Goal: Task Accomplishment & Management: Use online tool/utility

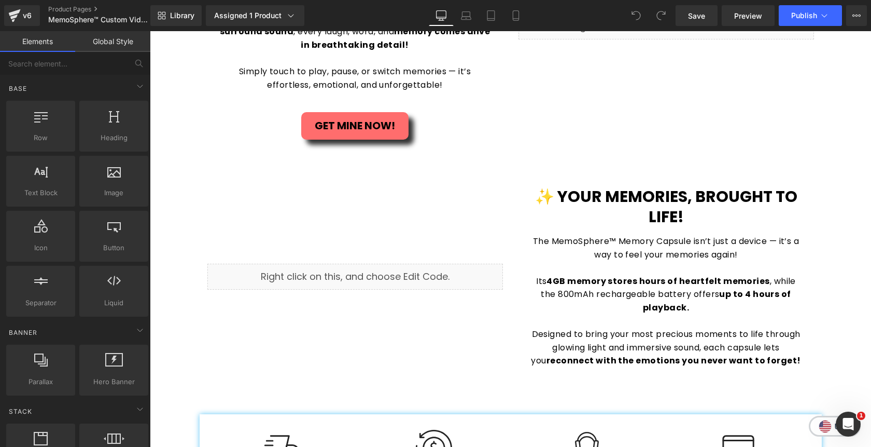
scroll to position [1169, 0]
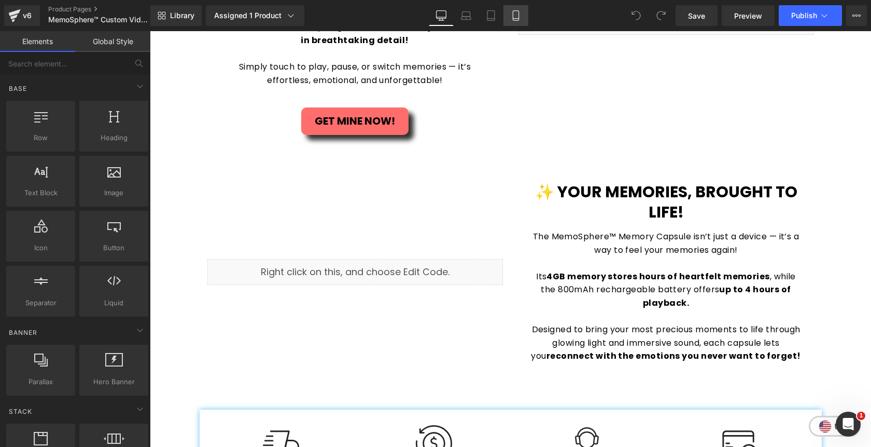
click at [516, 17] on icon at bounding box center [516, 15] width 10 height 10
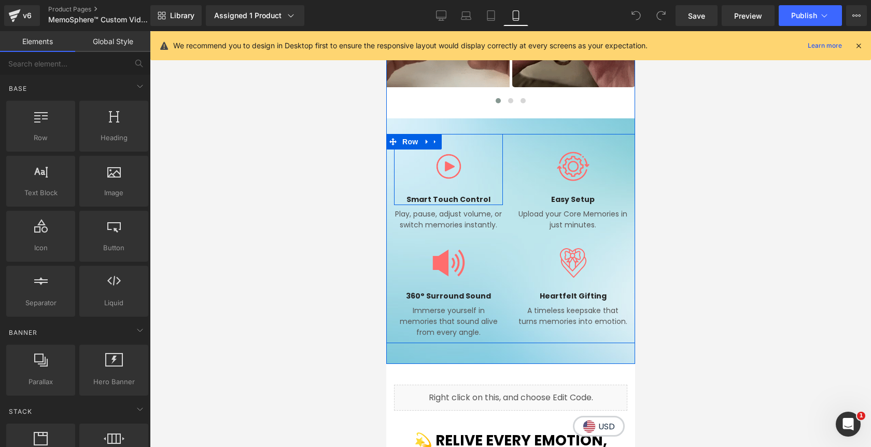
scroll to position [1045, 0]
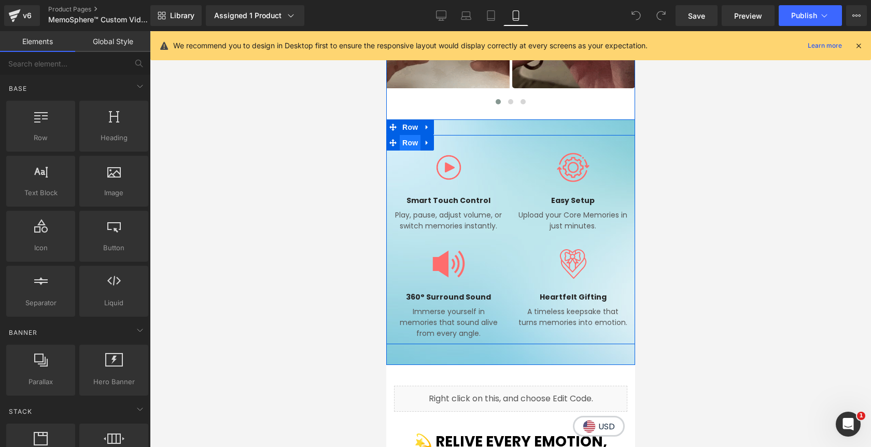
click at [408, 143] on span "Row" at bounding box center [409, 143] width 21 height 16
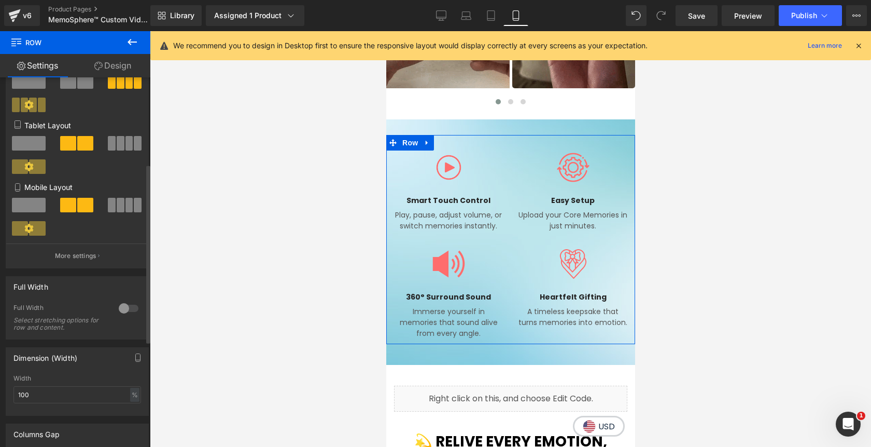
scroll to position [200, 0]
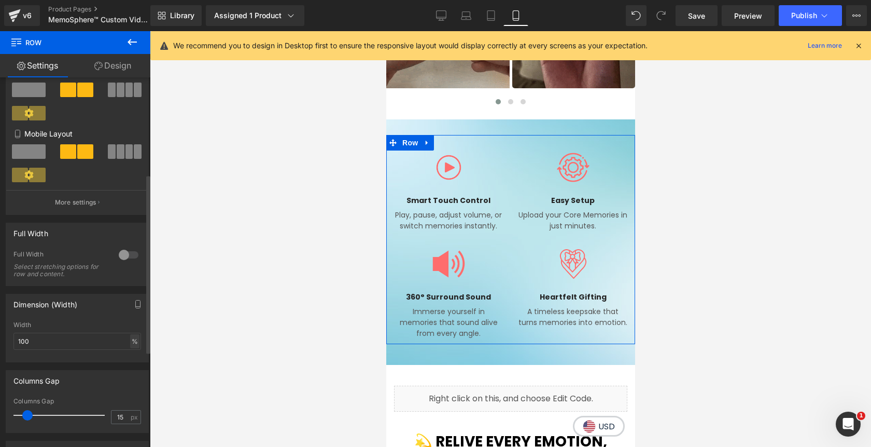
click at [130, 344] on div "%" at bounding box center [134, 341] width 9 height 14
click at [128, 372] on li "px" at bounding box center [134, 372] width 13 height 15
click at [17, 345] on input "100" at bounding box center [77, 341] width 128 height 17
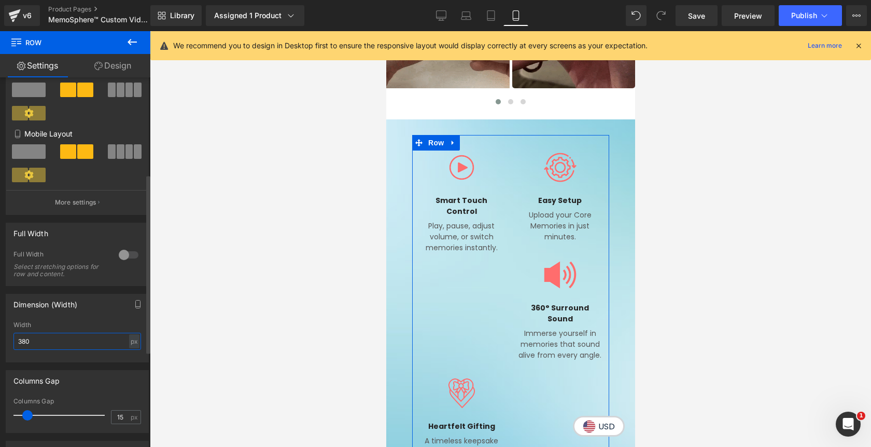
drag, startPoint x: 25, startPoint y: 344, endPoint x: 17, endPoint y: 343, distance: 8.4
click at [17, 343] on input "380" at bounding box center [77, 341] width 128 height 17
click at [133, 343] on div "px" at bounding box center [134, 341] width 10 height 14
click at [23, 344] on input "380" at bounding box center [77, 341] width 128 height 17
click at [22, 344] on input "380" at bounding box center [77, 341] width 128 height 17
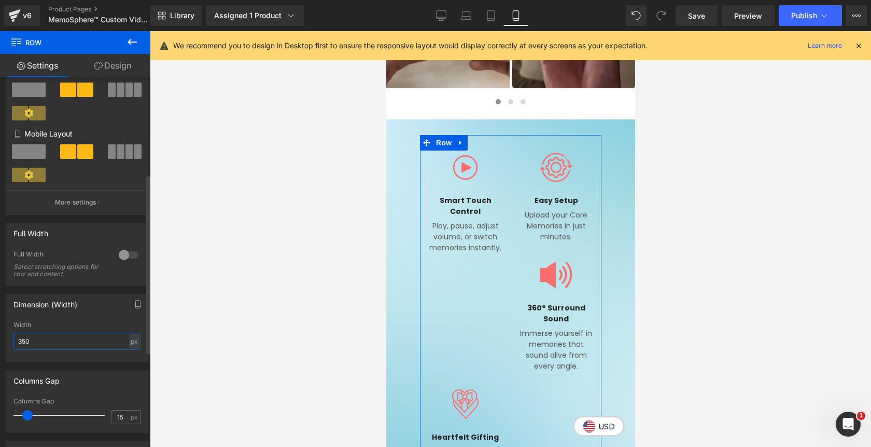
click at [19, 345] on input "350" at bounding box center [77, 341] width 128 height 17
click at [19, 344] on input "350" at bounding box center [77, 341] width 128 height 17
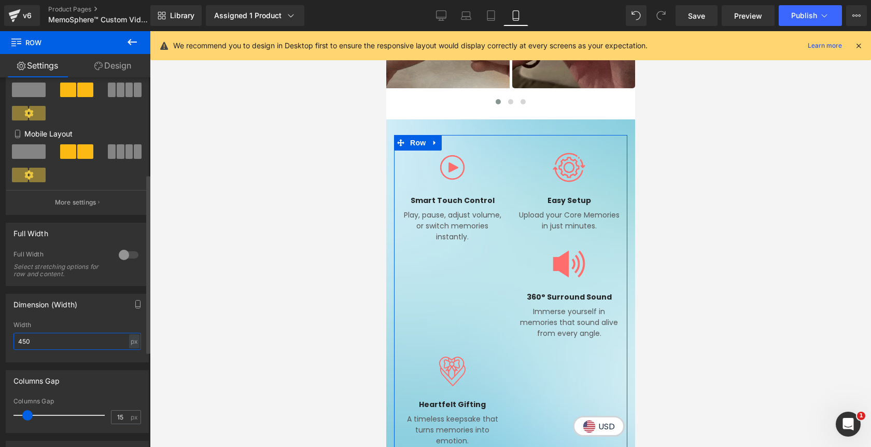
click at [19, 344] on input "450" at bounding box center [77, 341] width 128 height 17
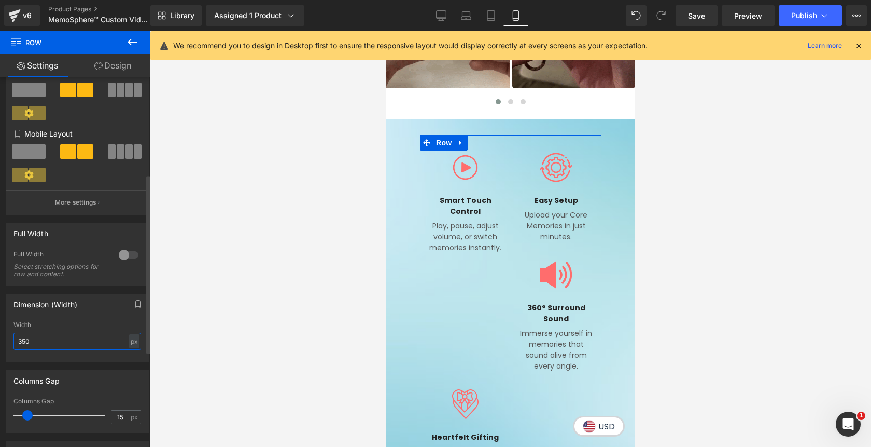
click at [33, 344] on input "350" at bounding box center [77, 341] width 128 height 17
click at [133, 343] on div "px" at bounding box center [134, 341] width 10 height 14
click at [131, 358] on li "%" at bounding box center [134, 357] width 13 height 15
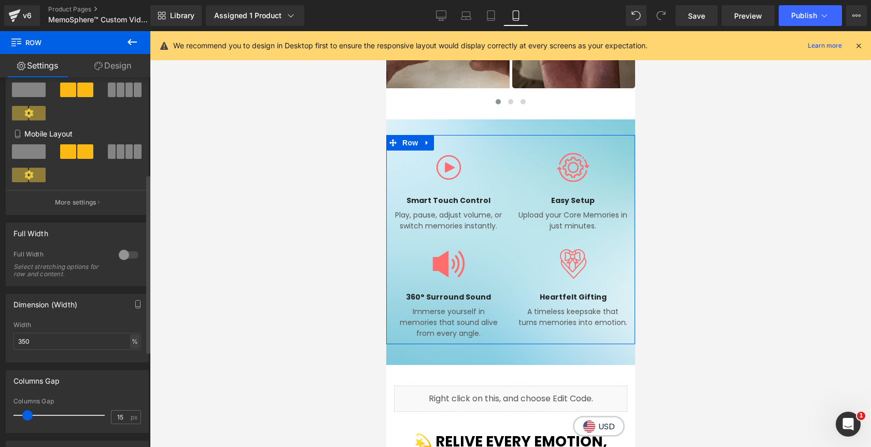
click at [131, 341] on div "%" at bounding box center [134, 341] width 9 height 14
click at [132, 376] on li "px" at bounding box center [134, 372] width 13 height 15
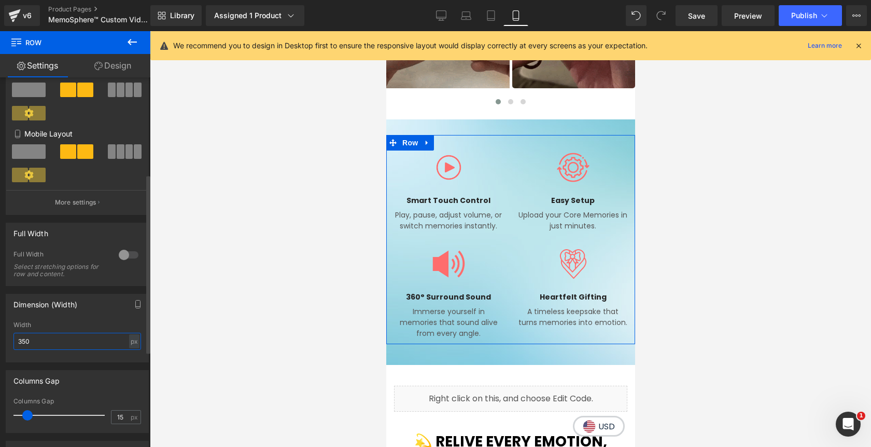
click at [18, 344] on input "350" at bounding box center [77, 341] width 128 height 17
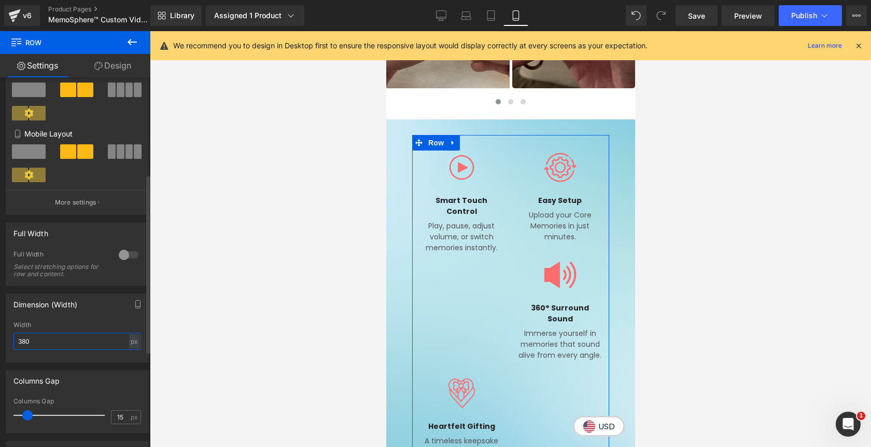
click at [18, 342] on input "380" at bounding box center [77, 341] width 128 height 17
click at [17, 344] on input "380" at bounding box center [77, 341] width 128 height 17
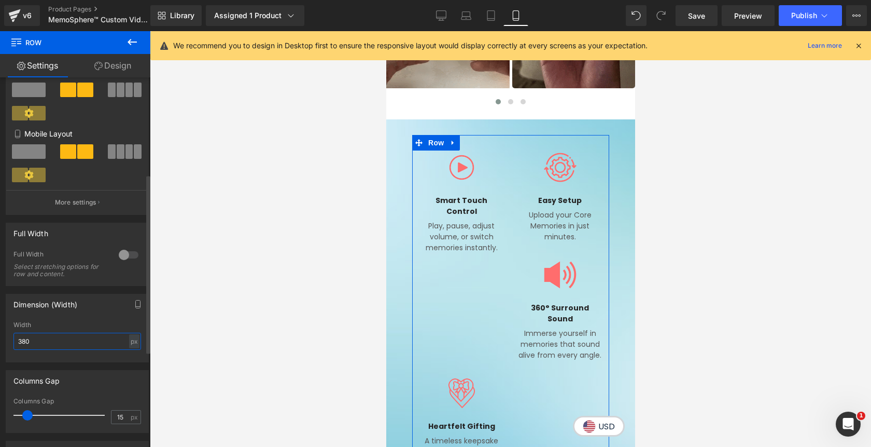
click at [17, 344] on input "380" at bounding box center [77, 341] width 128 height 17
type input "480"
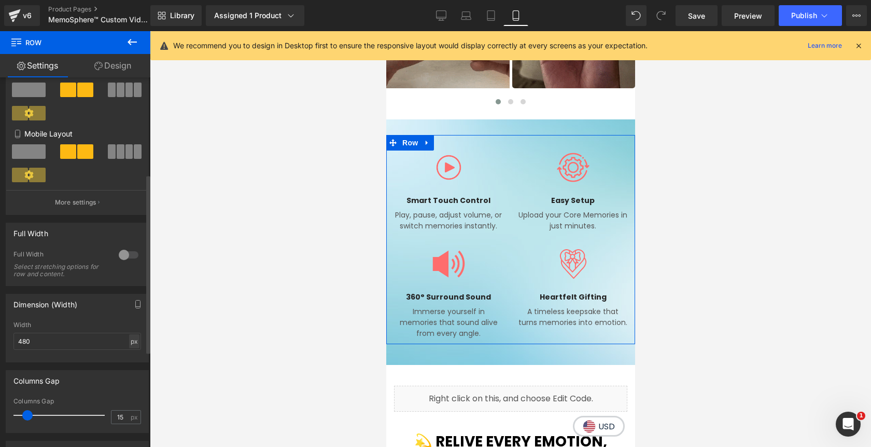
click at [131, 343] on div "px" at bounding box center [134, 341] width 10 height 14
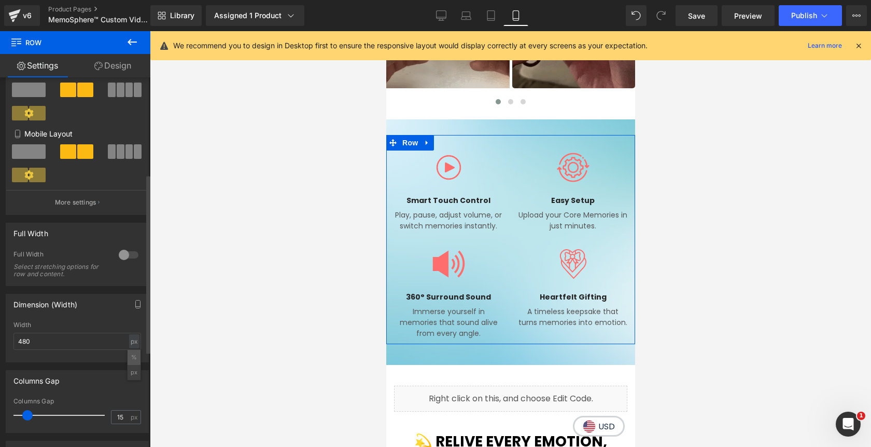
click at [131, 358] on li "%" at bounding box center [134, 357] width 13 height 15
click at [119, 316] on div "Dimension (Width) 100% Width 480 % % px" at bounding box center [77, 328] width 143 height 68
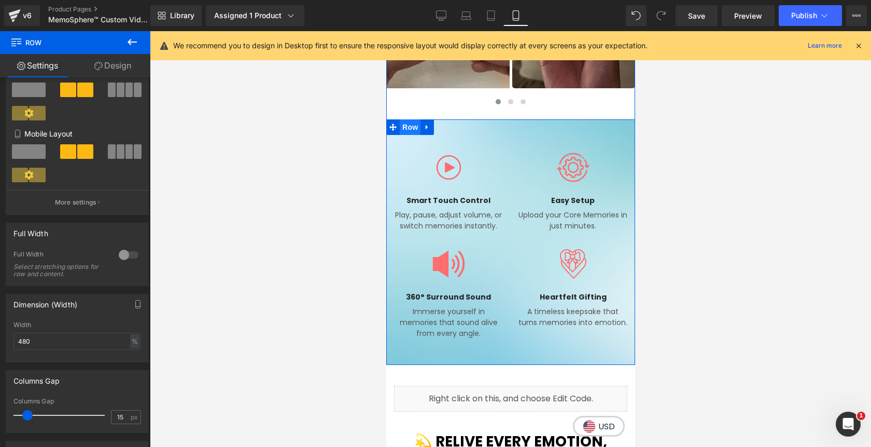
click at [406, 124] on span "Row" at bounding box center [409, 127] width 21 height 16
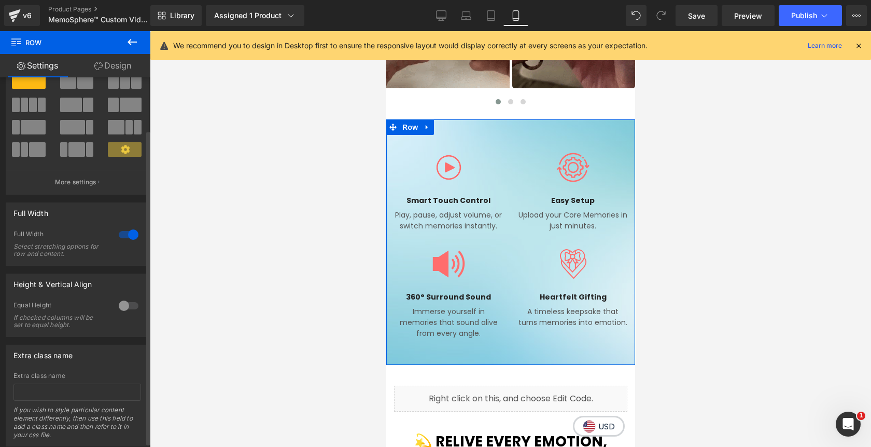
scroll to position [66, 0]
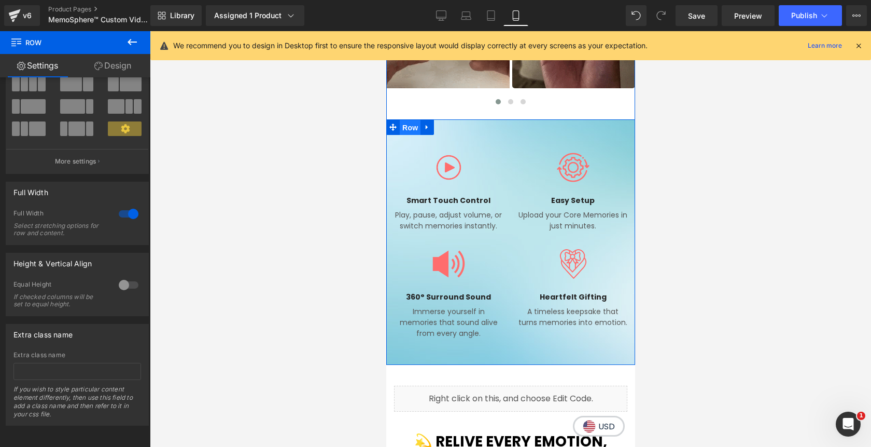
click at [409, 126] on span "Row" at bounding box center [409, 128] width 21 height 16
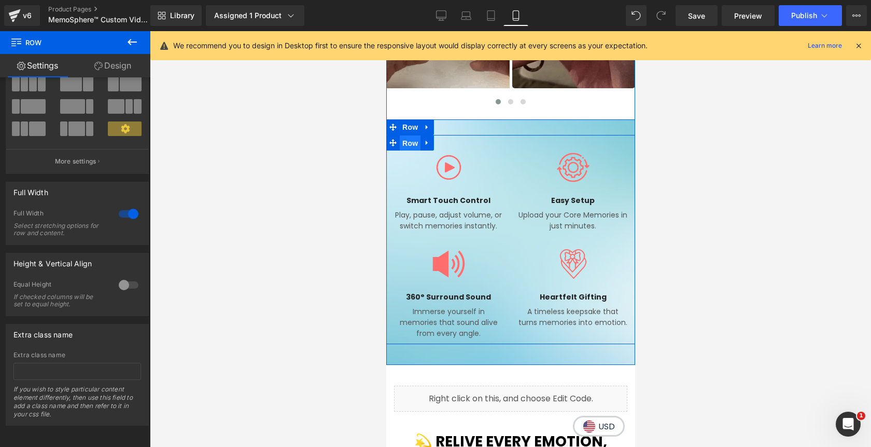
click at [413, 140] on span "Row" at bounding box center [409, 143] width 21 height 16
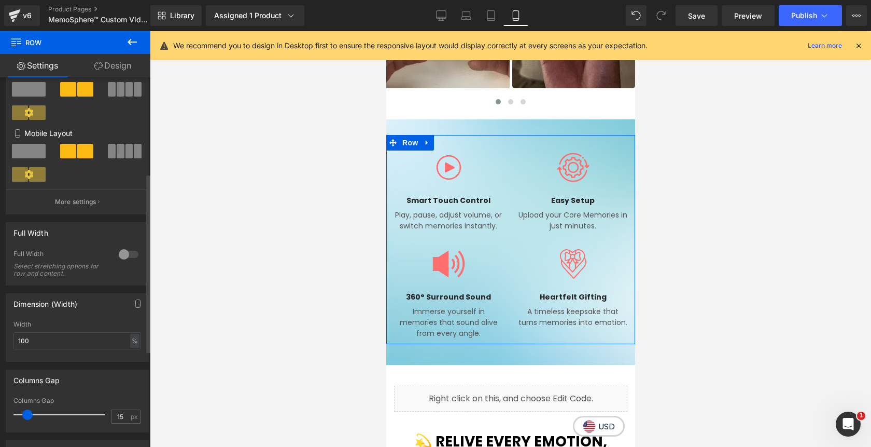
scroll to position [201, 0]
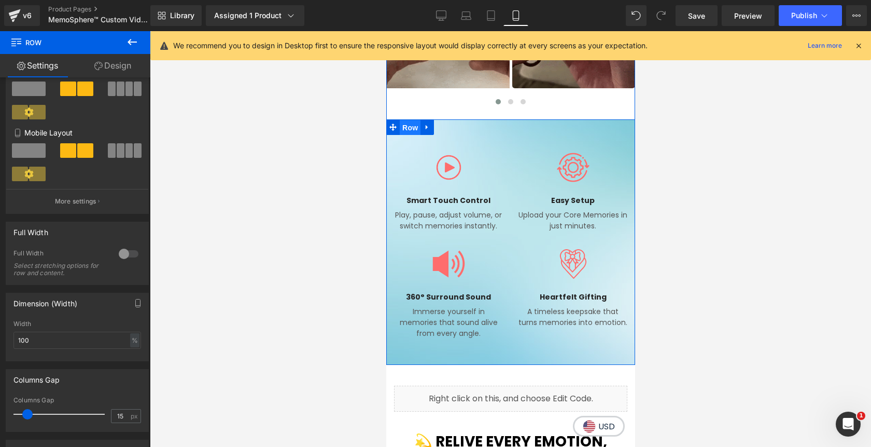
click at [408, 127] on span "Row" at bounding box center [409, 128] width 21 height 16
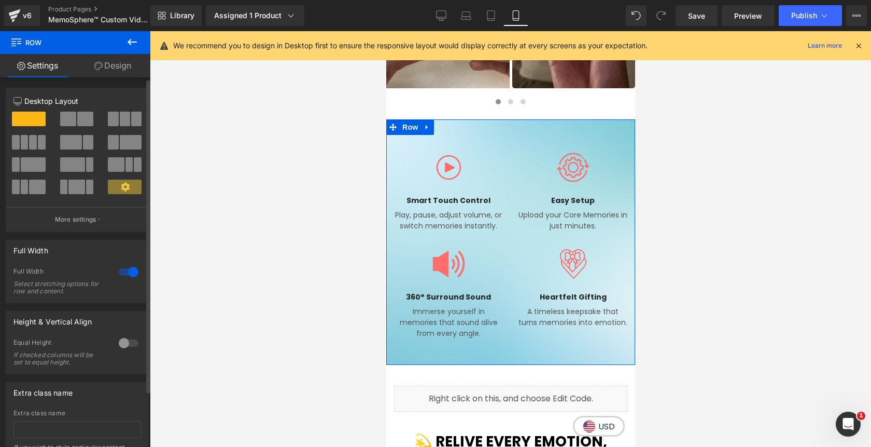
scroll to position [66, 0]
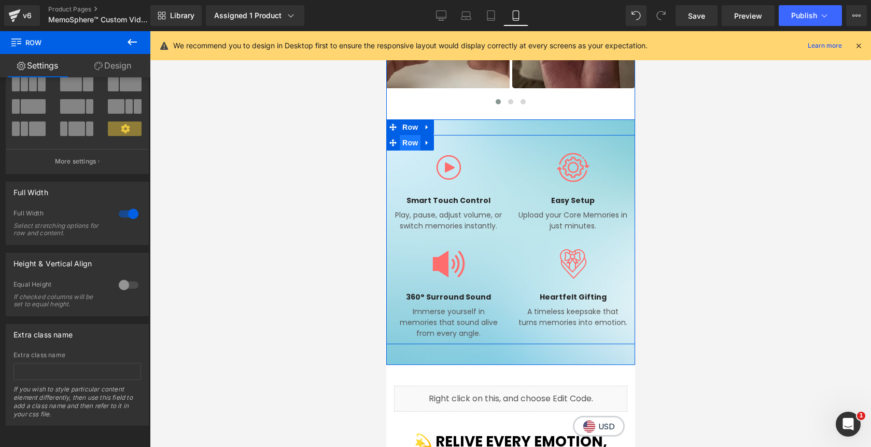
click at [410, 143] on span "Row" at bounding box center [409, 143] width 21 height 16
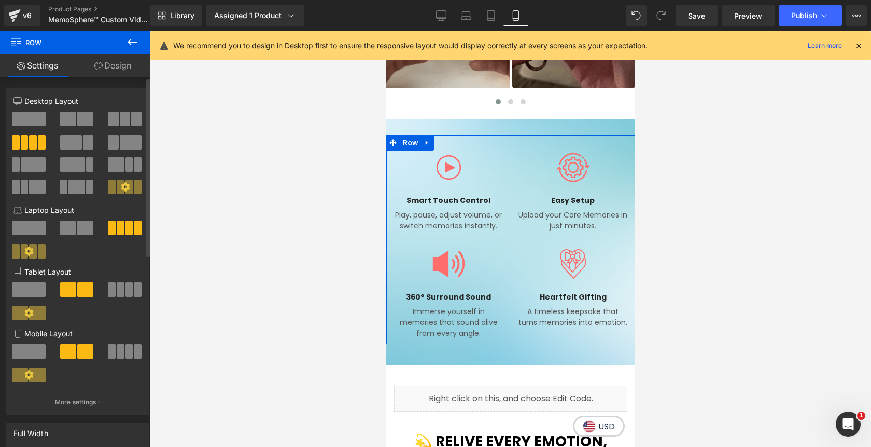
click at [20, 357] on span at bounding box center [29, 351] width 34 height 15
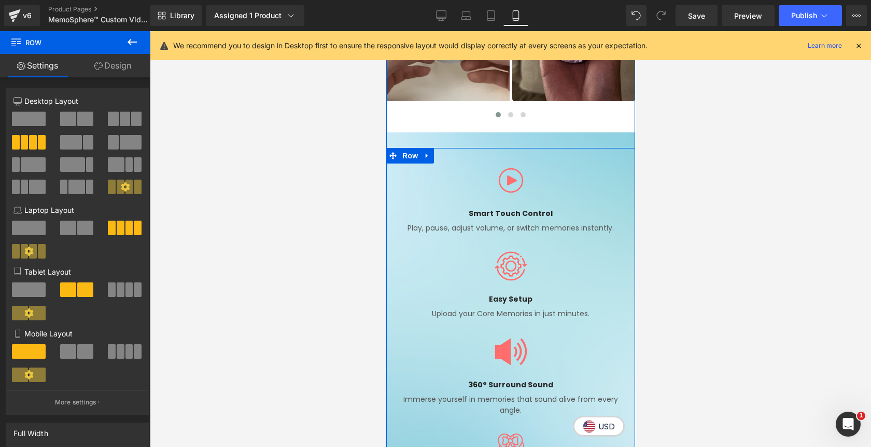
scroll to position [983, 0]
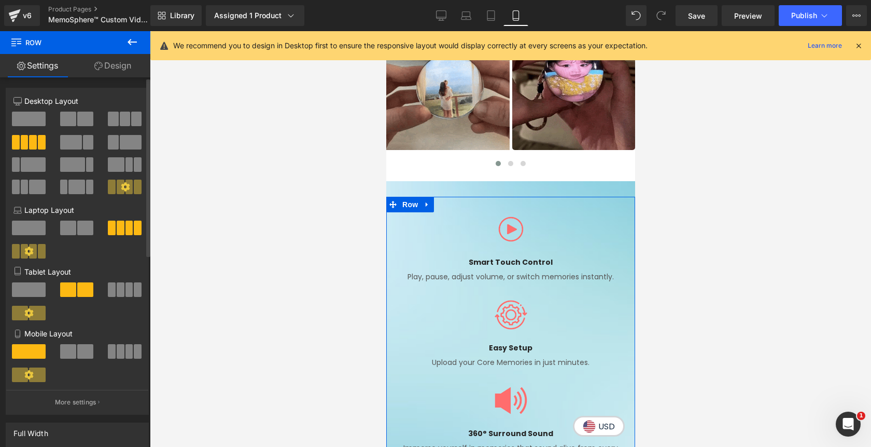
click at [74, 355] on span at bounding box center [68, 351] width 16 height 15
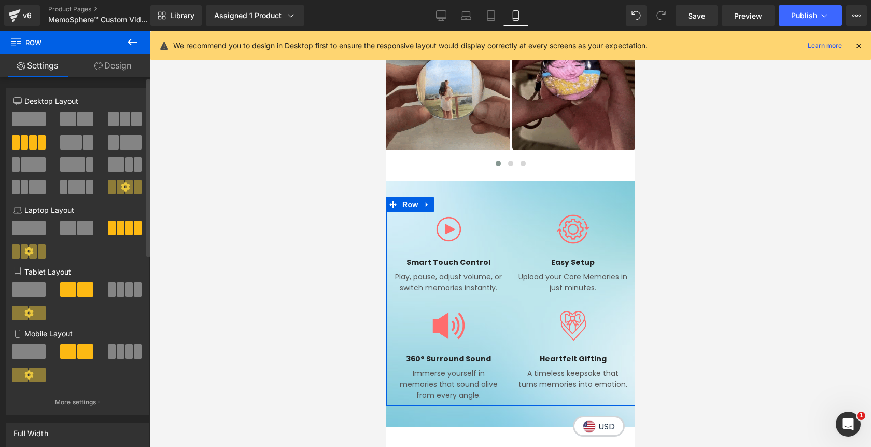
click at [27, 379] on icon at bounding box center [29, 374] width 9 height 9
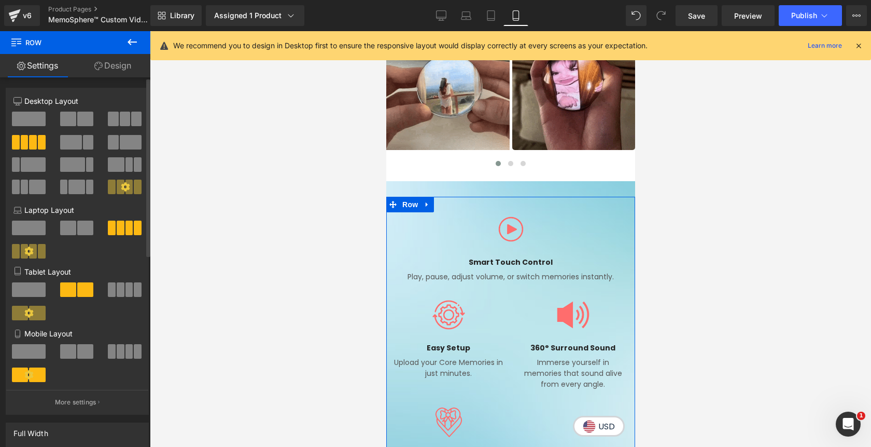
click at [74, 350] on button at bounding box center [77, 351] width 35 height 15
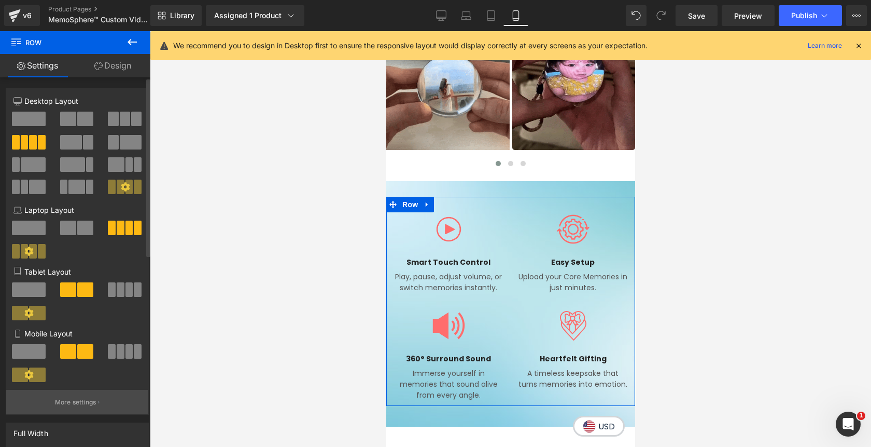
click at [71, 407] on p "More settings" at bounding box center [75, 401] width 41 height 9
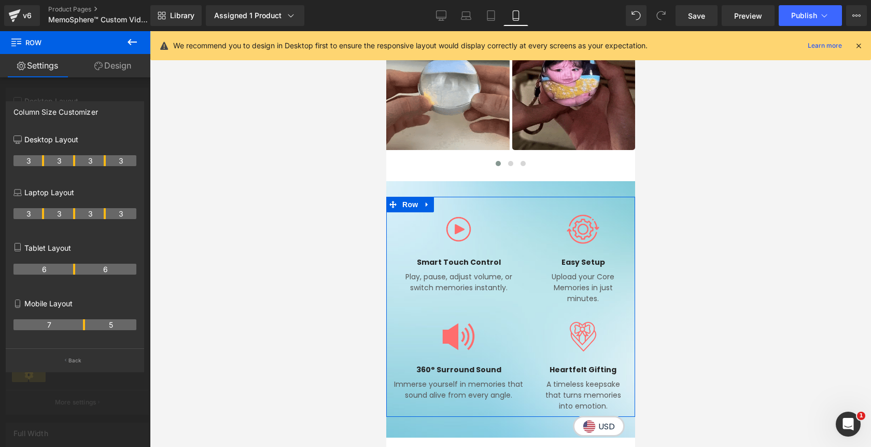
drag, startPoint x: 73, startPoint y: 327, endPoint x: 81, endPoint y: 326, distance: 7.9
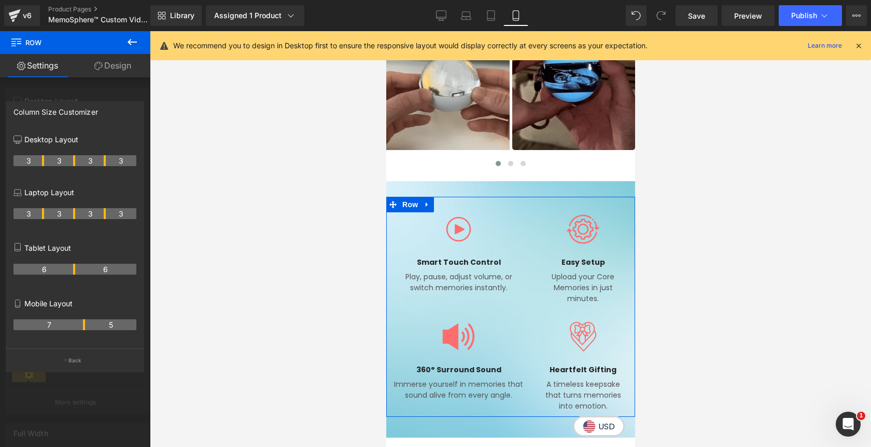
click at [81, 326] on th "7" at bounding box center [49, 324] width 72 height 11
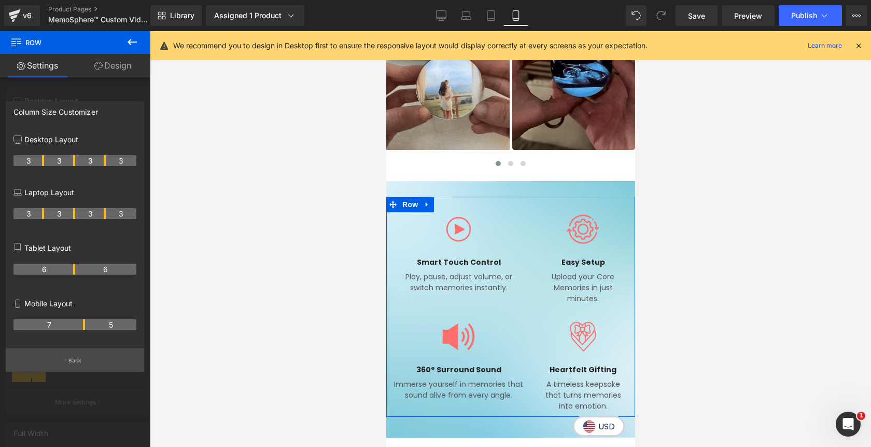
click at [73, 367] on button "Back" at bounding box center [75, 359] width 139 height 23
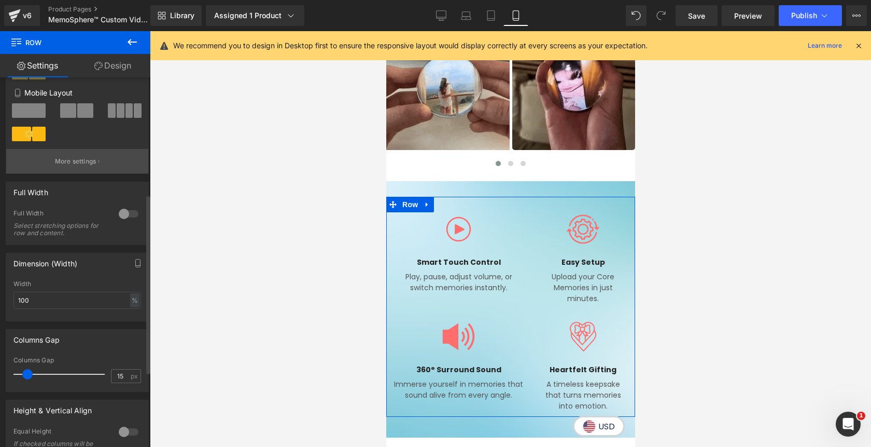
scroll to position [242, 0]
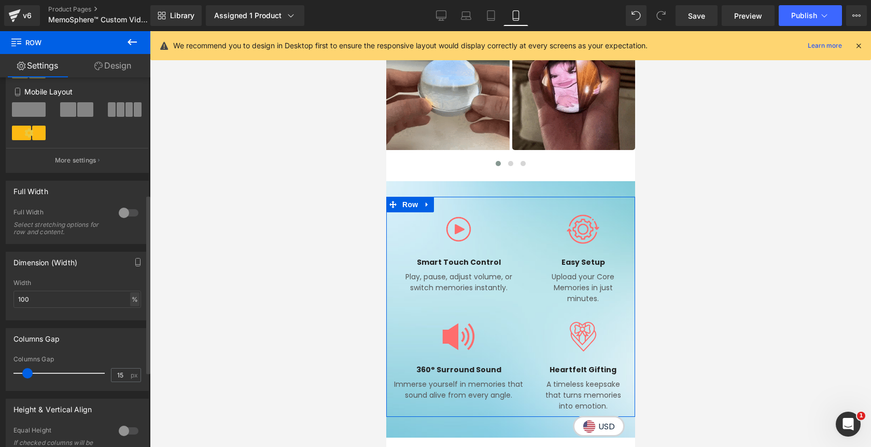
click at [130, 301] on div "%" at bounding box center [134, 299] width 9 height 14
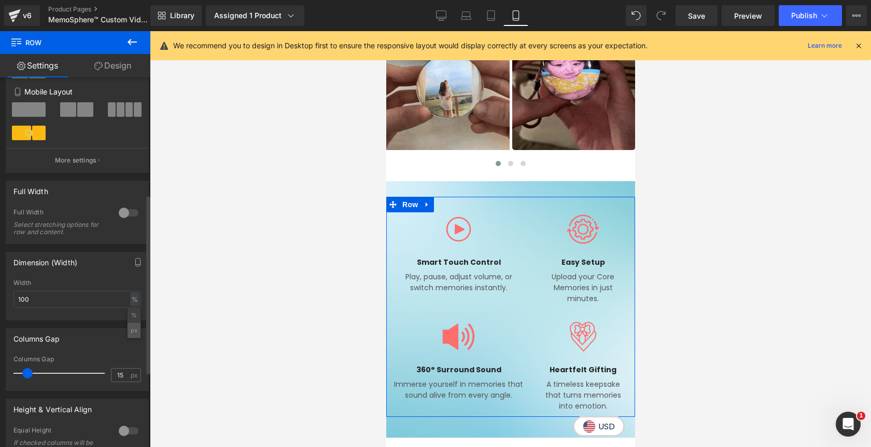
click at [129, 333] on li "px" at bounding box center [134, 330] width 13 height 15
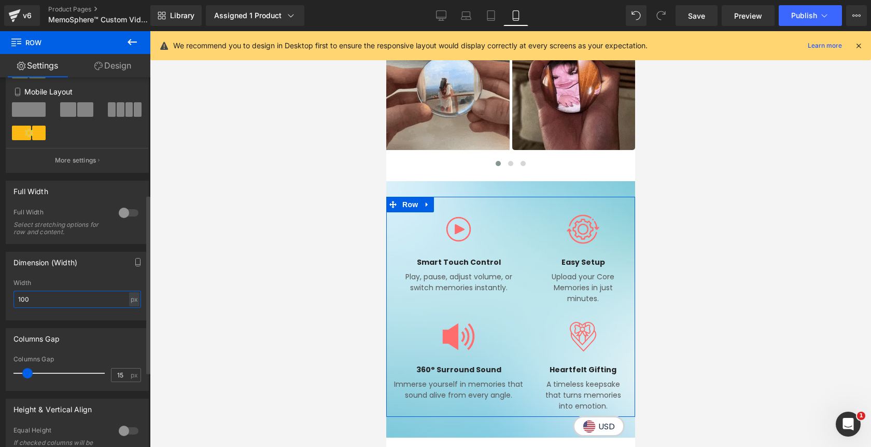
click at [41, 302] on input "100" at bounding box center [77, 298] width 128 height 17
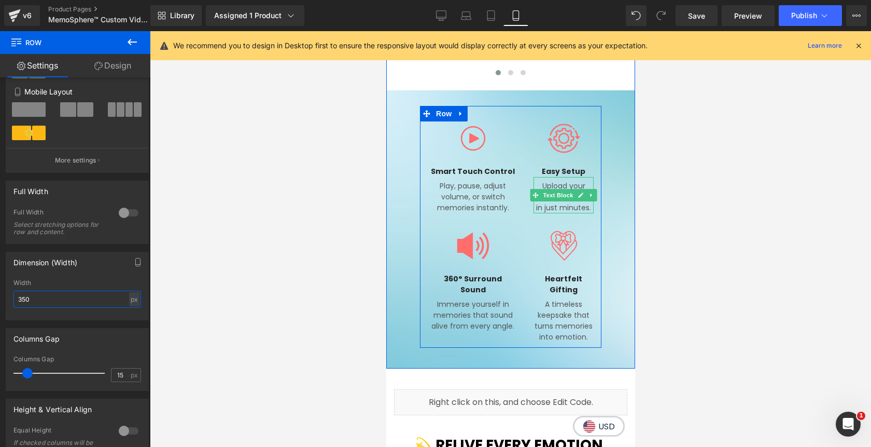
scroll to position [1080, 0]
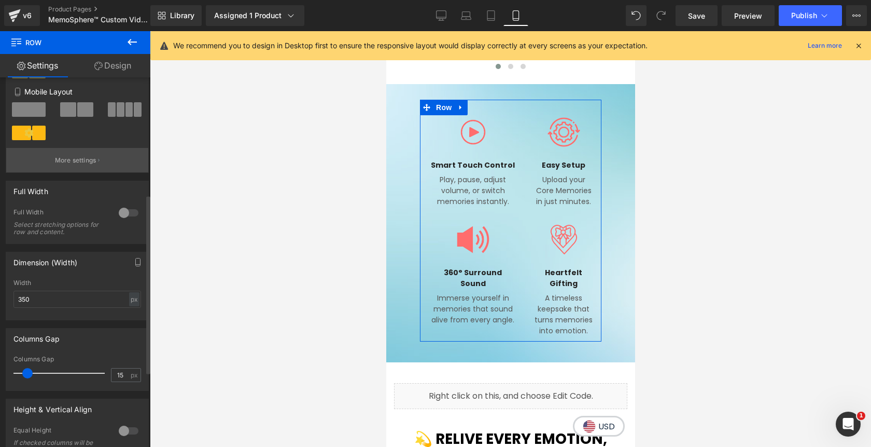
click at [71, 162] on p "More settings" at bounding box center [75, 160] width 41 height 9
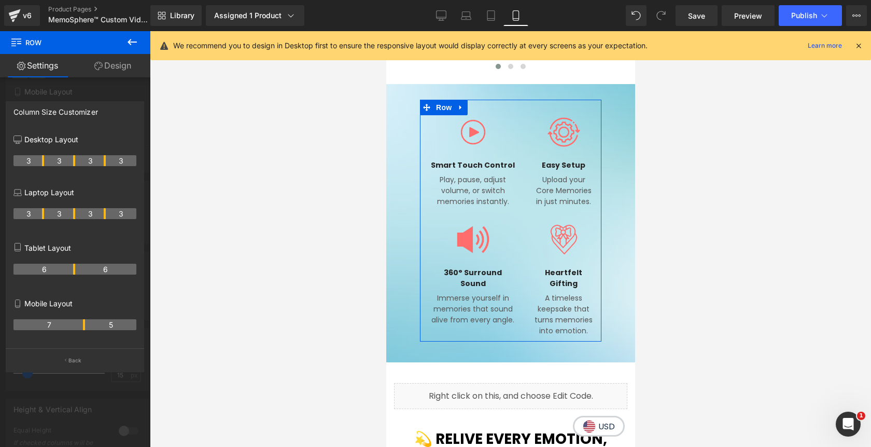
click at [80, 326] on th "7" at bounding box center [49, 324] width 72 height 11
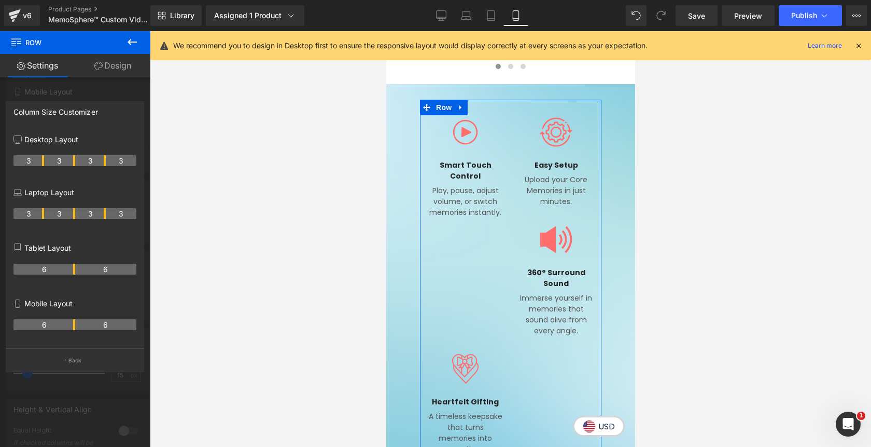
drag, startPoint x: 84, startPoint y: 326, endPoint x: 77, endPoint y: 326, distance: 6.2
click at [77, 326] on tr "6 6" at bounding box center [74, 324] width 123 height 11
click at [77, 361] on p "Back" at bounding box center [74, 360] width 13 height 8
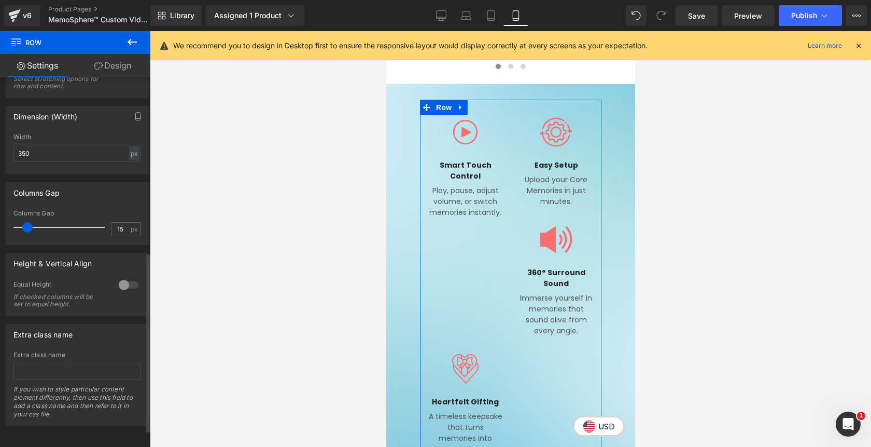
scroll to position [392, 0]
click at [121, 282] on div at bounding box center [128, 284] width 25 height 17
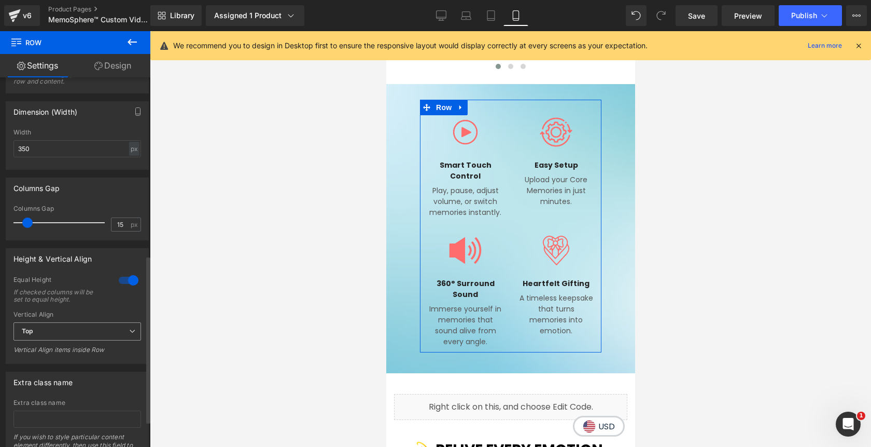
click at [102, 330] on span "Top" at bounding box center [77, 331] width 128 height 18
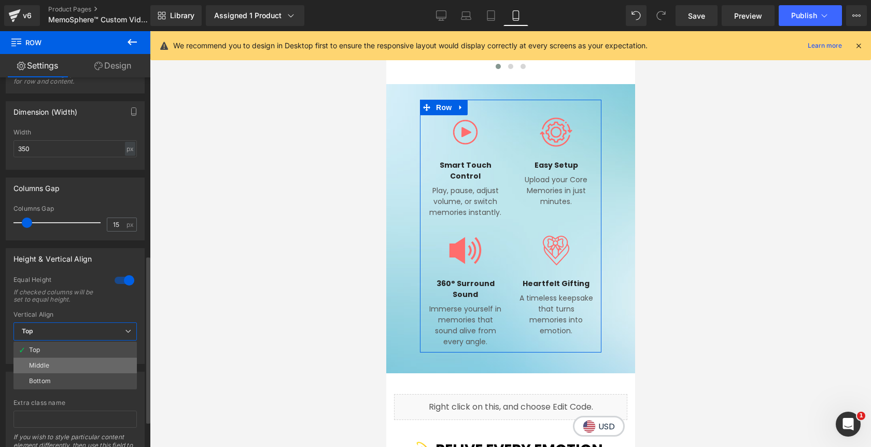
click at [81, 365] on li "Middle" at bounding box center [74, 365] width 123 height 16
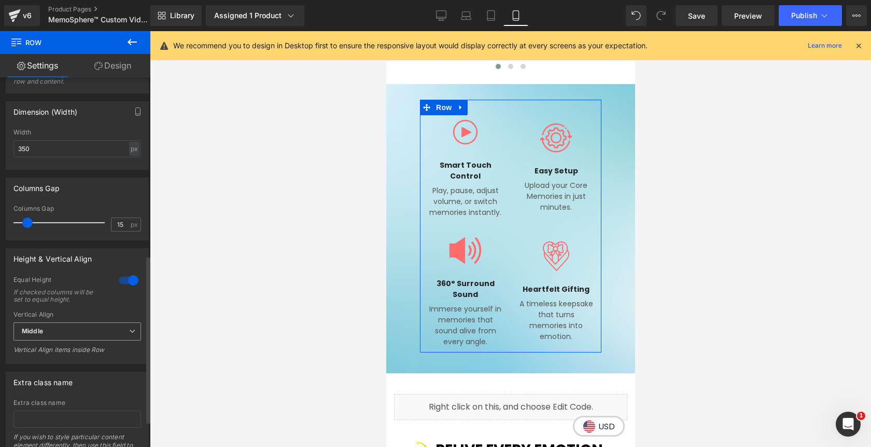
click at [76, 336] on span "Middle" at bounding box center [77, 331] width 128 height 18
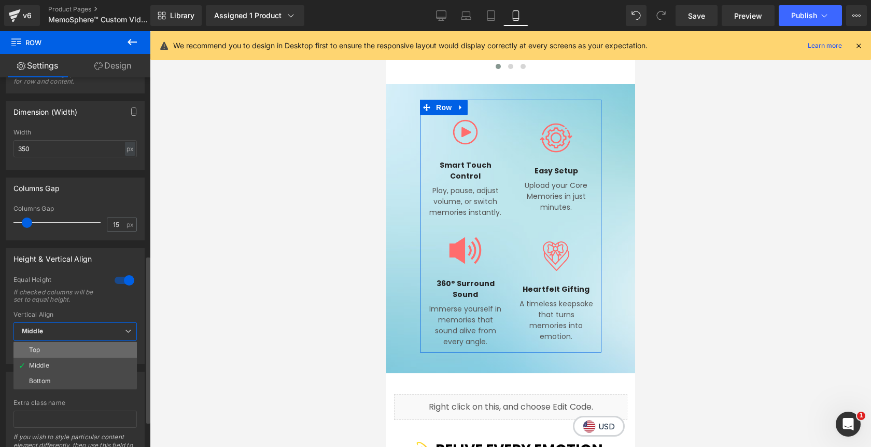
click at [70, 349] on li "Top" at bounding box center [74, 350] width 123 height 16
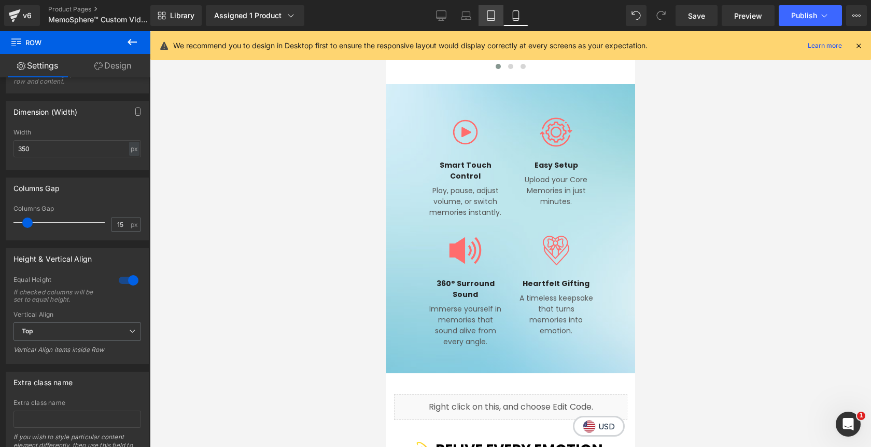
click at [494, 17] on icon at bounding box center [491, 15] width 10 height 10
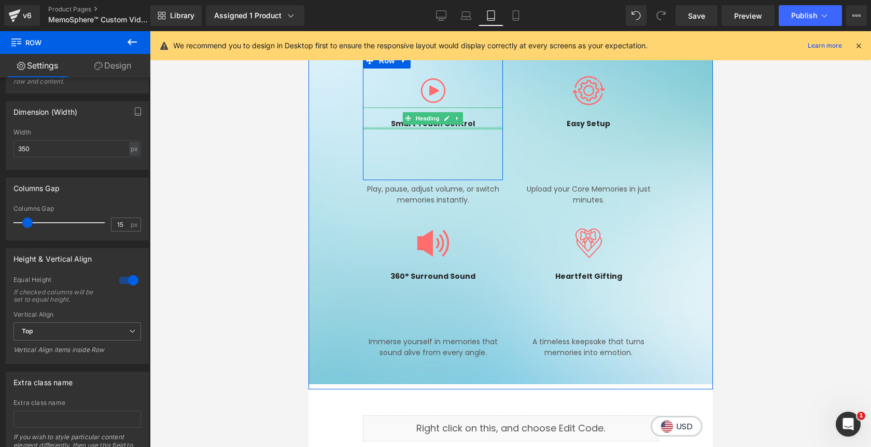
scroll to position [1008, 0]
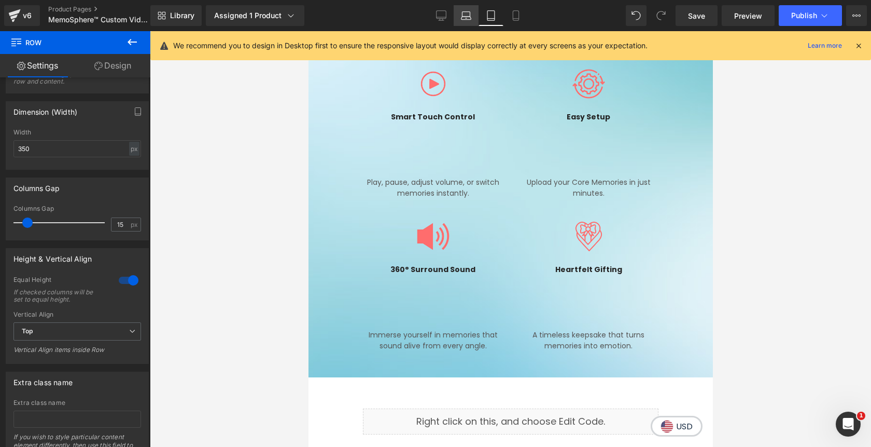
click at [471, 18] on icon at bounding box center [467, 18] width 10 height 3
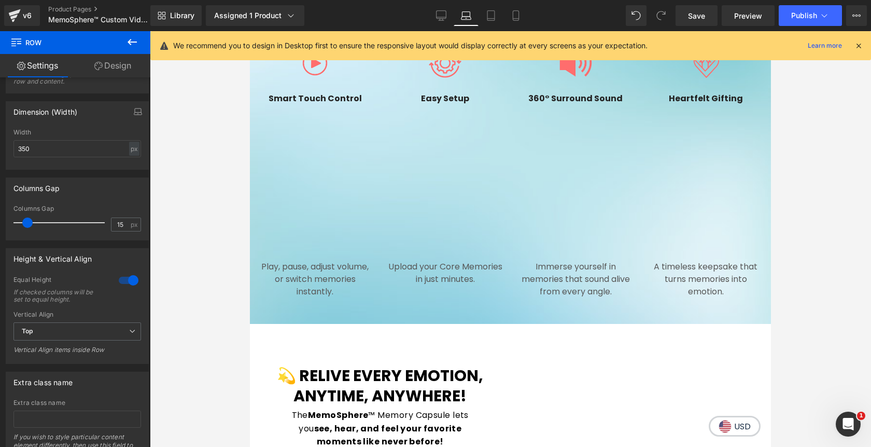
scroll to position [897, 0]
click at [446, 17] on icon at bounding box center [442, 15] width 10 height 8
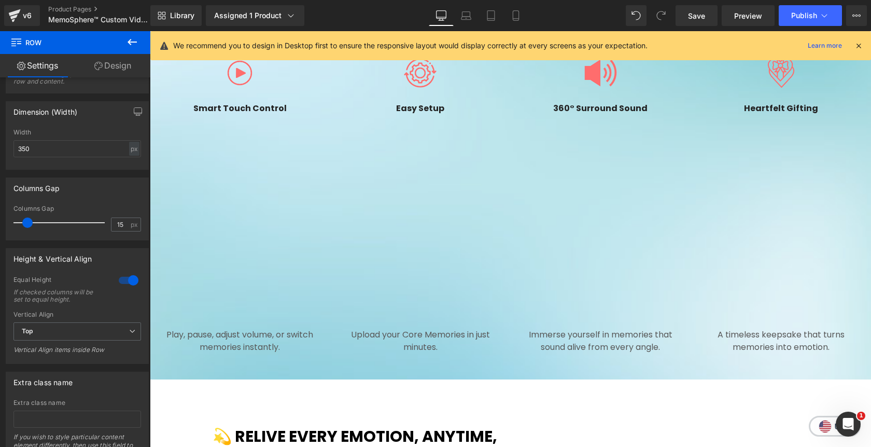
scroll to position [881, 0]
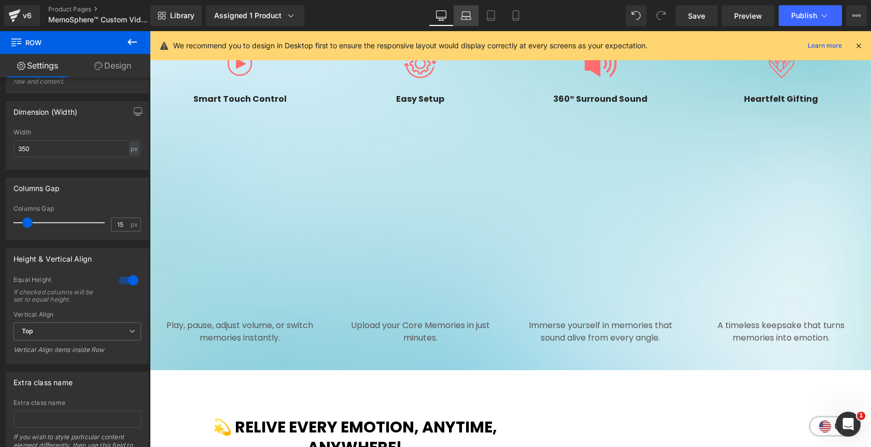
click at [465, 18] on icon at bounding box center [466, 15] width 10 height 10
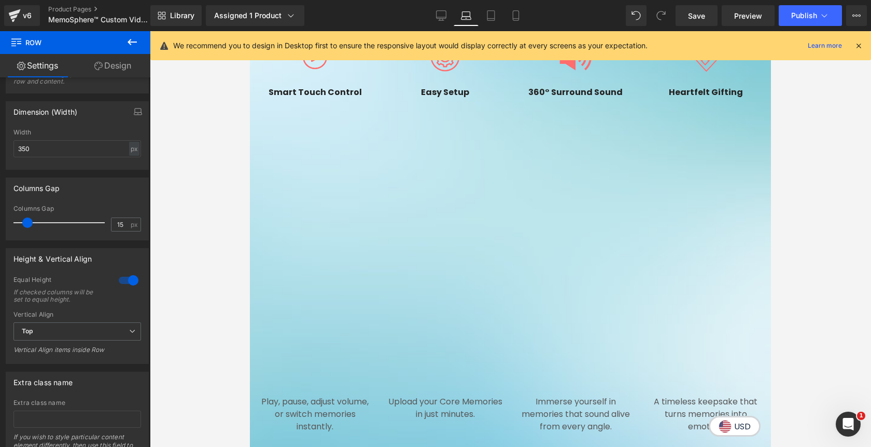
scroll to position [897, 0]
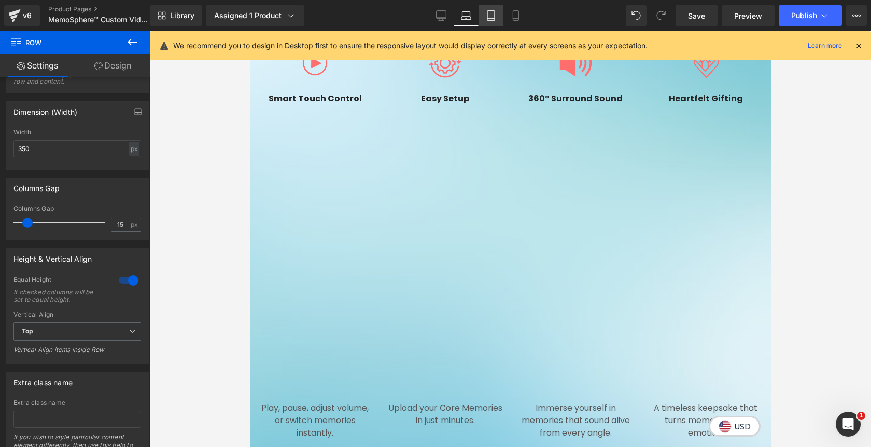
click at [483, 14] on link "Tablet" at bounding box center [491, 15] width 25 height 21
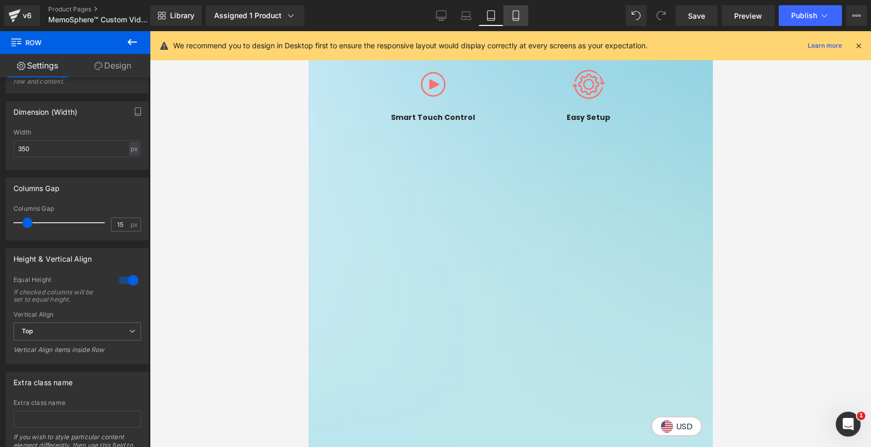
click at [516, 12] on icon at bounding box center [516, 15] width 10 height 10
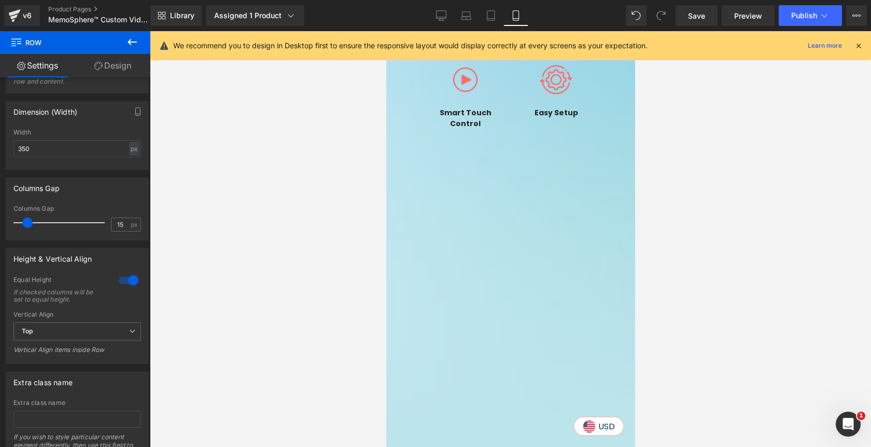
scroll to position [1132, 0]
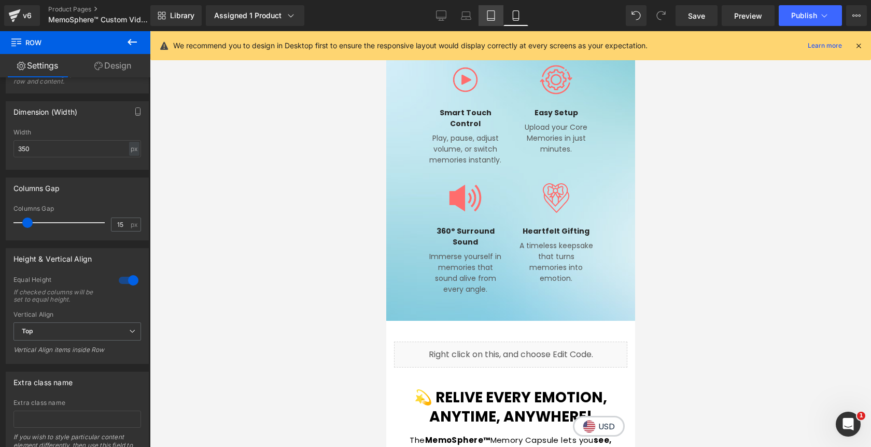
click at [492, 18] on icon at bounding box center [491, 15] width 10 height 10
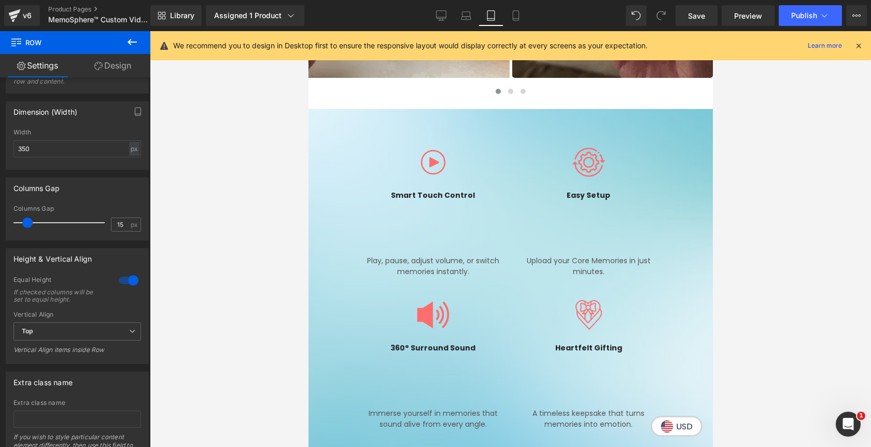
scroll to position [1007, 0]
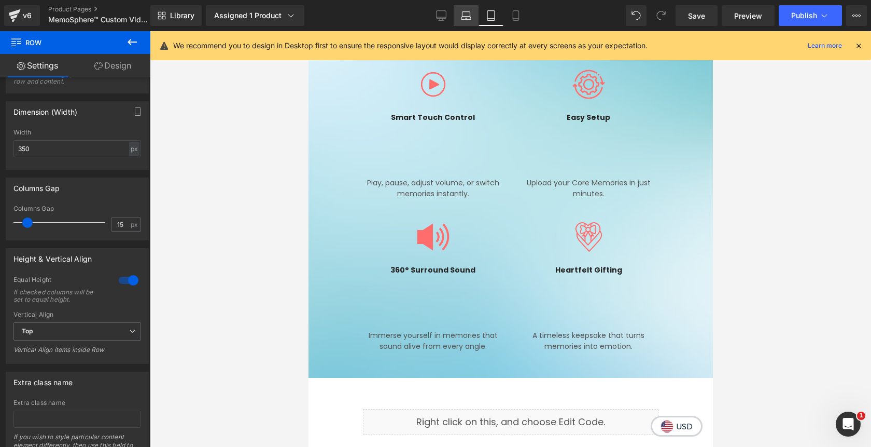
click at [472, 21] on link "Laptop" at bounding box center [466, 15] width 25 height 21
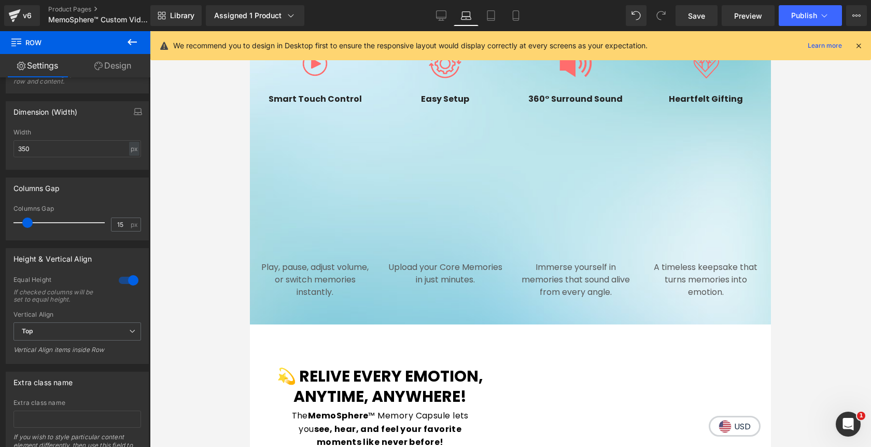
scroll to position [897, 0]
click at [450, 17] on link "Desktop" at bounding box center [441, 15] width 25 height 21
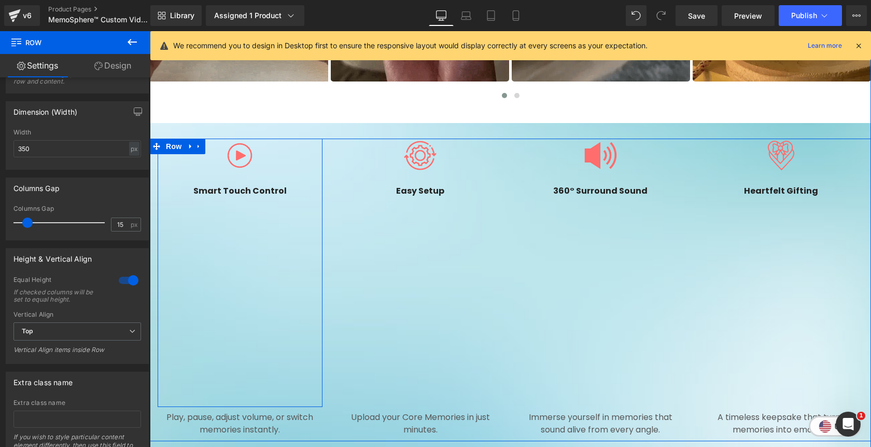
scroll to position [754, 0]
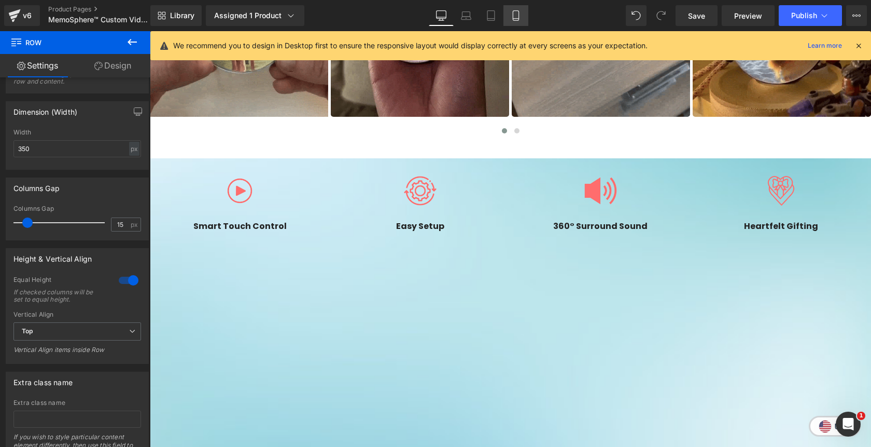
click at [520, 17] on icon at bounding box center [516, 15] width 10 height 10
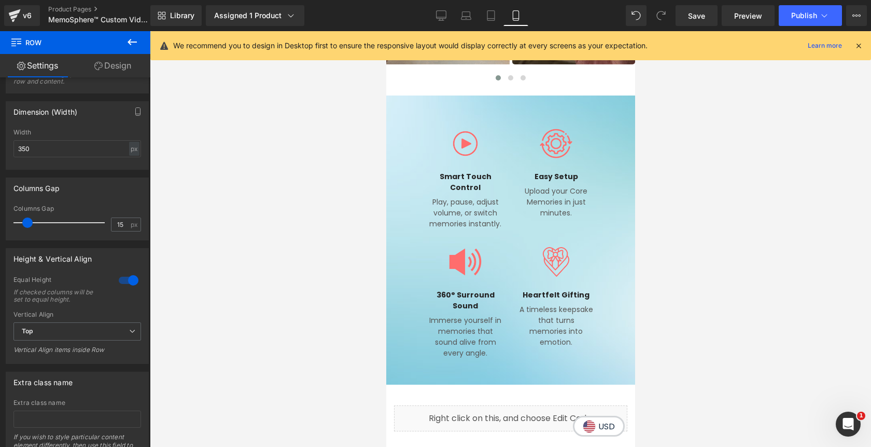
scroll to position [1061, 0]
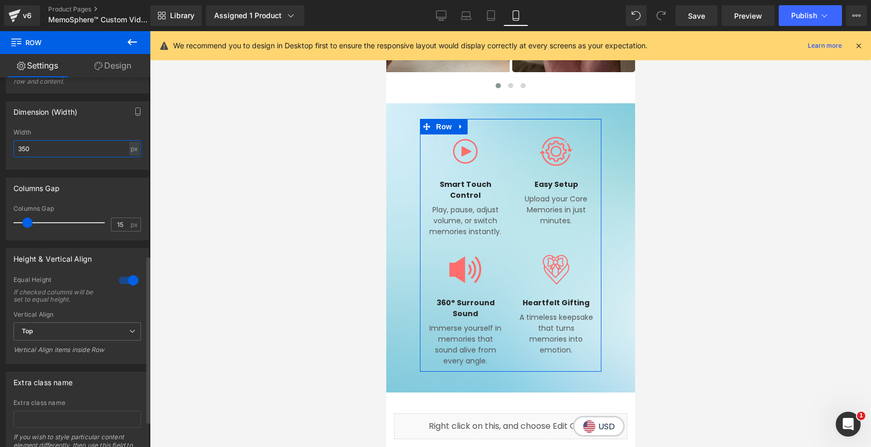
click at [23, 151] on input "350" at bounding box center [77, 148] width 128 height 17
drag, startPoint x: 26, startPoint y: 149, endPoint x: 20, endPoint y: 150, distance: 5.8
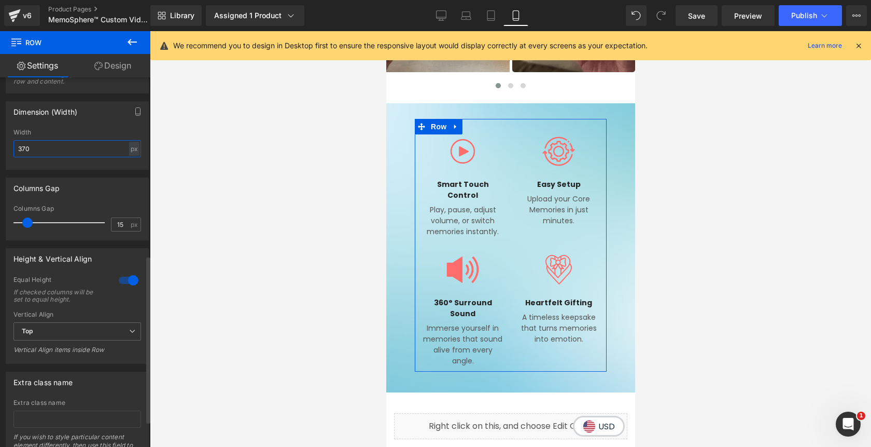
click at [20, 150] on input "370" at bounding box center [77, 148] width 128 height 17
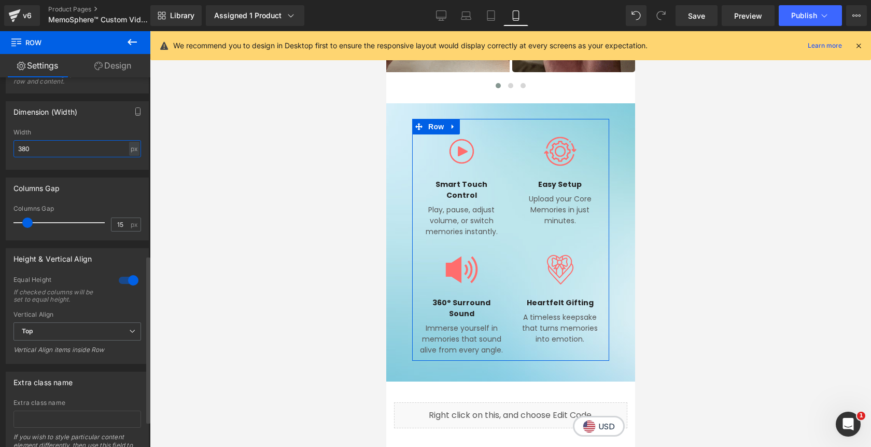
click at [22, 149] on input "380" at bounding box center [77, 148] width 128 height 17
type input "350"
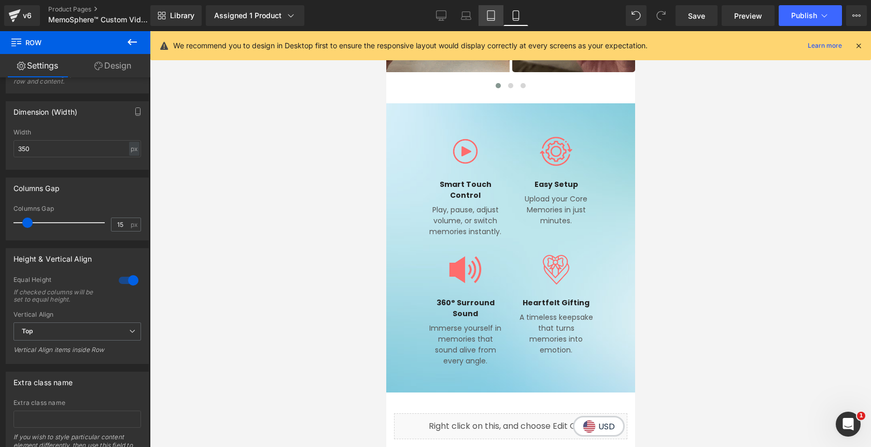
click at [491, 21] on link "Tablet" at bounding box center [491, 15] width 25 height 21
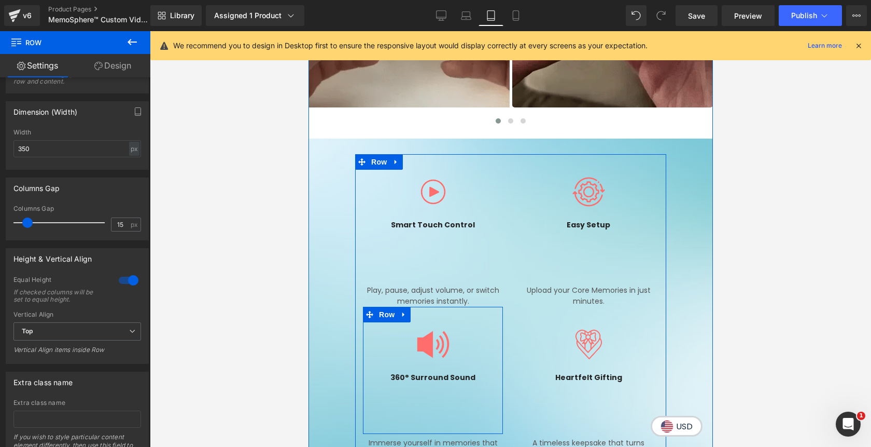
scroll to position [887, 0]
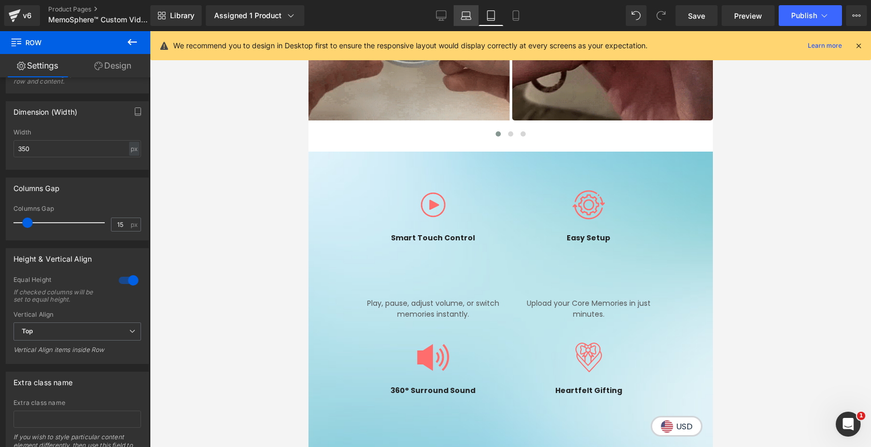
click at [472, 10] on icon at bounding box center [466, 15] width 10 height 10
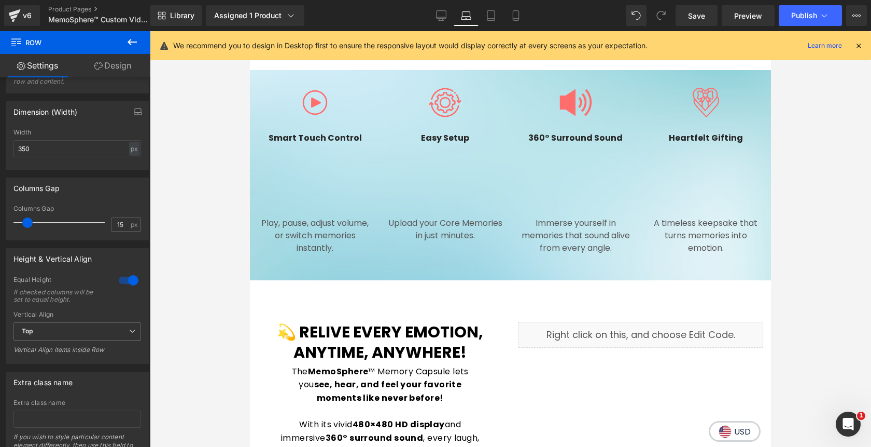
scroll to position [806, 0]
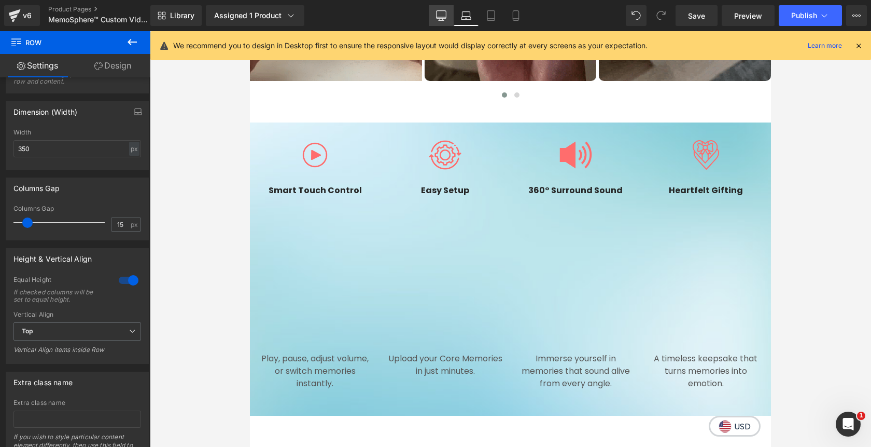
click at [445, 17] on icon at bounding box center [441, 15] width 10 height 10
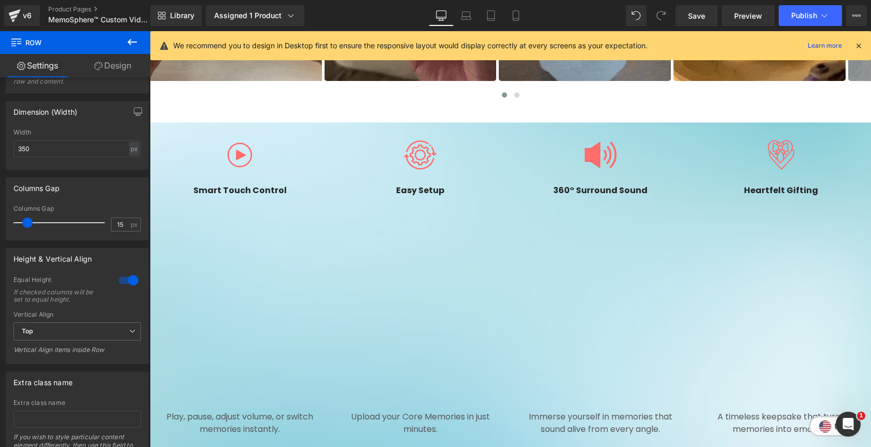
scroll to position [783, 0]
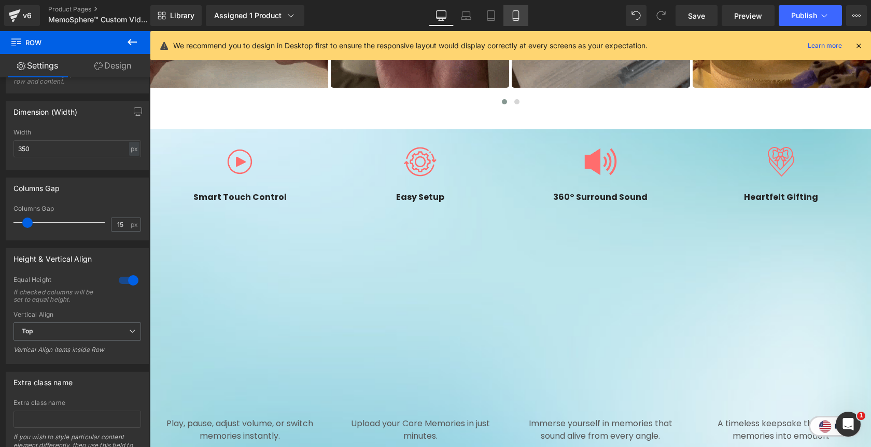
click at [519, 18] on icon at bounding box center [516, 15] width 10 height 10
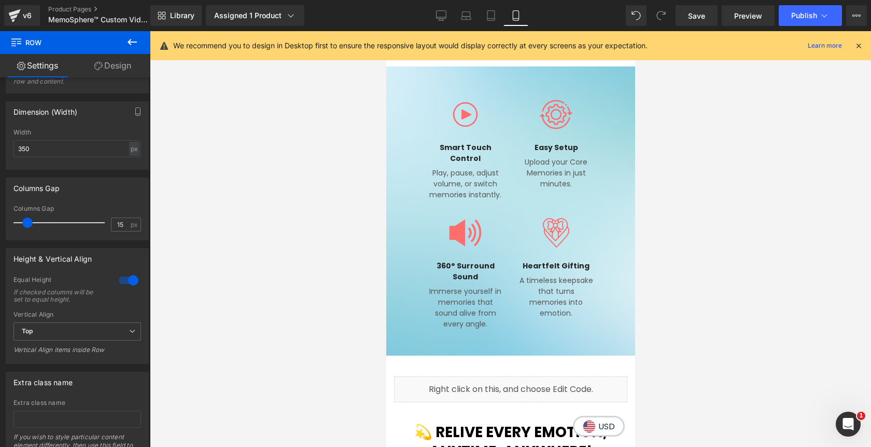
scroll to position [1090, 0]
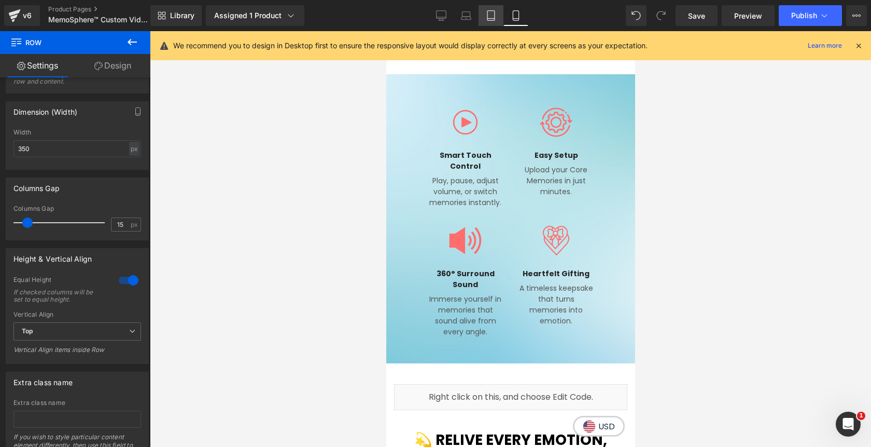
click at [495, 20] on icon at bounding box center [491, 16] width 7 height 10
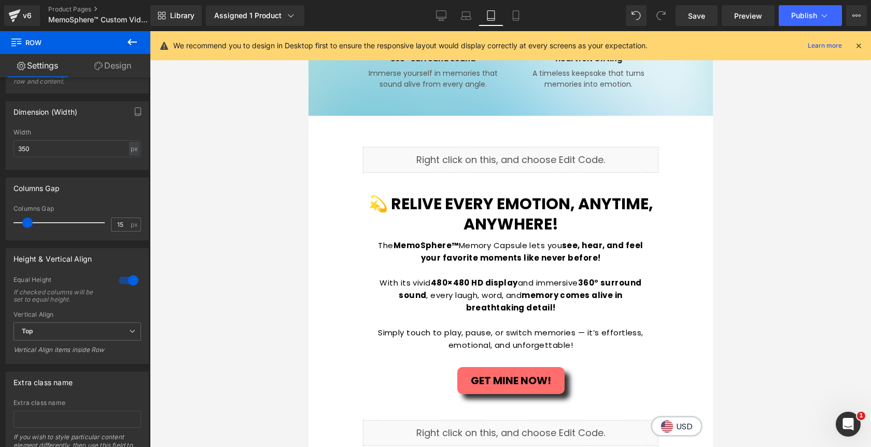
scroll to position [887, 0]
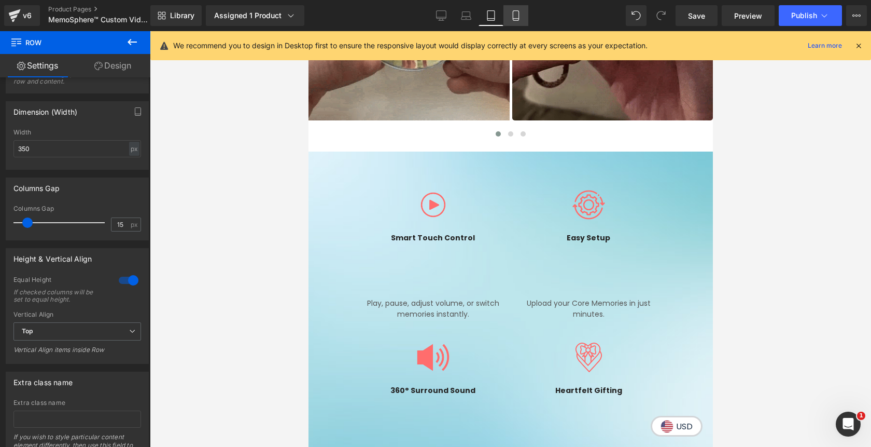
click at [519, 20] on icon at bounding box center [516, 16] width 6 height 10
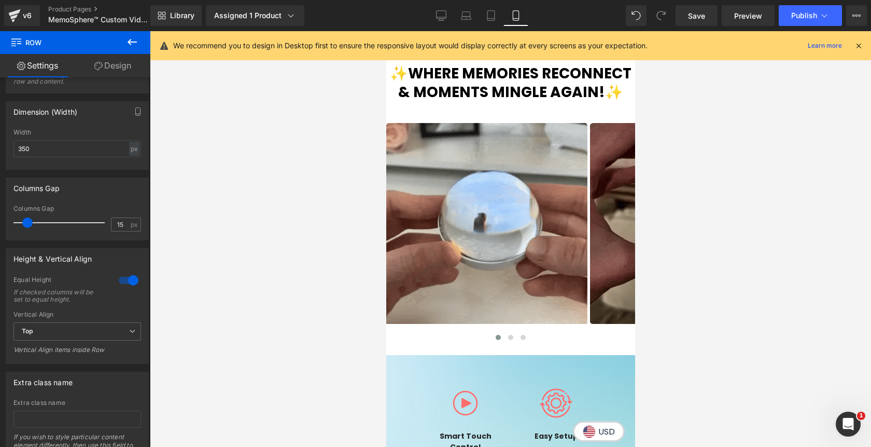
scroll to position [1090, 0]
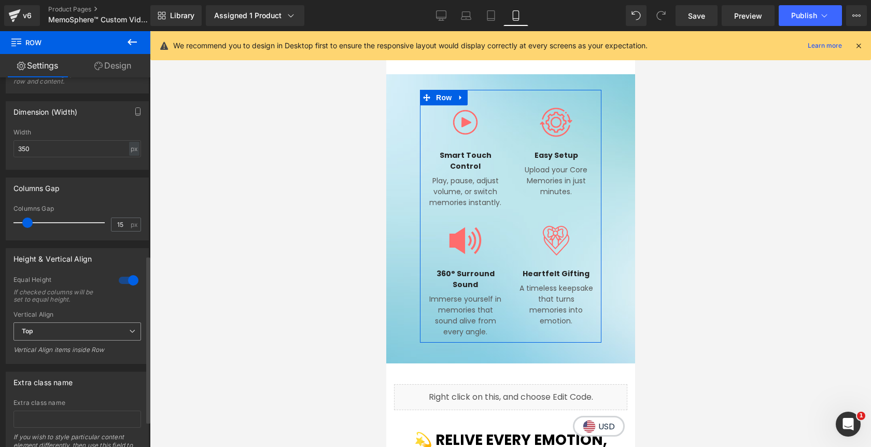
click at [132, 336] on span "Top" at bounding box center [77, 331] width 128 height 18
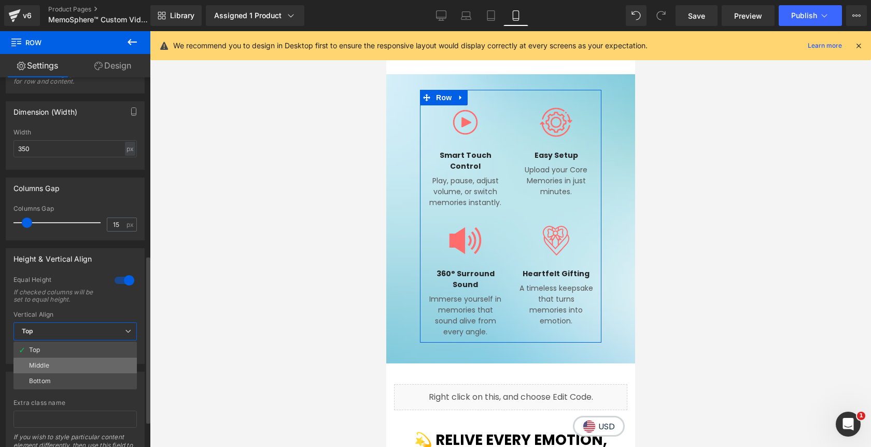
click at [114, 359] on li "Middle" at bounding box center [74, 365] width 123 height 16
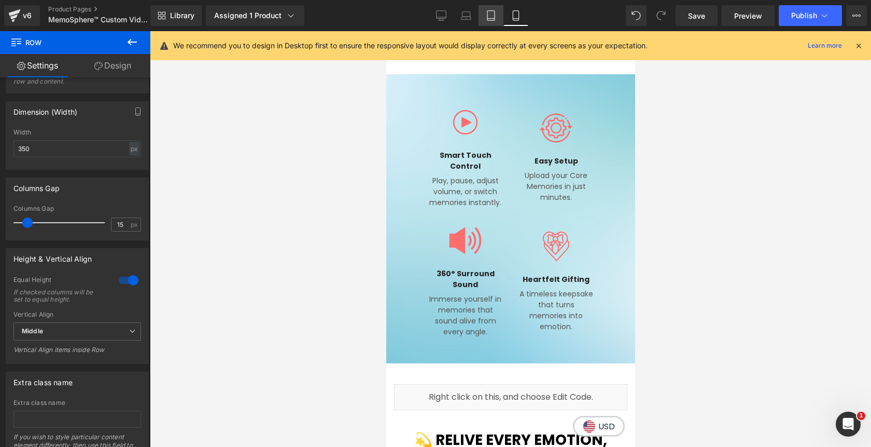
click at [496, 17] on icon at bounding box center [491, 15] width 10 height 10
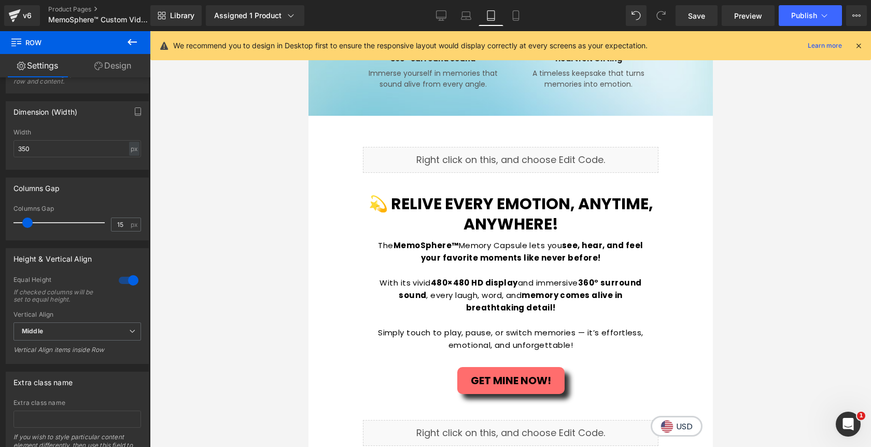
scroll to position [887, 0]
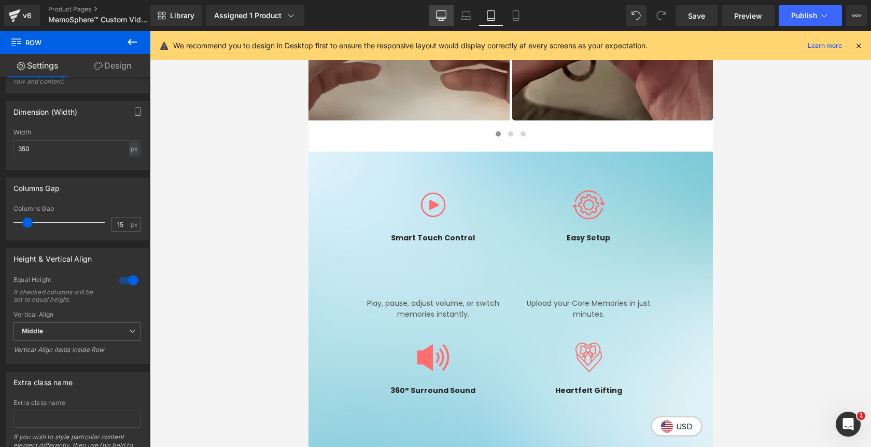
click at [435, 10] on link "Desktop" at bounding box center [441, 15] width 25 height 21
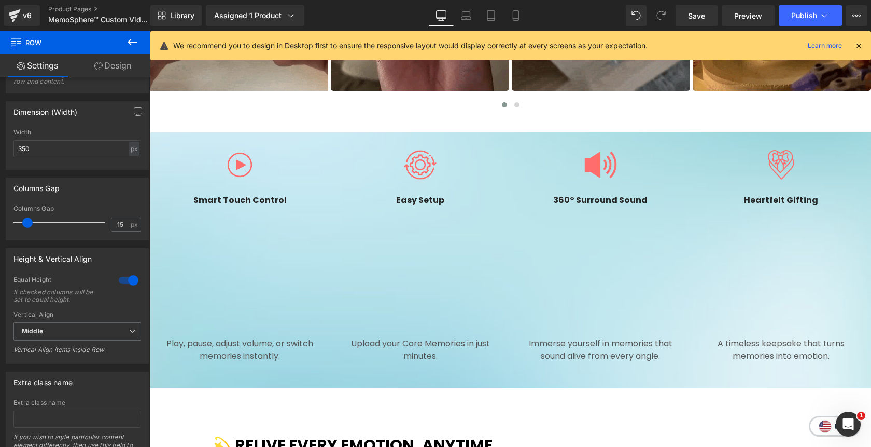
scroll to position [783, 0]
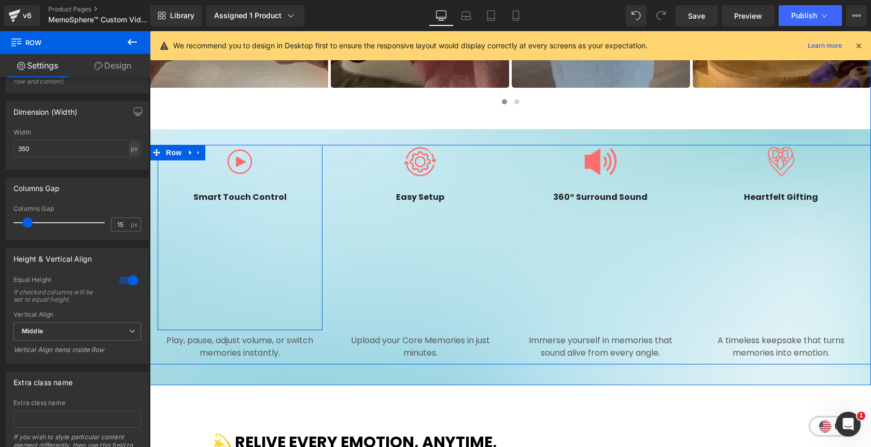
click at [241, 286] on div "Image Smart Touch Control Heading Row" at bounding box center [240, 237] width 165 height 185
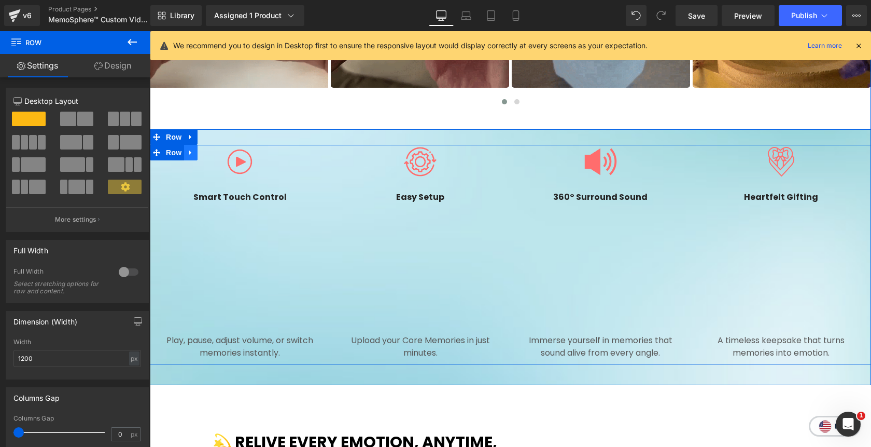
click at [184, 157] on link at bounding box center [190, 153] width 13 height 16
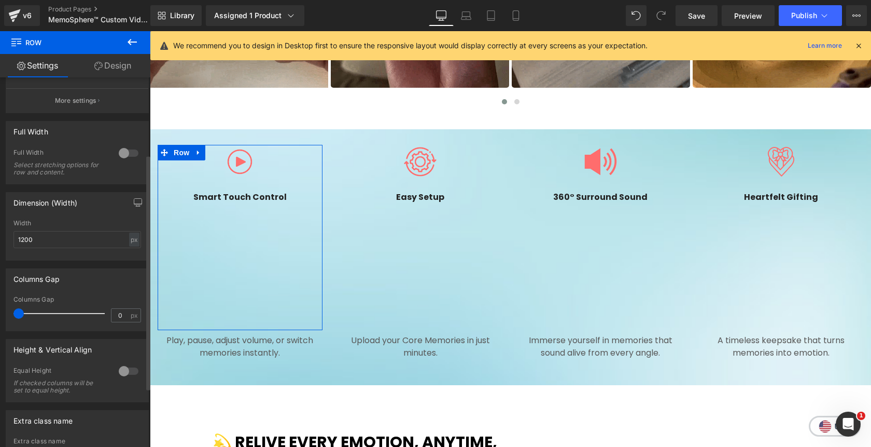
scroll to position [121, 0]
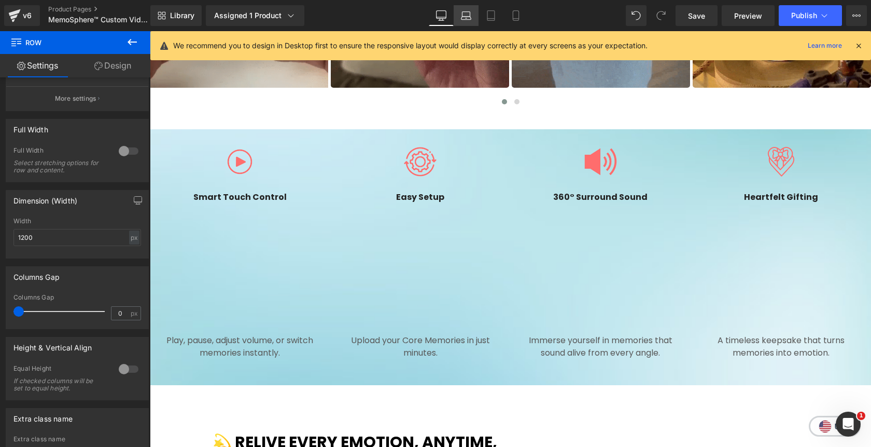
click at [461, 19] on link "Laptop" at bounding box center [466, 15] width 25 height 21
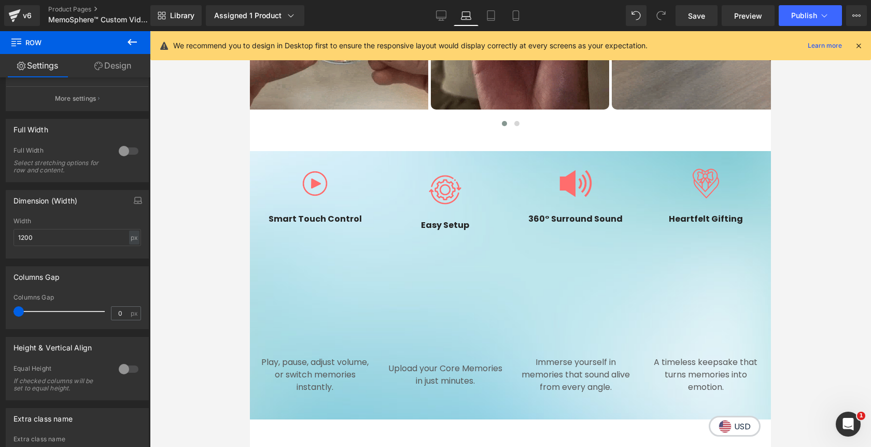
scroll to position [806, 0]
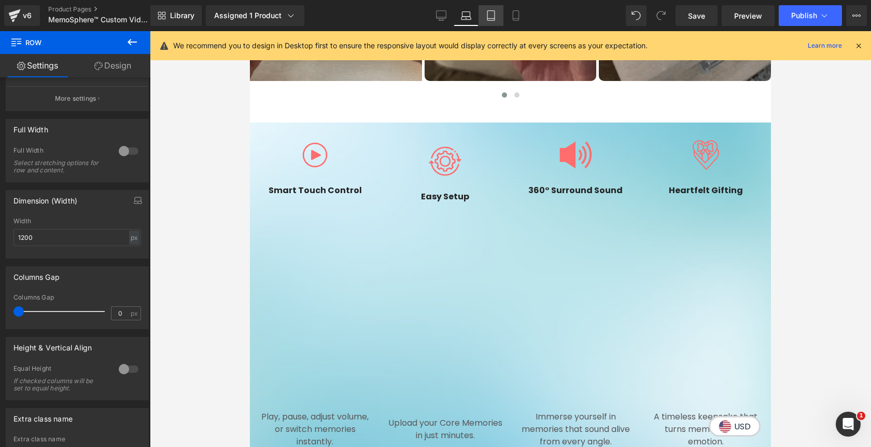
click at [483, 15] on link "Tablet" at bounding box center [491, 15] width 25 height 21
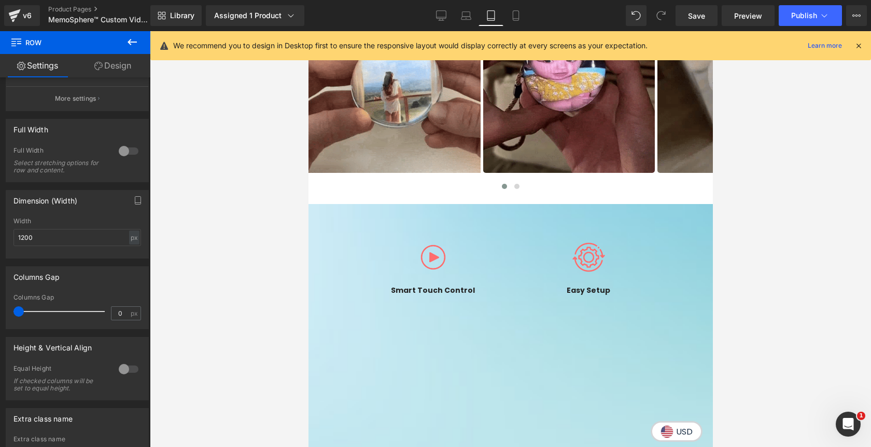
scroll to position [887, 0]
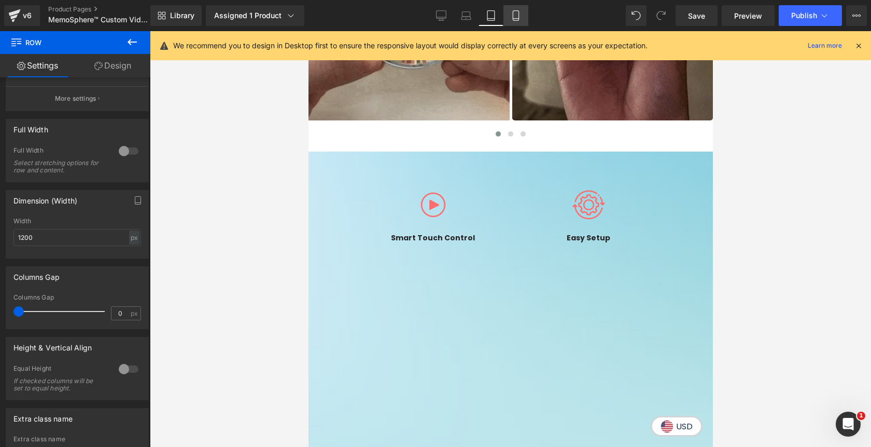
click at [518, 18] on icon at bounding box center [516, 15] width 10 height 10
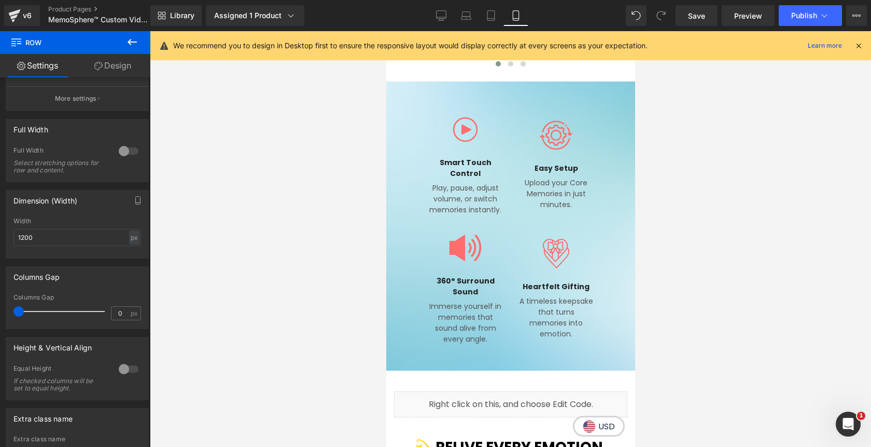
scroll to position [1090, 0]
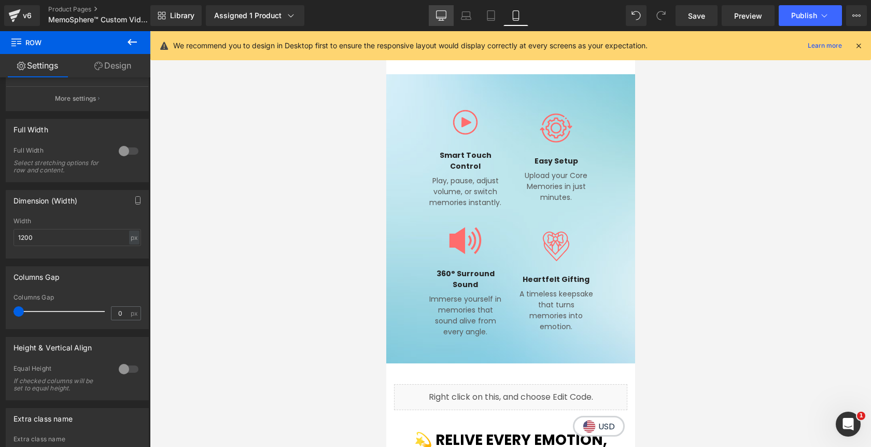
click at [434, 20] on link "Desktop" at bounding box center [441, 15] width 25 height 21
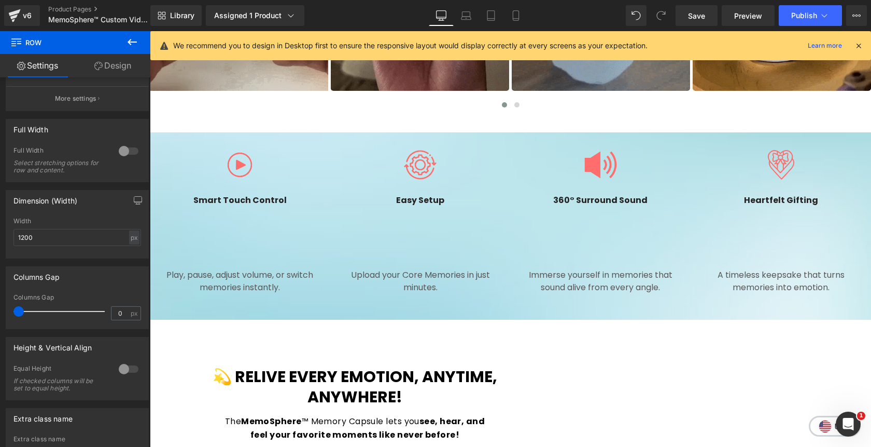
scroll to position [783, 0]
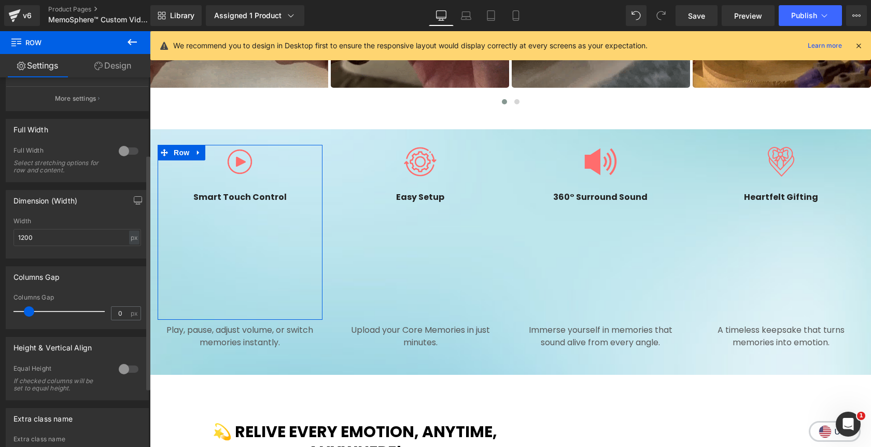
drag, startPoint x: 21, startPoint y: 312, endPoint x: 31, endPoint y: 312, distance: 9.9
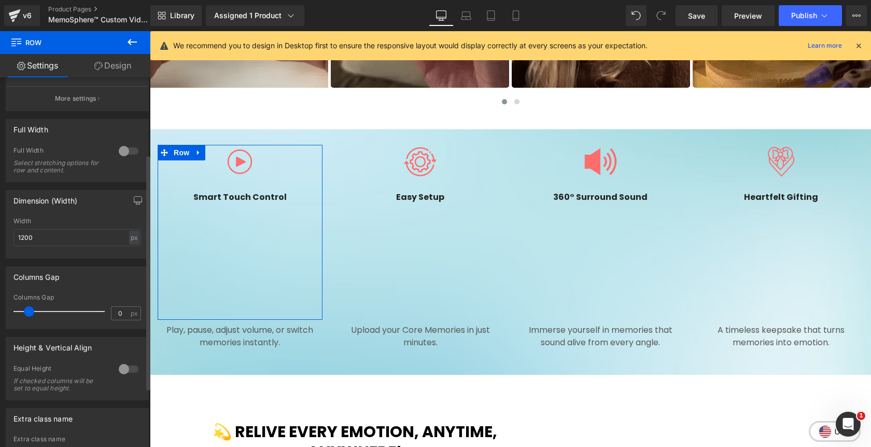
click at [31, 312] on span at bounding box center [29, 311] width 10 height 10
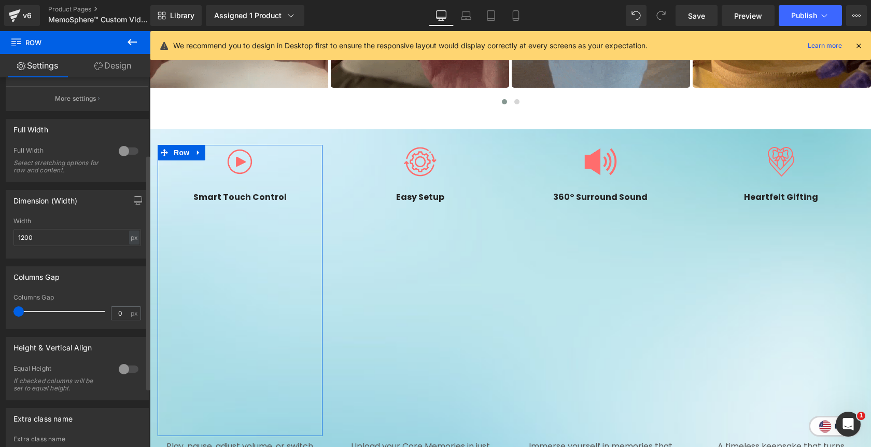
drag, startPoint x: 31, startPoint y: 312, endPoint x: 17, endPoint y: 312, distance: 13.5
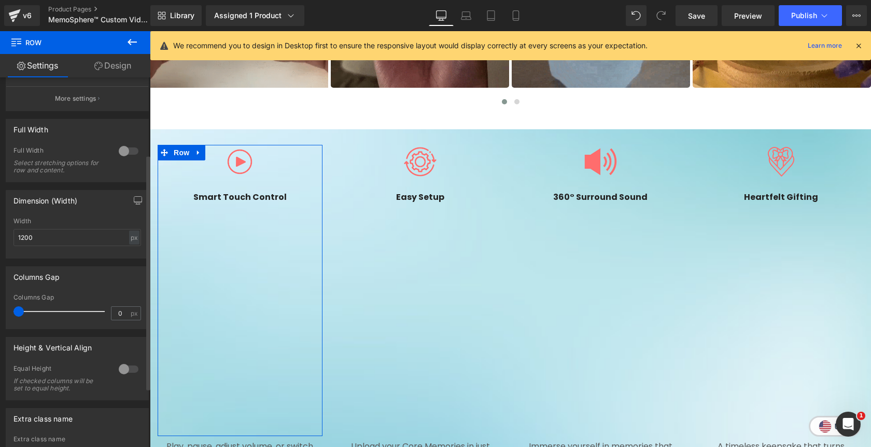
click at [17, 312] on span at bounding box center [18, 311] width 10 height 10
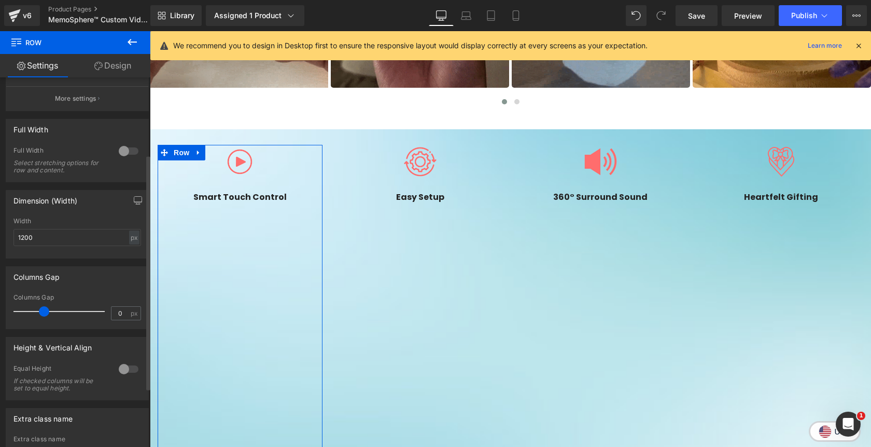
drag, startPoint x: 18, startPoint y: 312, endPoint x: 42, endPoint y: 312, distance: 23.9
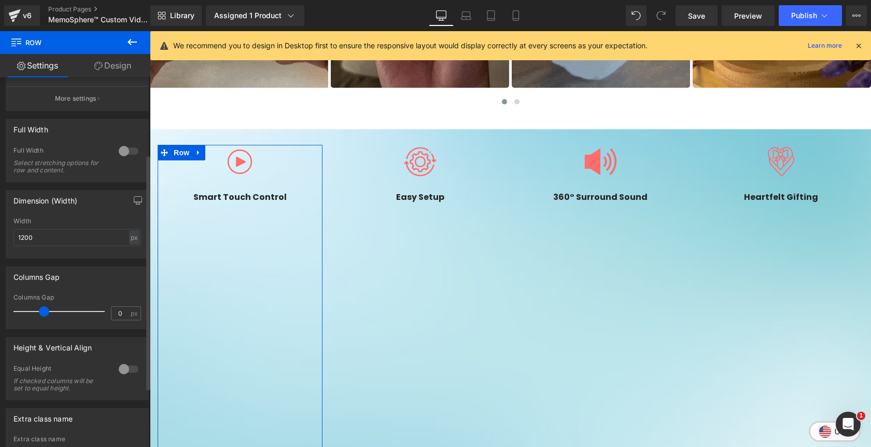
click at [42, 312] on span at bounding box center [44, 311] width 10 height 10
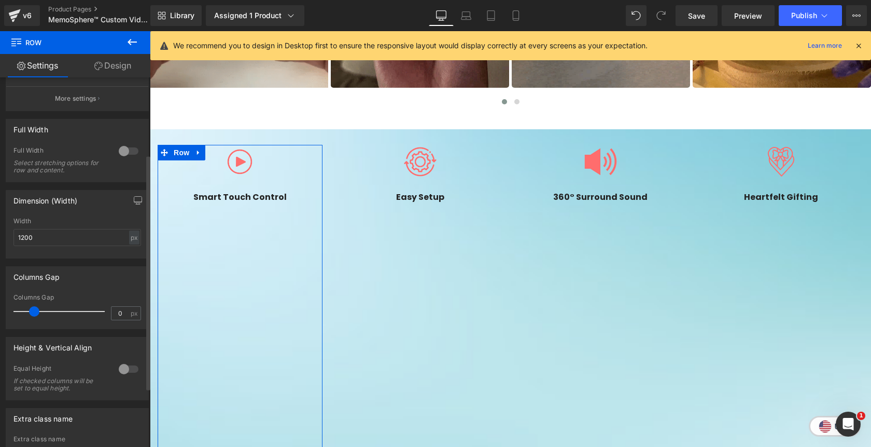
drag, startPoint x: 42, startPoint y: 312, endPoint x: 32, endPoint y: 312, distance: 10.4
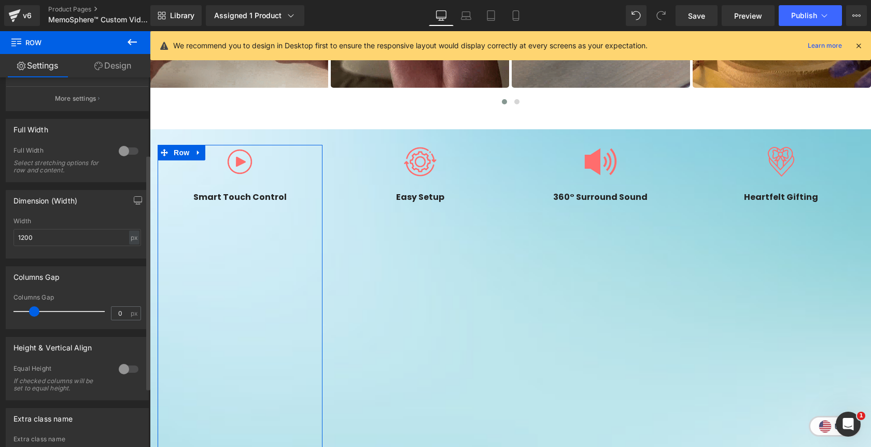
click at [32, 312] on span at bounding box center [34, 311] width 10 height 10
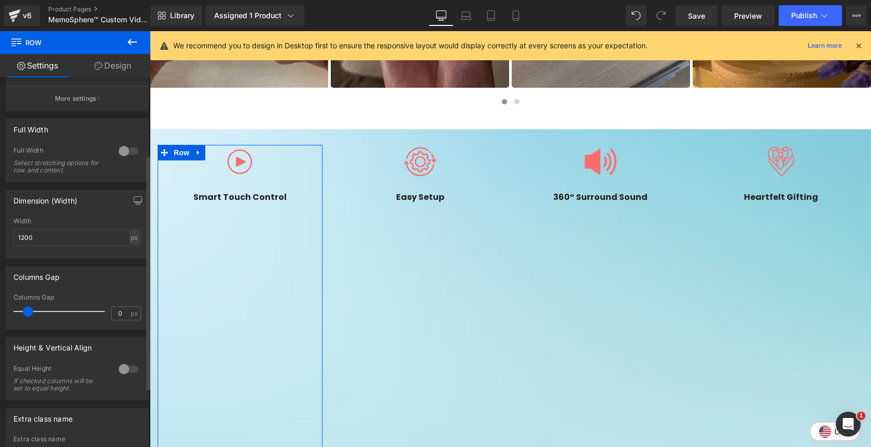
drag, startPoint x: 32, startPoint y: 312, endPoint x: 25, endPoint y: 312, distance: 6.7
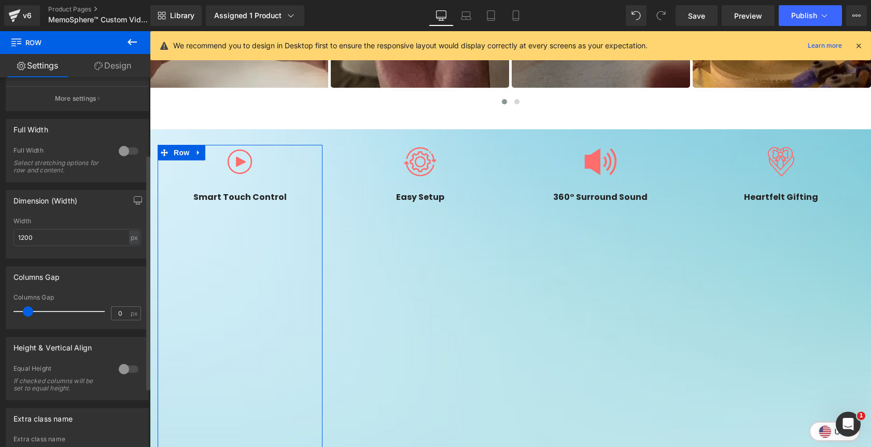
click at [25, 312] on span at bounding box center [28, 311] width 10 height 10
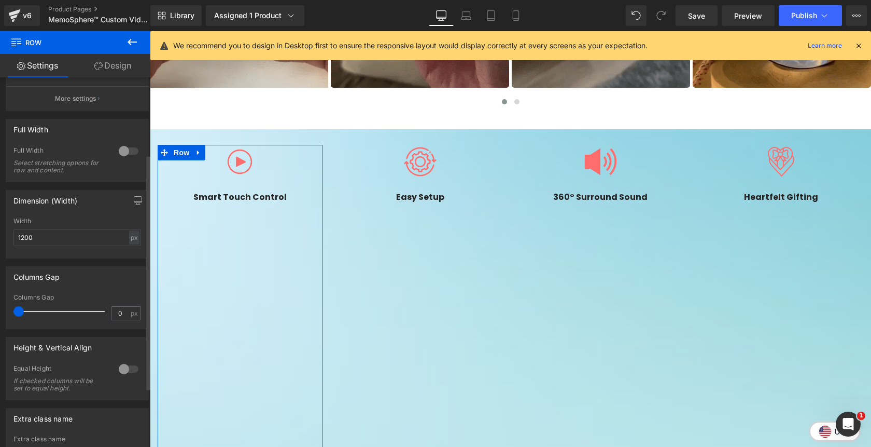
drag, startPoint x: 25, startPoint y: 312, endPoint x: 7, endPoint y: 311, distance: 17.6
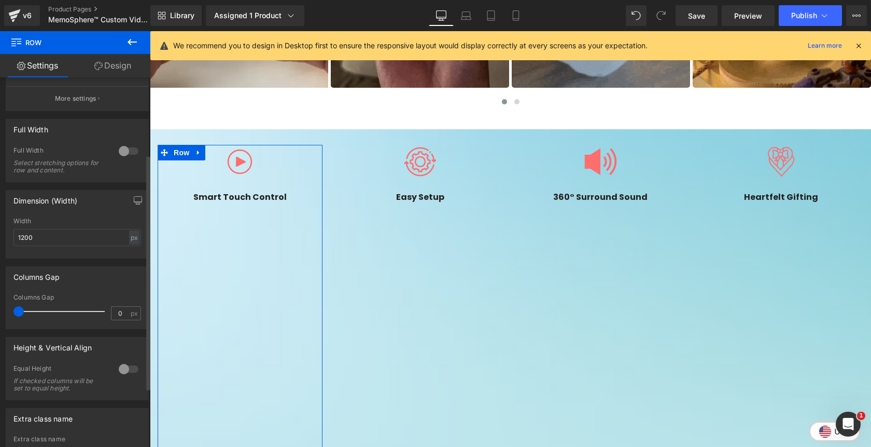
click at [7, 311] on div "0px Columns Gap 0 px" at bounding box center [77, 311] width 142 height 35
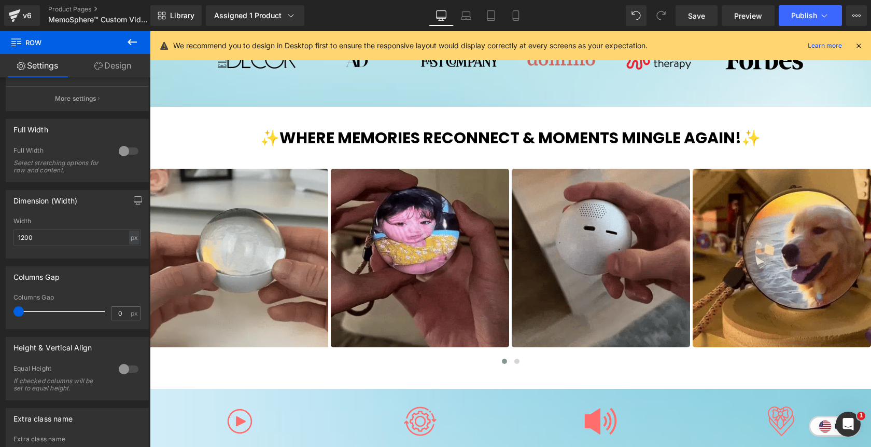
scroll to position [533, 0]
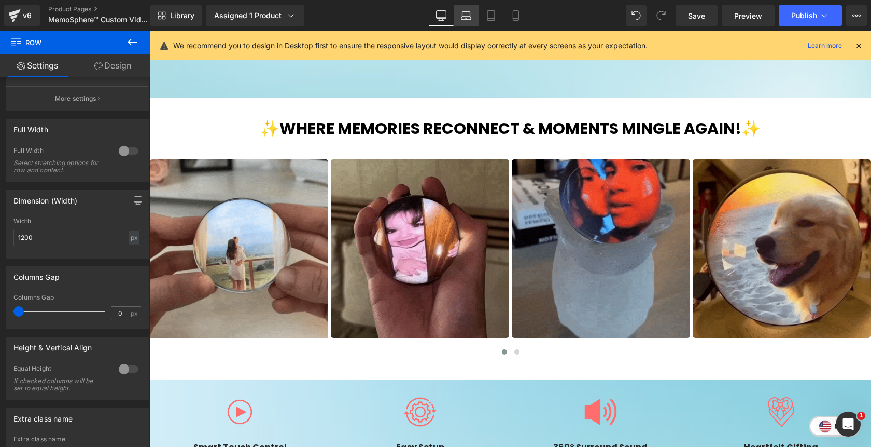
click at [467, 18] on icon at bounding box center [466, 15] width 10 height 10
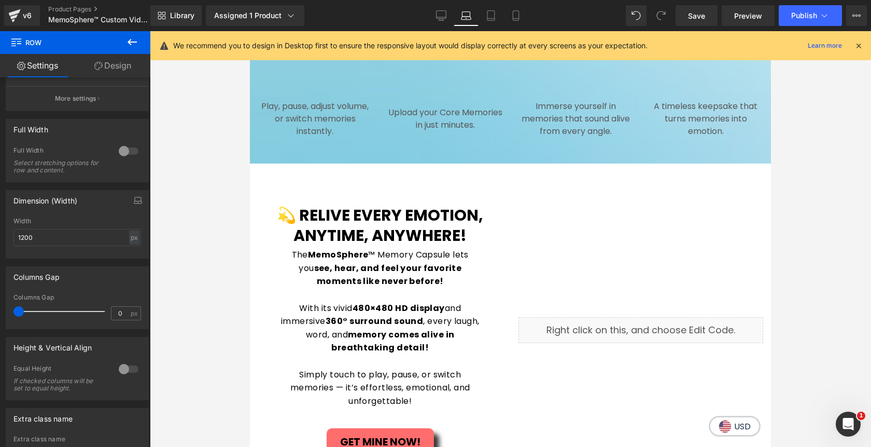
scroll to position [1837, 0]
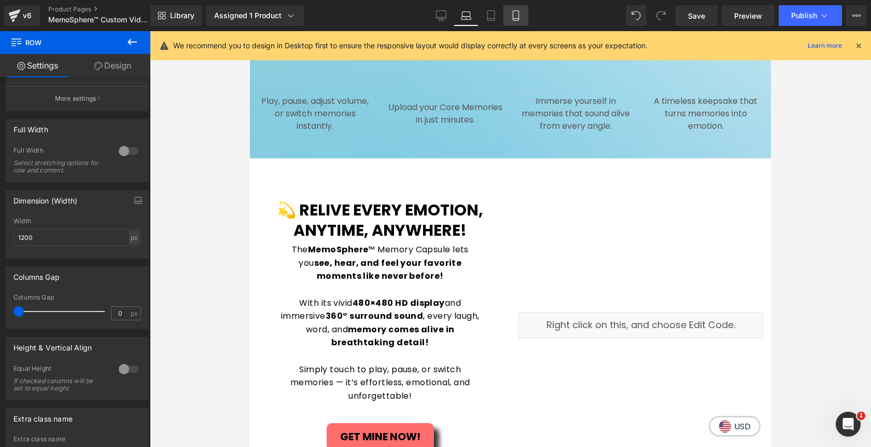
click at [516, 23] on link "Mobile" at bounding box center [516, 15] width 25 height 21
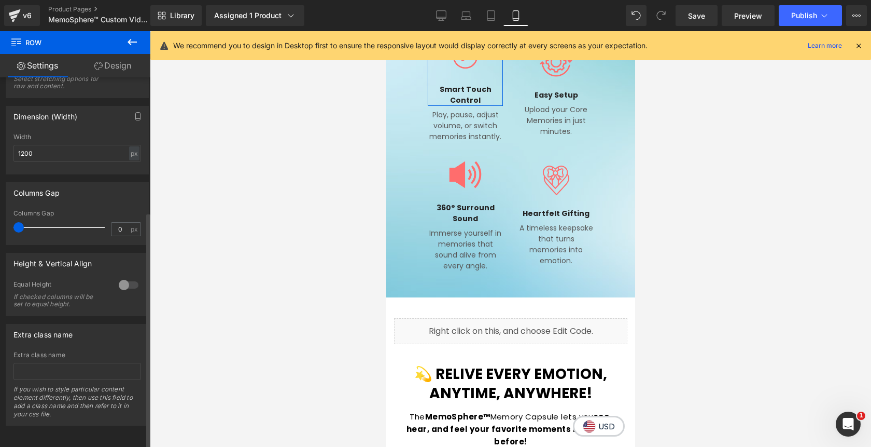
scroll to position [211, 0]
click at [122, 279] on div at bounding box center [128, 284] width 25 height 17
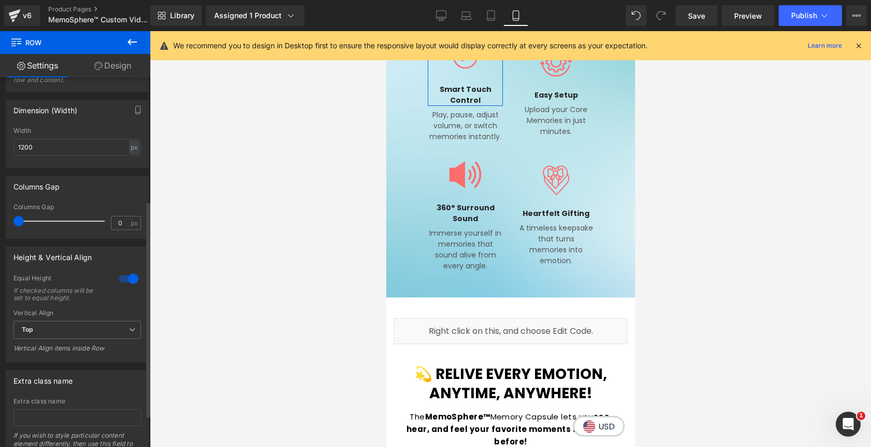
click at [130, 282] on div at bounding box center [128, 278] width 25 height 17
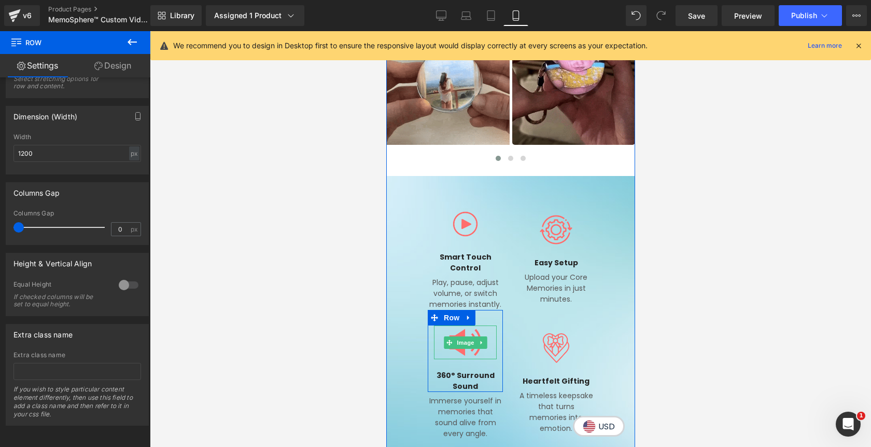
scroll to position [987, 0]
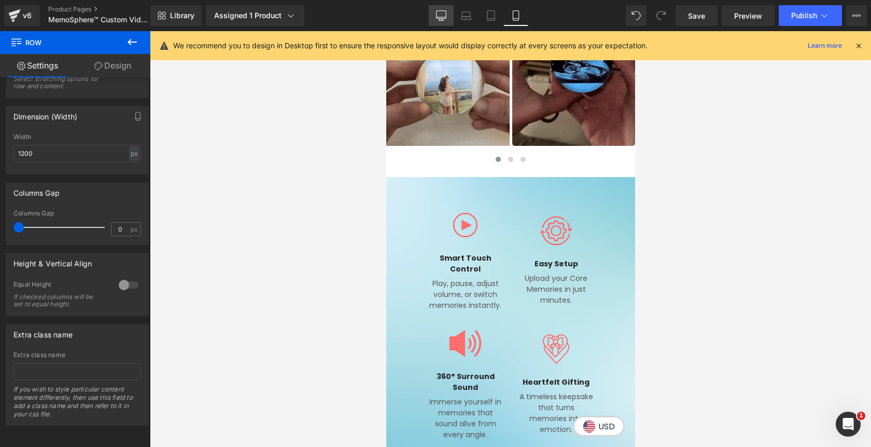
click at [445, 18] on icon at bounding box center [442, 15] width 10 height 8
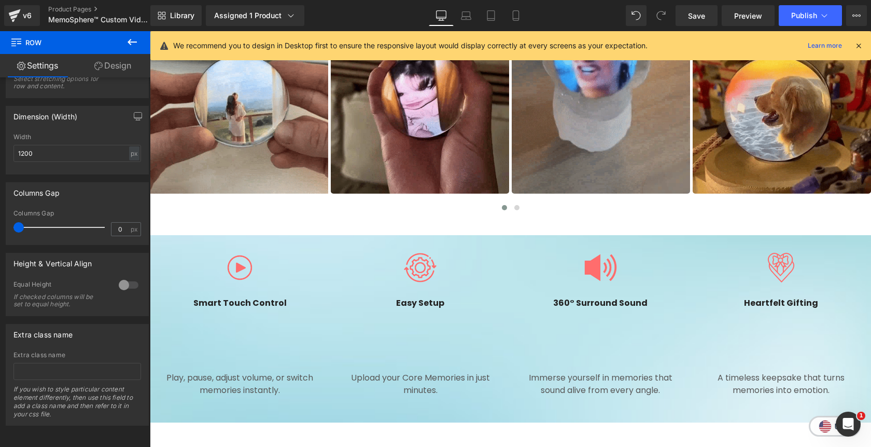
scroll to position [681, 0]
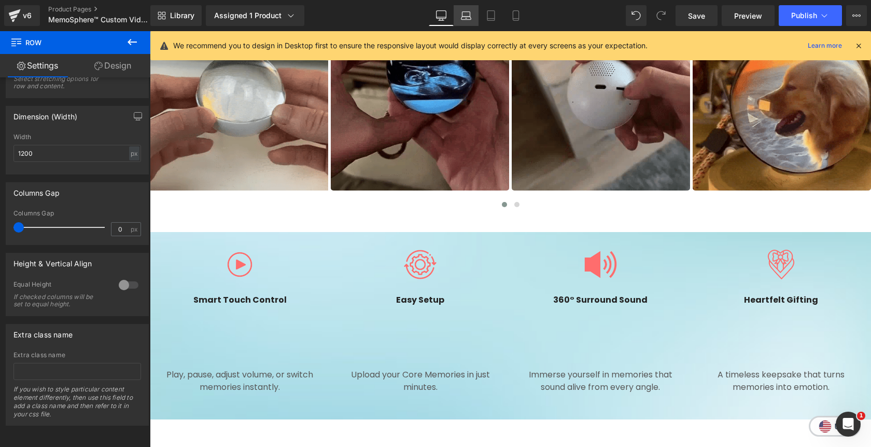
click at [466, 19] on icon at bounding box center [467, 18] width 10 height 3
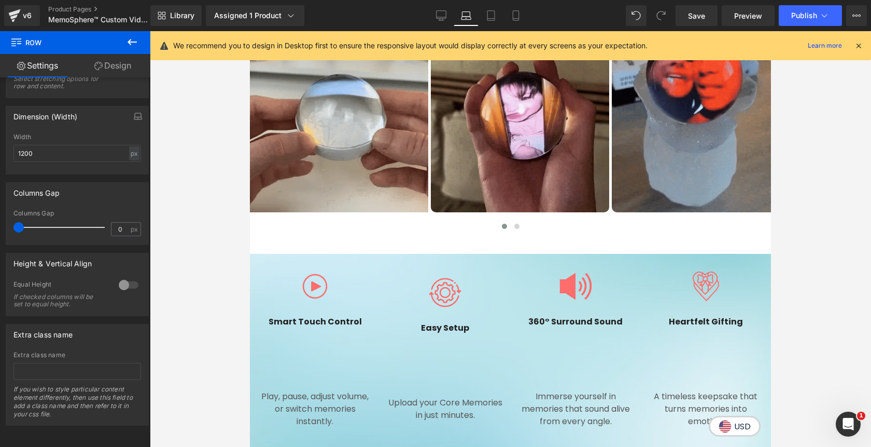
scroll to position [703, 0]
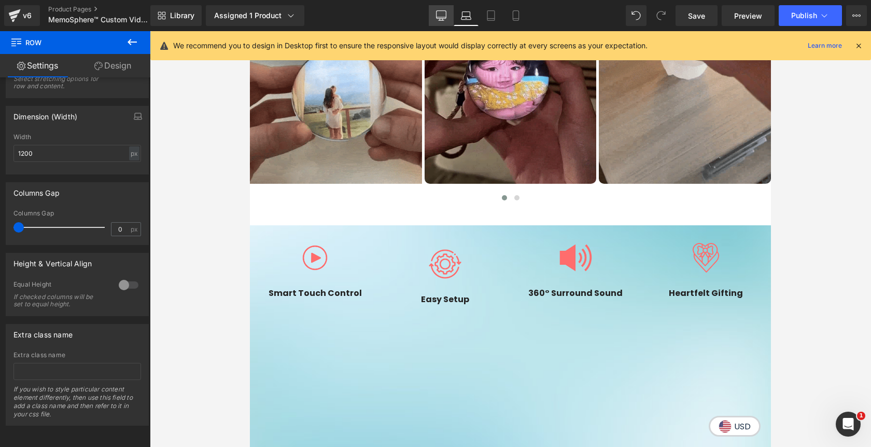
click at [437, 24] on link "Desktop" at bounding box center [441, 15] width 25 height 21
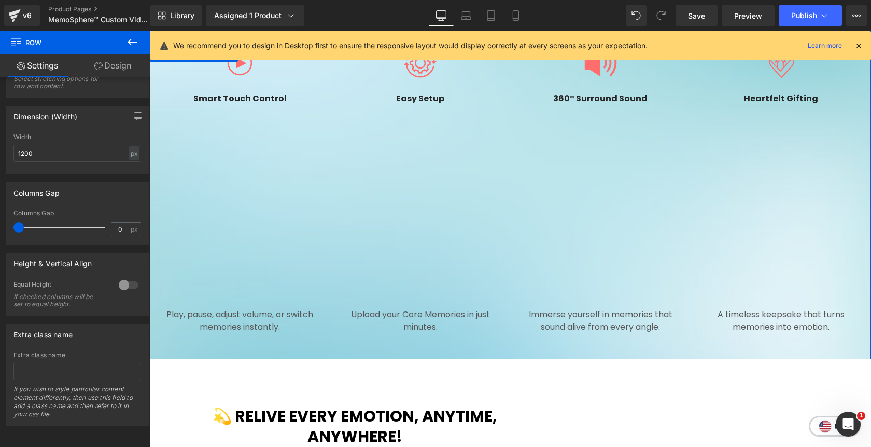
scroll to position [879, 0]
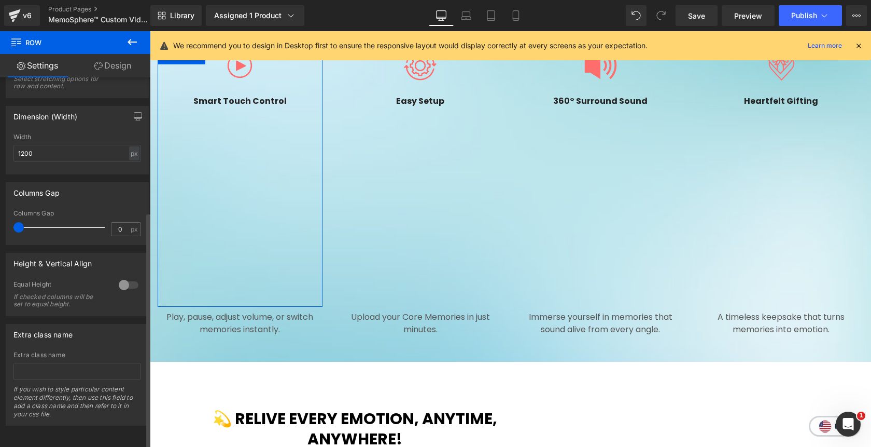
click at [121, 280] on div at bounding box center [128, 284] width 25 height 17
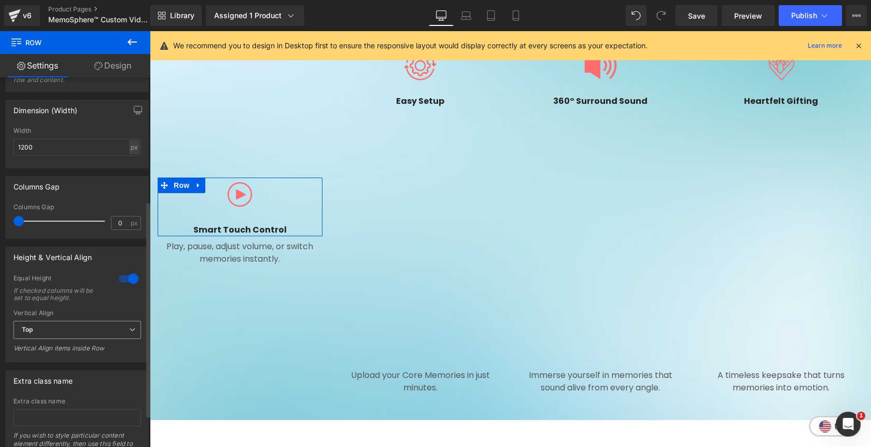
click at [85, 339] on div "Top Top Middle Bottom" at bounding box center [77, 332] width 128 height 23
click at [84, 329] on span "Top" at bounding box center [77, 330] width 128 height 18
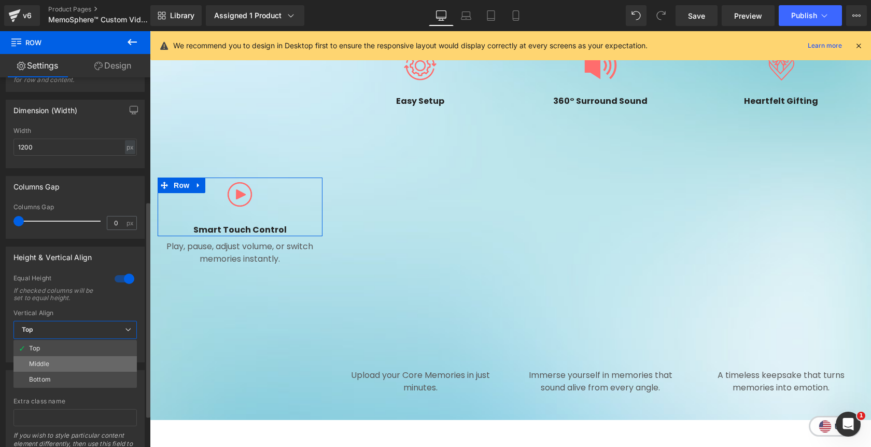
click at [72, 367] on li "Middle" at bounding box center [74, 364] width 123 height 16
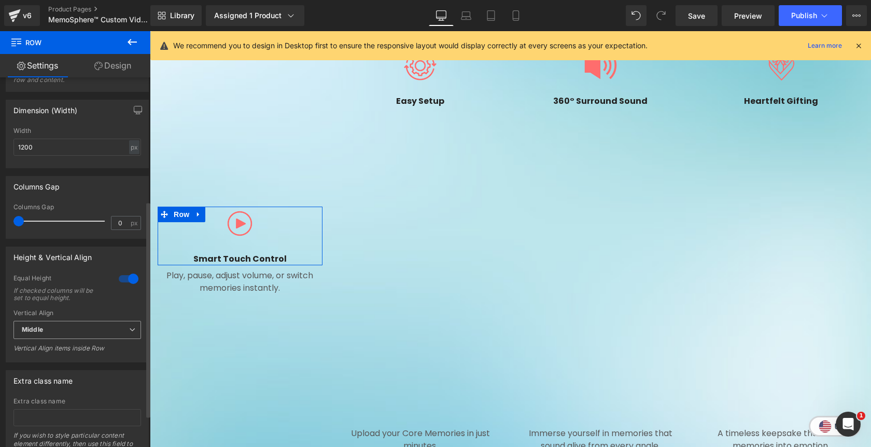
click at [71, 334] on span "Middle" at bounding box center [77, 330] width 128 height 18
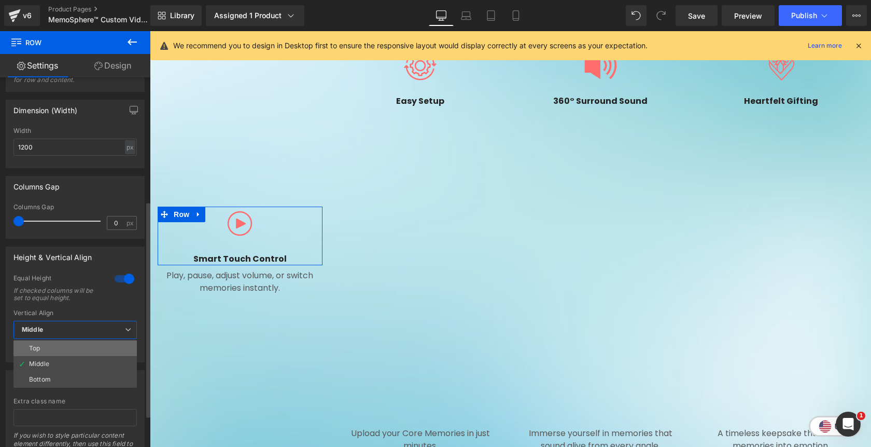
click at [66, 347] on li "Top" at bounding box center [74, 348] width 123 height 16
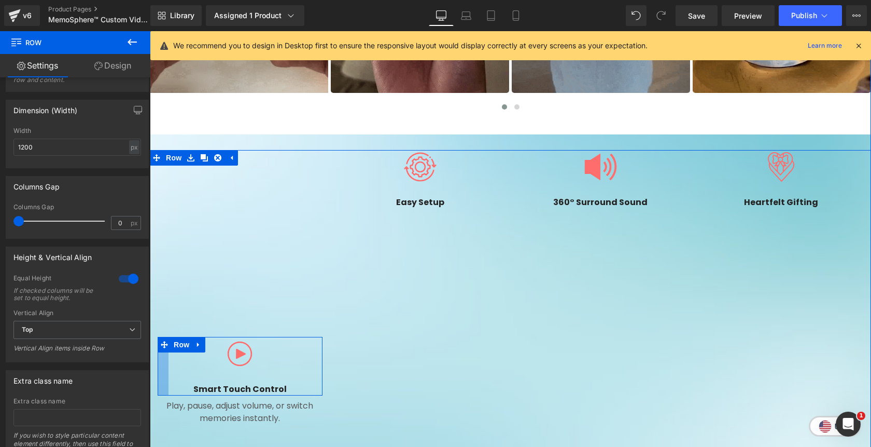
scroll to position [774, 0]
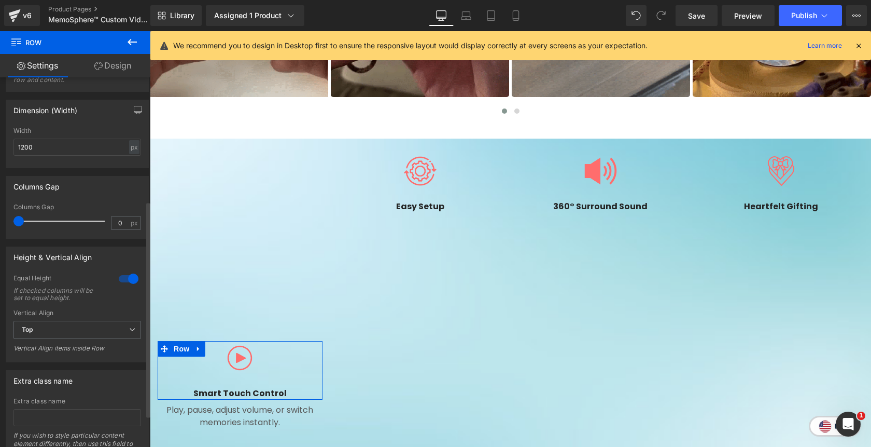
click at [126, 279] on div at bounding box center [128, 278] width 25 height 17
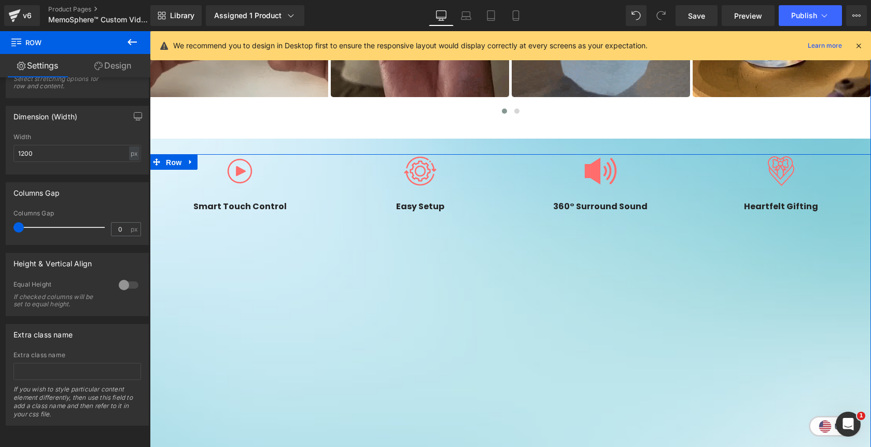
click at [183, 169] on span "Row" at bounding box center [173, 163] width 21 height 16
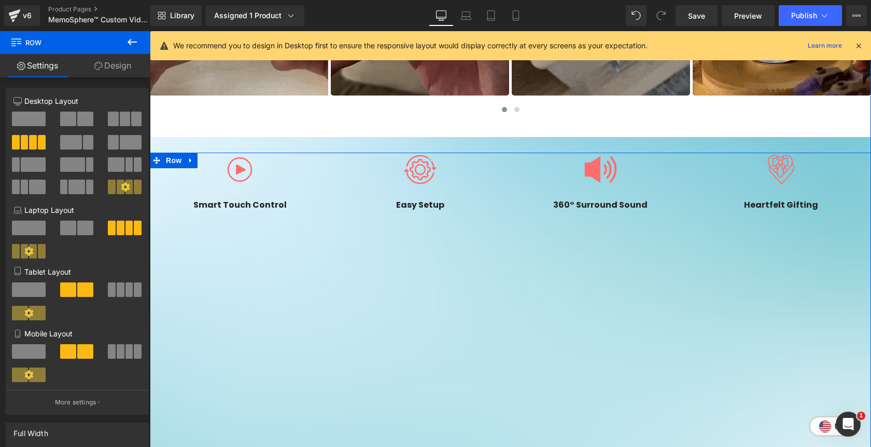
scroll to position [773, 0]
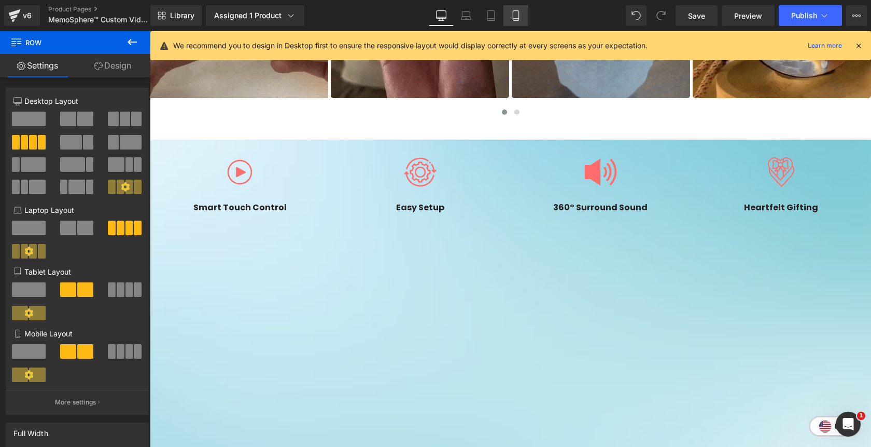
click at [514, 16] on icon at bounding box center [516, 15] width 10 height 10
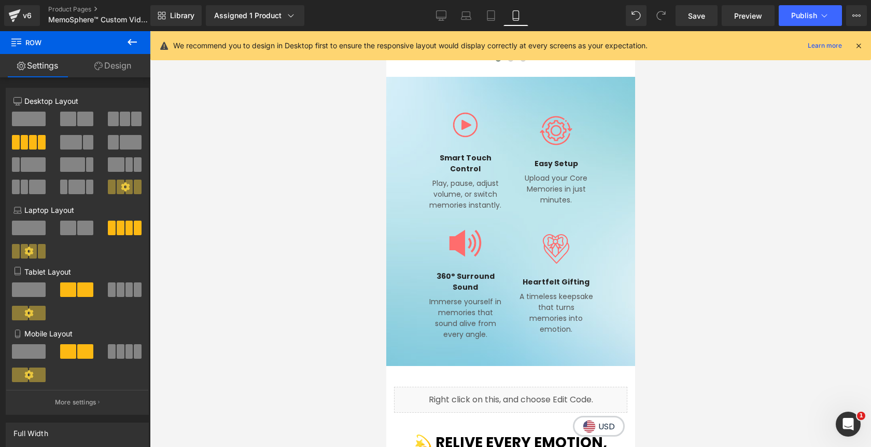
scroll to position [1079, 0]
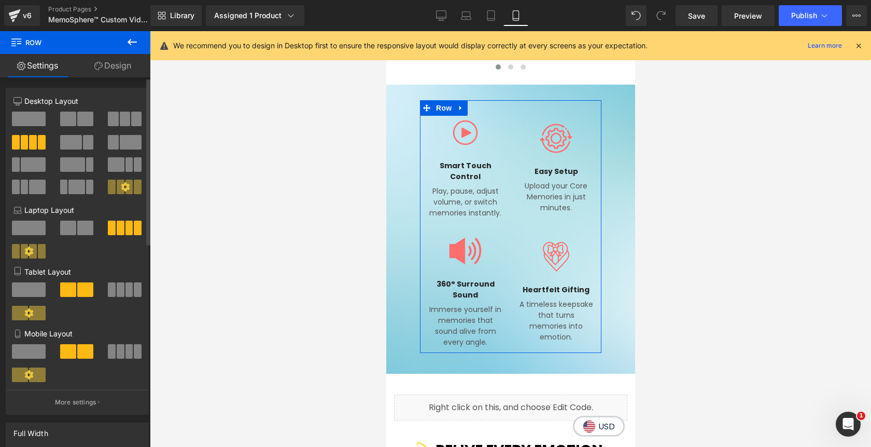
click at [31, 377] on icon at bounding box center [29, 374] width 9 height 9
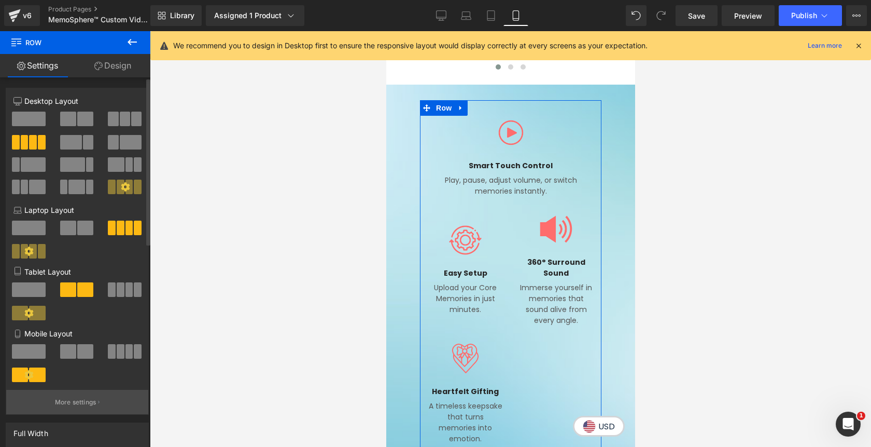
click at [55, 395] on button "More settings" at bounding box center [77, 402] width 142 height 24
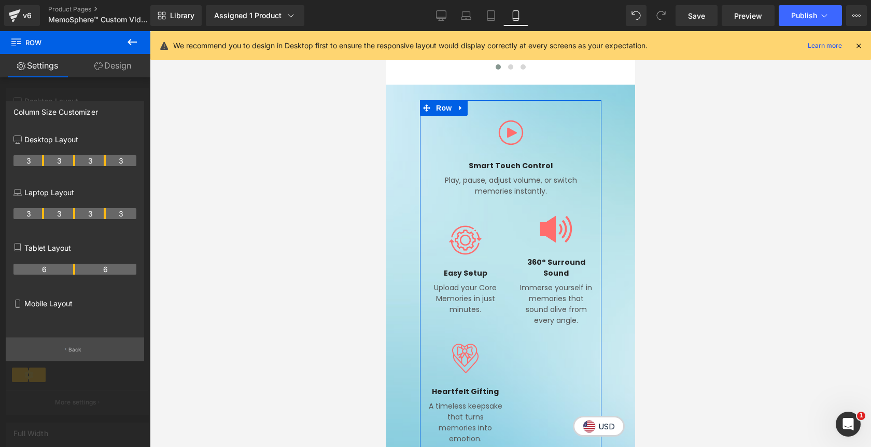
click at [61, 350] on button "Back" at bounding box center [75, 348] width 139 height 23
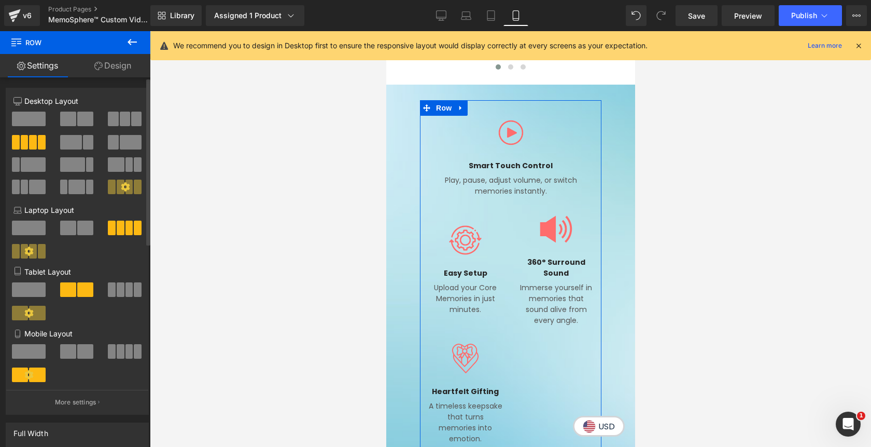
click at [33, 376] on icon at bounding box center [28, 374] width 9 height 9
click at [59, 396] on button "More settings" at bounding box center [77, 402] width 142 height 24
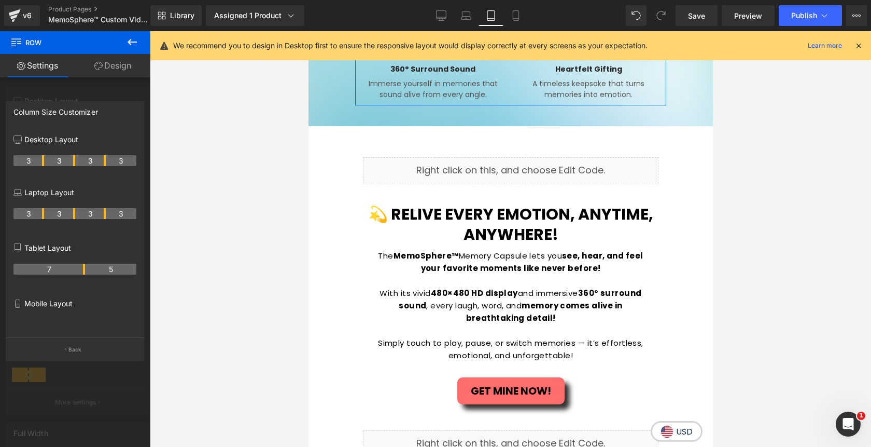
scroll to position [877, 0]
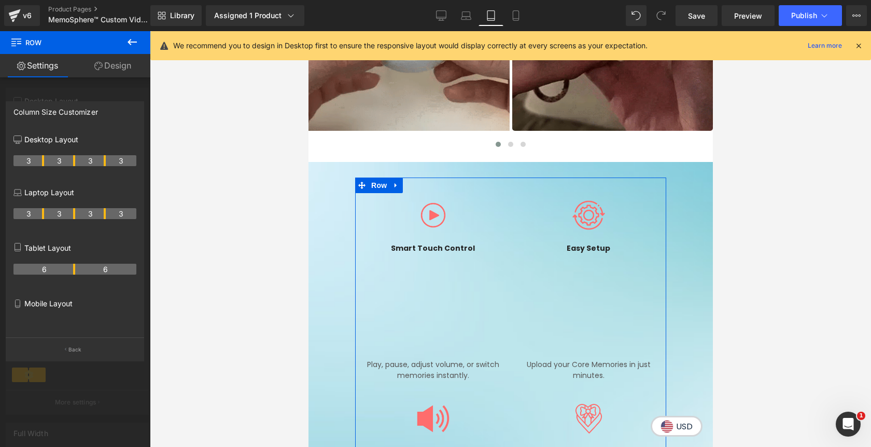
click at [76, 271] on tr "6 6" at bounding box center [74, 269] width 123 height 11
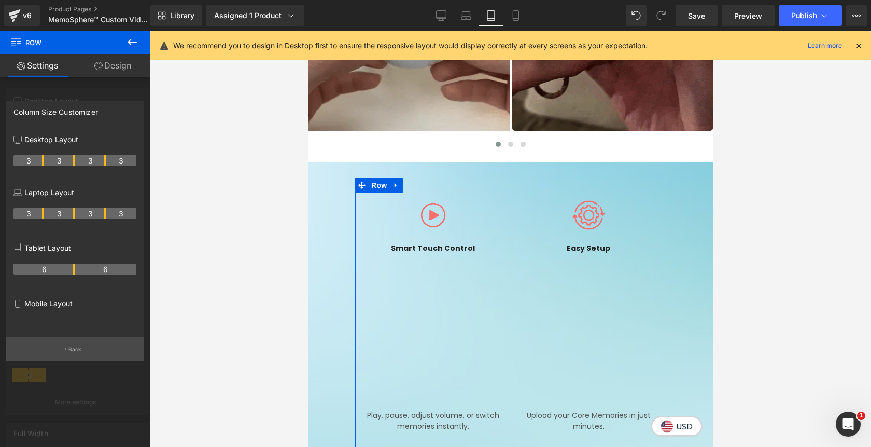
click at [67, 350] on button "Back" at bounding box center [75, 348] width 139 height 23
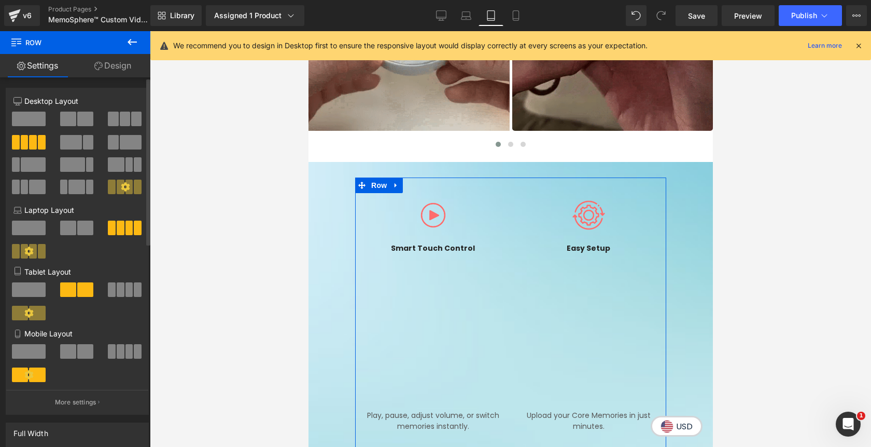
click at [77, 349] on span at bounding box center [85, 351] width 16 height 15
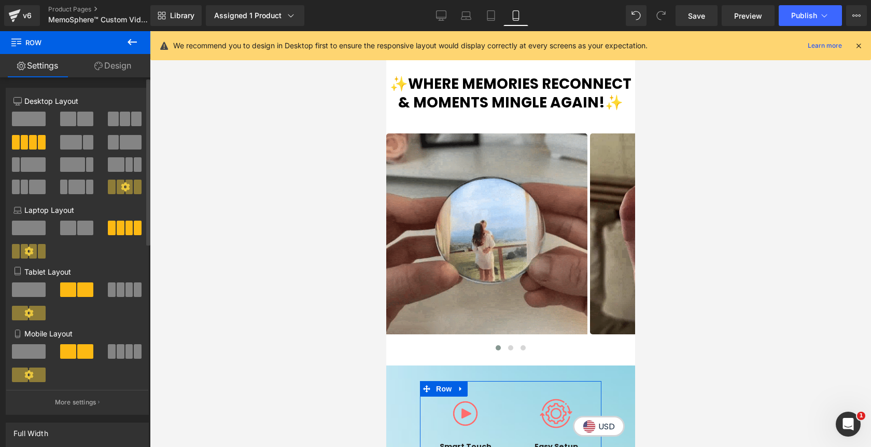
scroll to position [1079, 0]
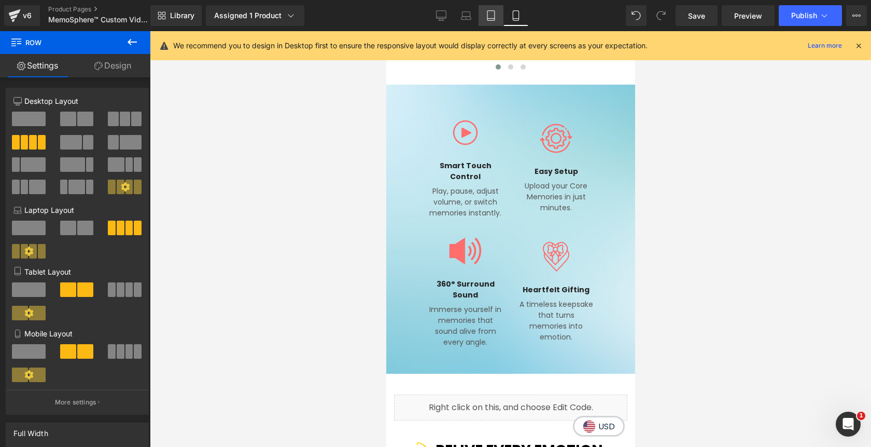
click at [495, 13] on icon at bounding box center [491, 16] width 7 height 10
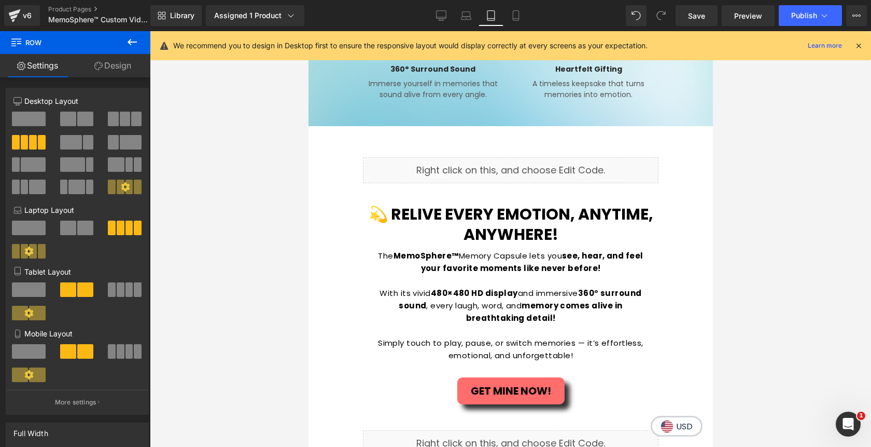
scroll to position [877, 0]
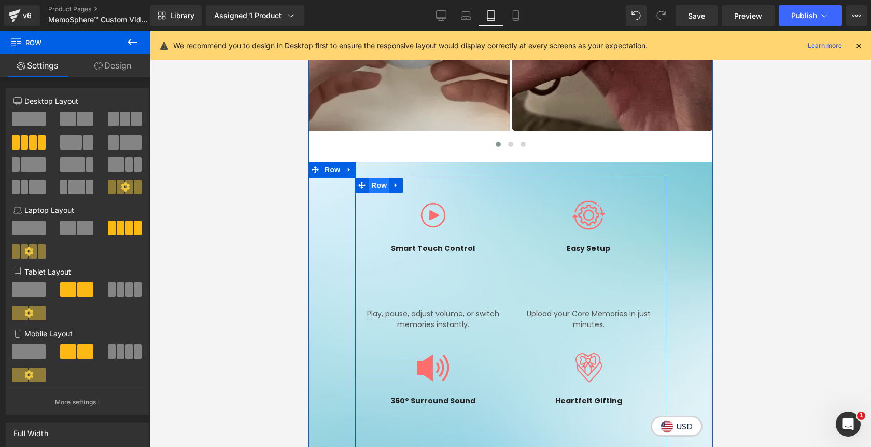
click at [383, 184] on span "Row" at bounding box center [378, 185] width 21 height 16
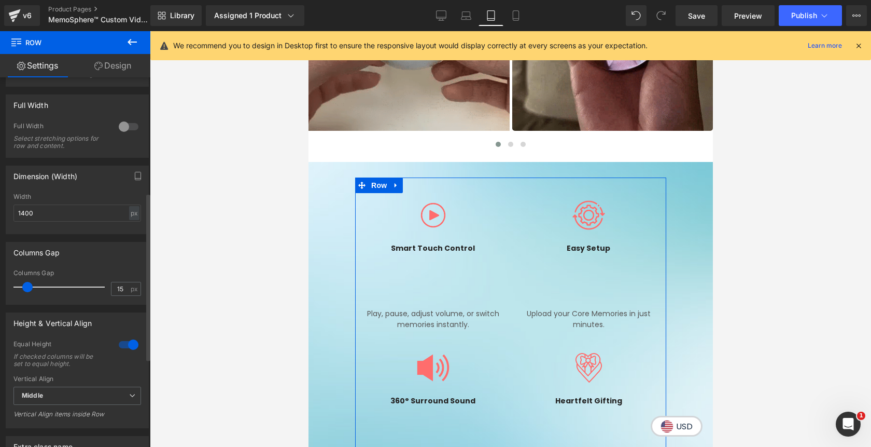
scroll to position [335, 0]
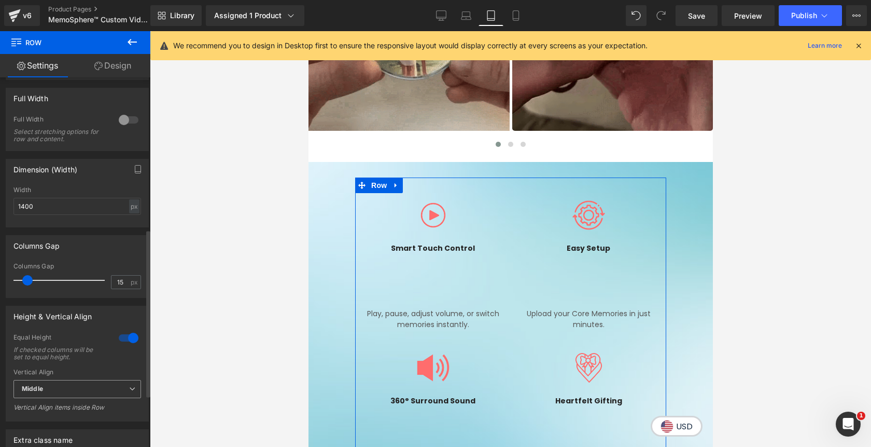
click at [81, 391] on span "Middle" at bounding box center [77, 389] width 128 height 18
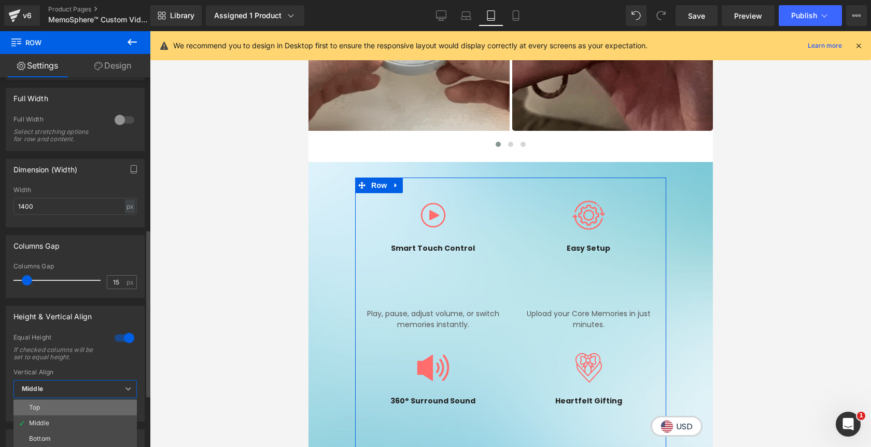
click at [67, 413] on li "Top" at bounding box center [74, 407] width 123 height 16
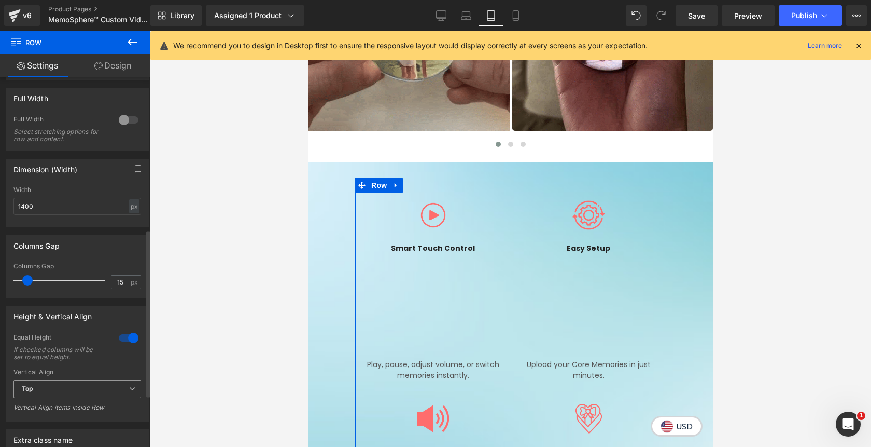
click at [66, 398] on span "Top" at bounding box center [77, 389] width 128 height 18
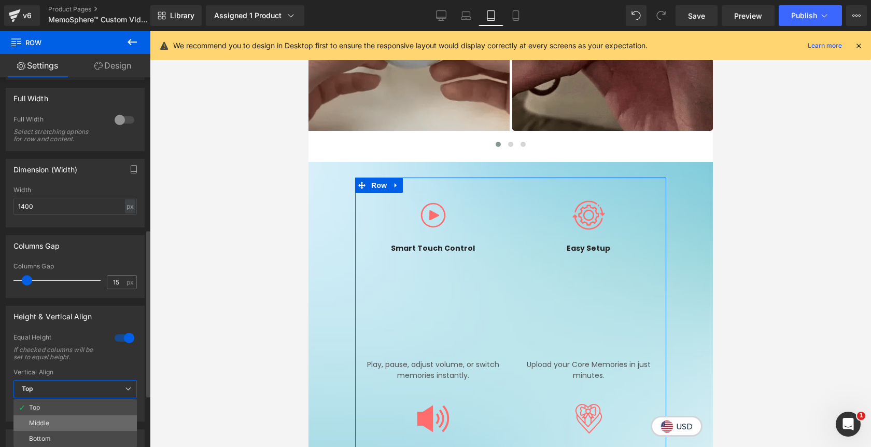
click at [60, 419] on li "Middle" at bounding box center [74, 423] width 123 height 16
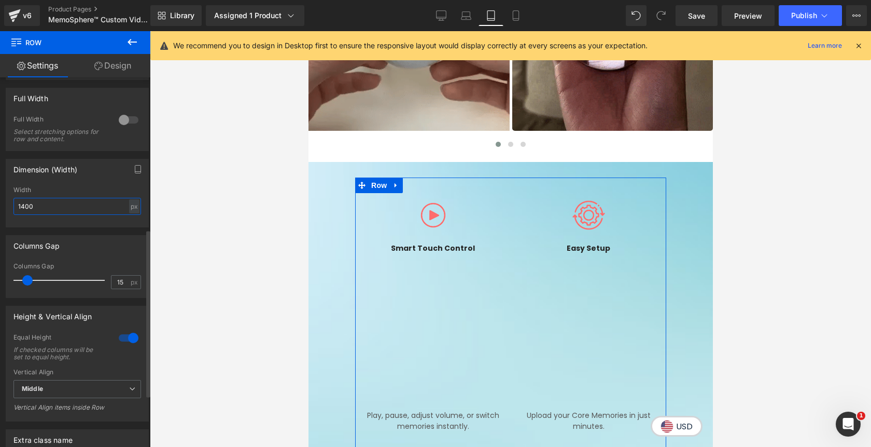
click at [18, 211] on input "1400" at bounding box center [77, 206] width 128 height 17
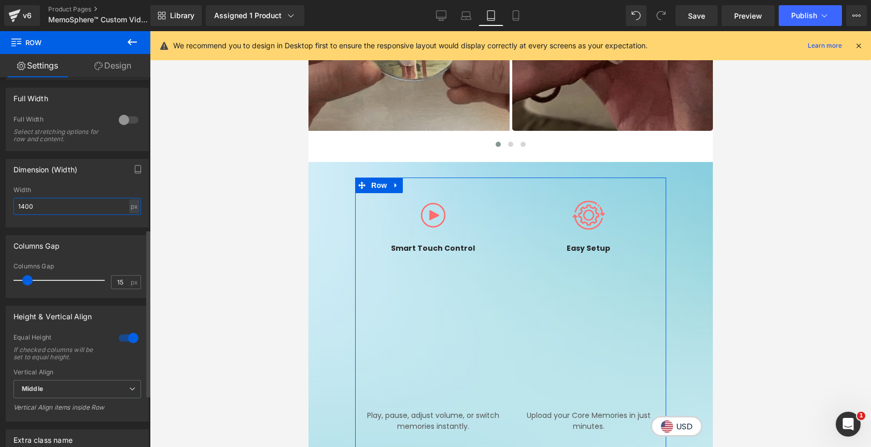
click at [18, 210] on input "1400" at bounding box center [77, 206] width 128 height 17
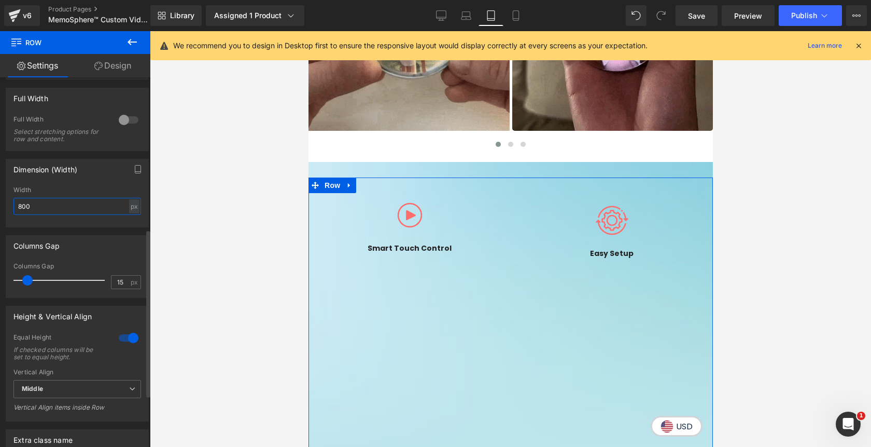
click at [19, 209] on input "800" at bounding box center [77, 206] width 128 height 17
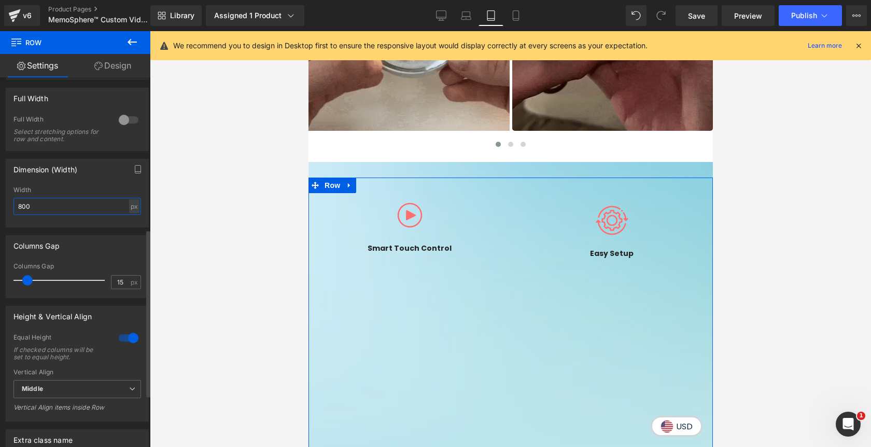
type input "600"
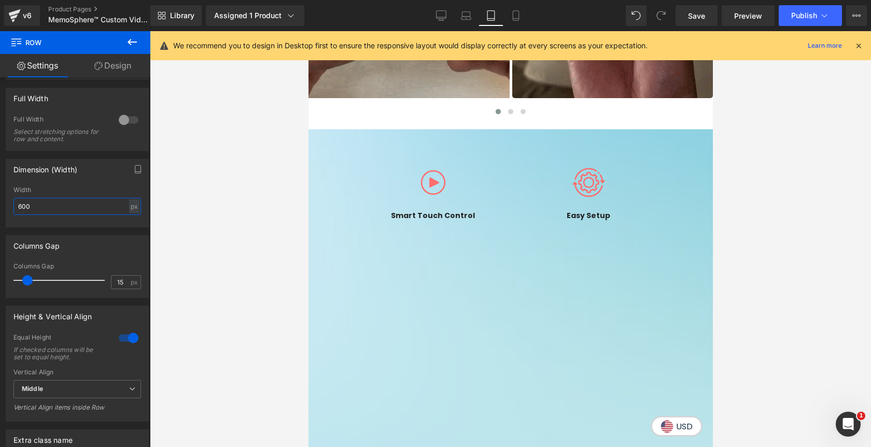
scroll to position [916, 0]
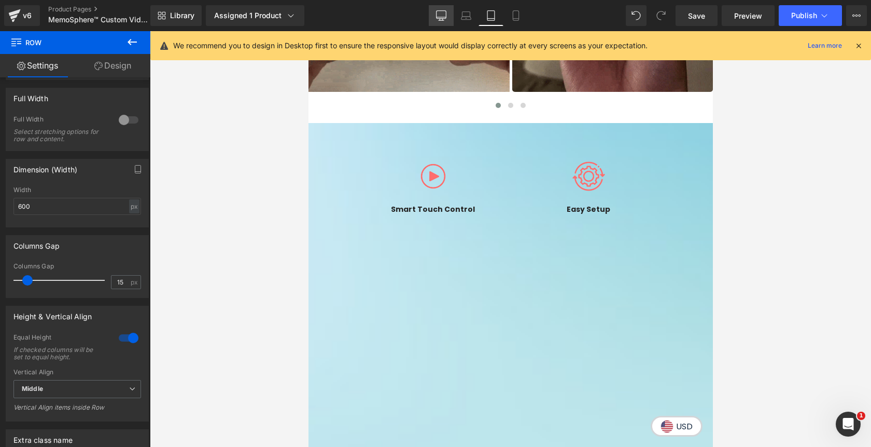
click at [439, 16] on icon at bounding box center [441, 15] width 10 height 10
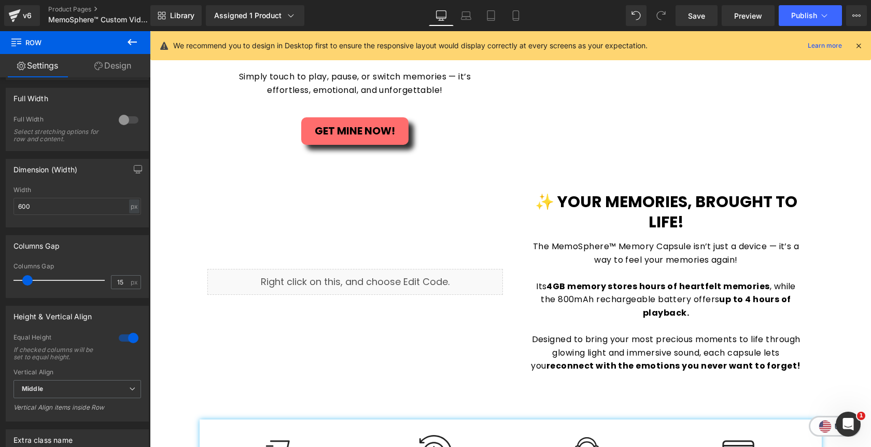
scroll to position [1495, 0]
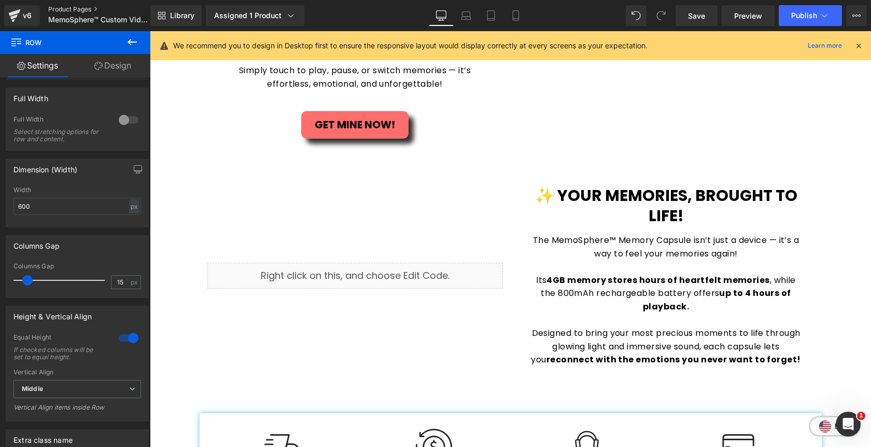
click at [75, 8] on link "Product Pages" at bounding box center [107, 9] width 119 height 8
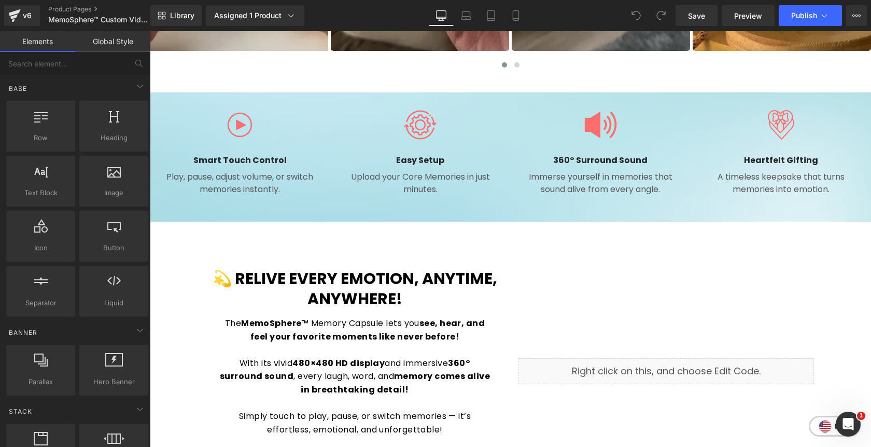
scroll to position [808, 0]
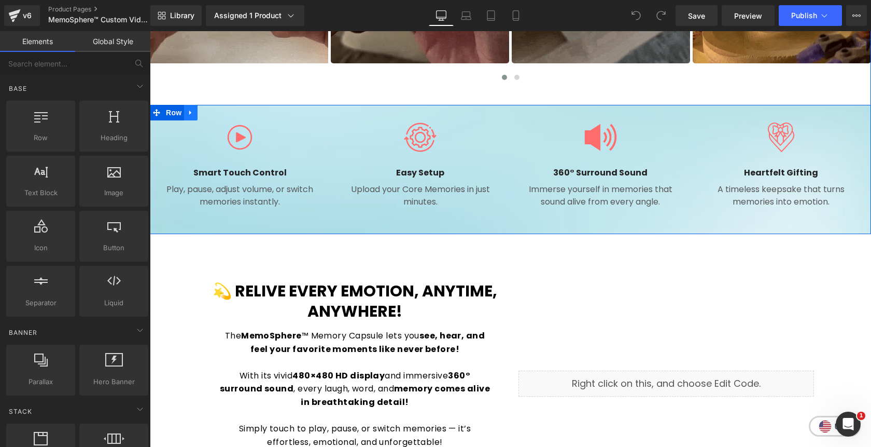
click at [193, 113] on icon at bounding box center [190, 112] width 7 height 8
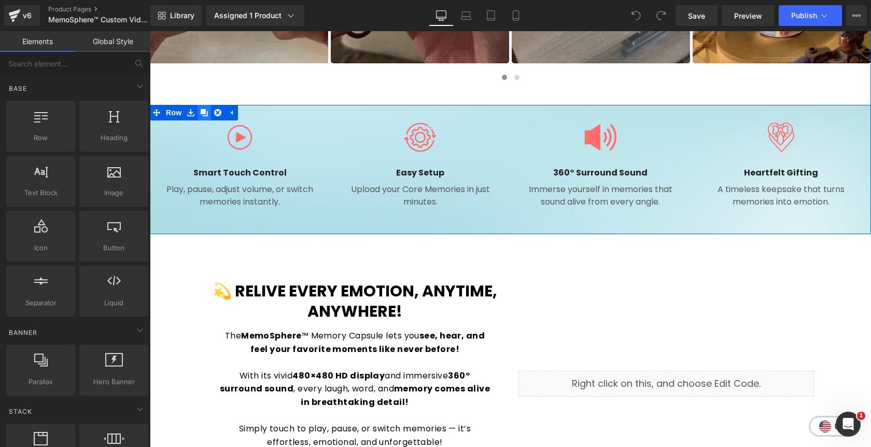
click at [204, 114] on icon at bounding box center [204, 112] width 7 height 8
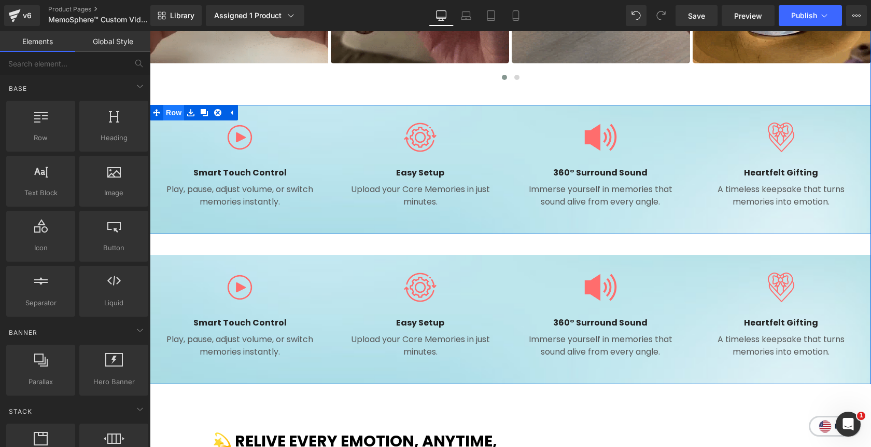
click at [177, 110] on span "Row" at bounding box center [173, 113] width 21 height 16
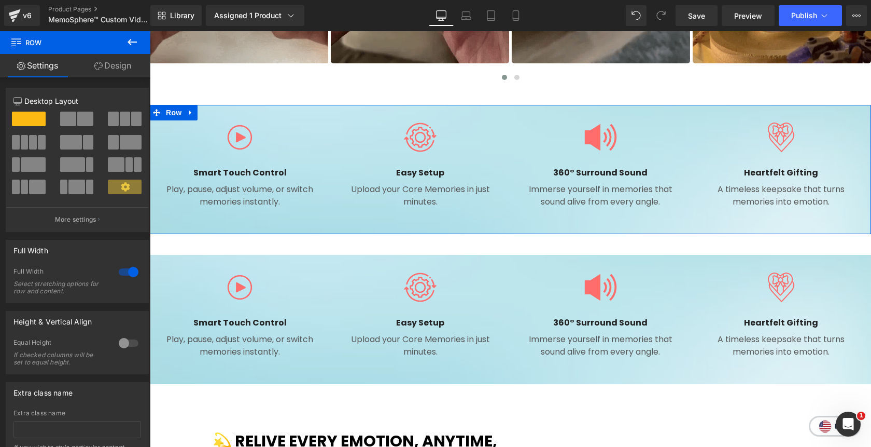
click at [121, 68] on link "Design" at bounding box center [112, 65] width 75 height 23
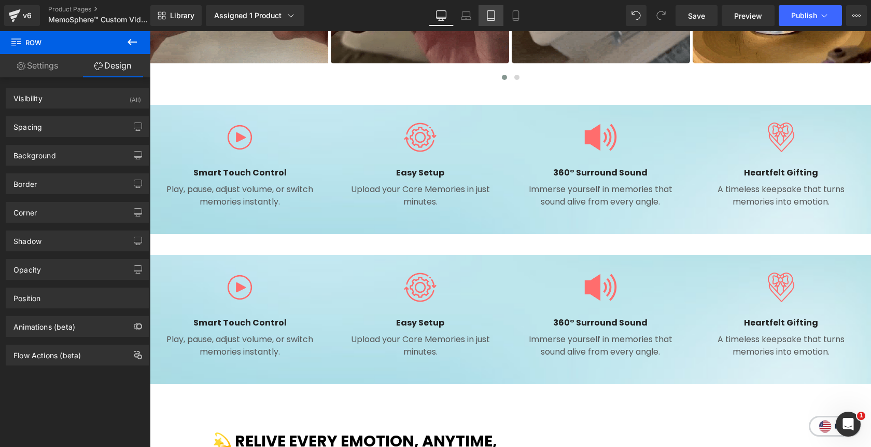
click at [494, 19] on icon at bounding box center [491, 19] width 7 height 0
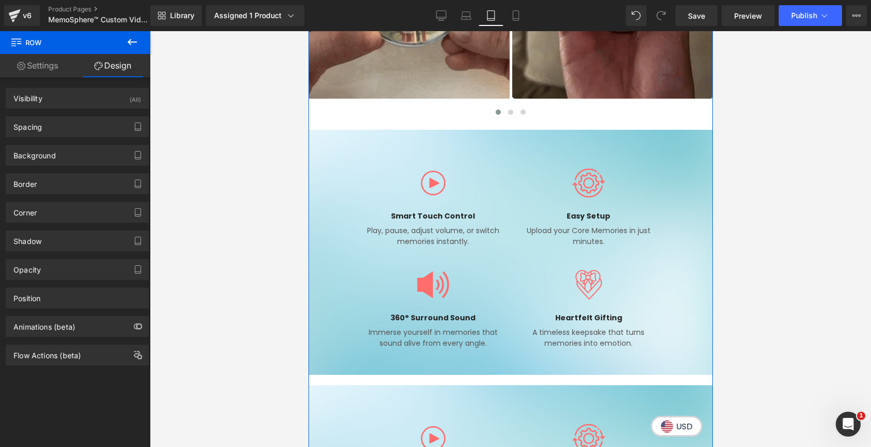
scroll to position [908, 0]
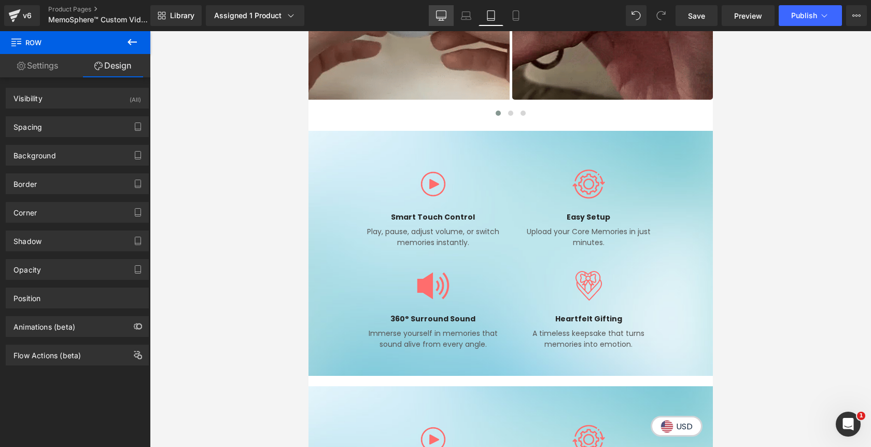
click at [437, 16] on icon at bounding box center [441, 15] width 10 height 10
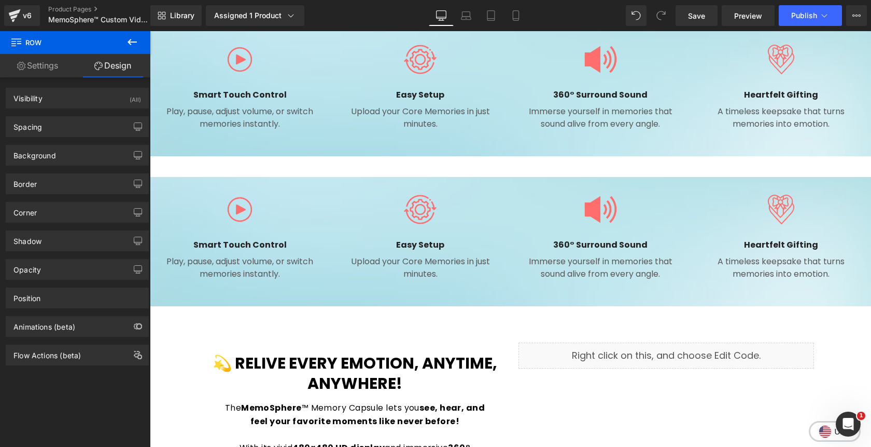
scroll to position [805, 0]
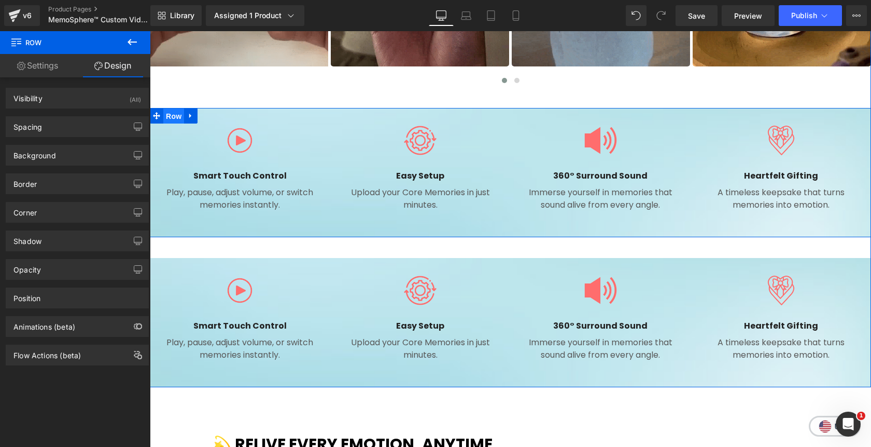
click at [172, 115] on span "Row" at bounding box center [173, 116] width 21 height 16
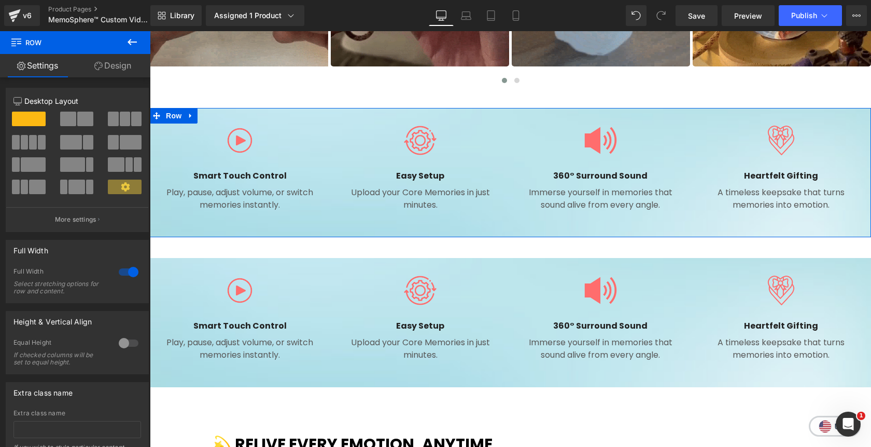
click at [115, 69] on link "Design" at bounding box center [112, 65] width 75 height 23
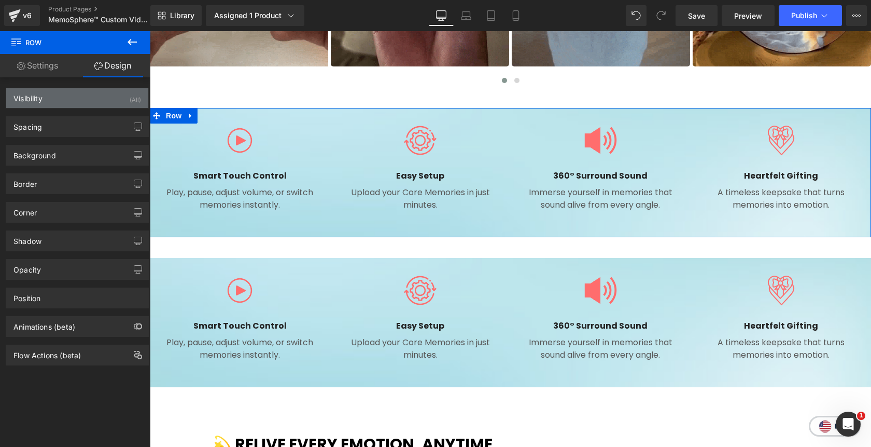
click at [72, 102] on div "Visibility (All)" at bounding box center [77, 98] width 142 height 20
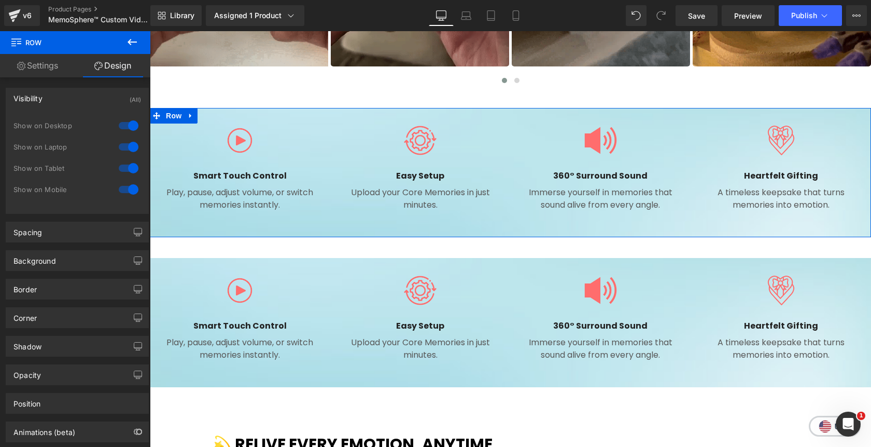
click at [125, 190] on div at bounding box center [128, 189] width 25 height 17
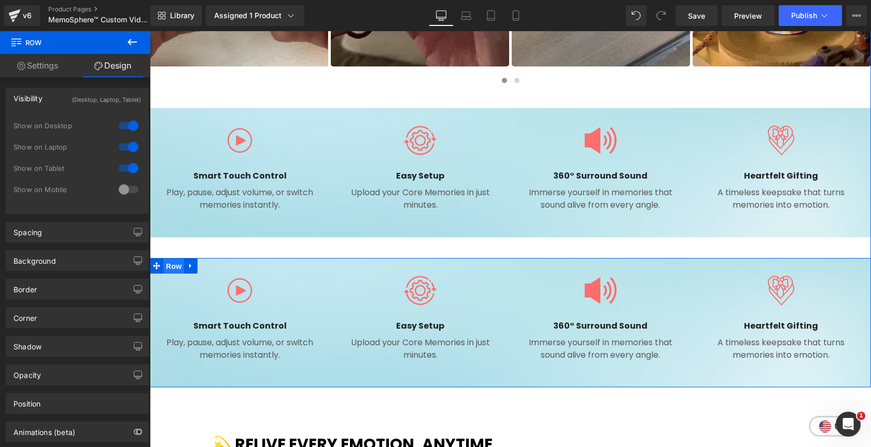
click at [173, 265] on span "Row" at bounding box center [173, 266] width 21 height 16
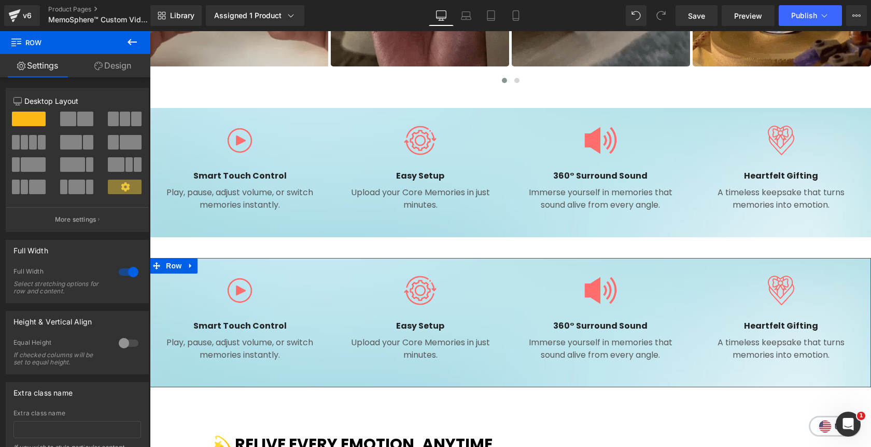
click at [120, 68] on link "Design" at bounding box center [112, 65] width 75 height 23
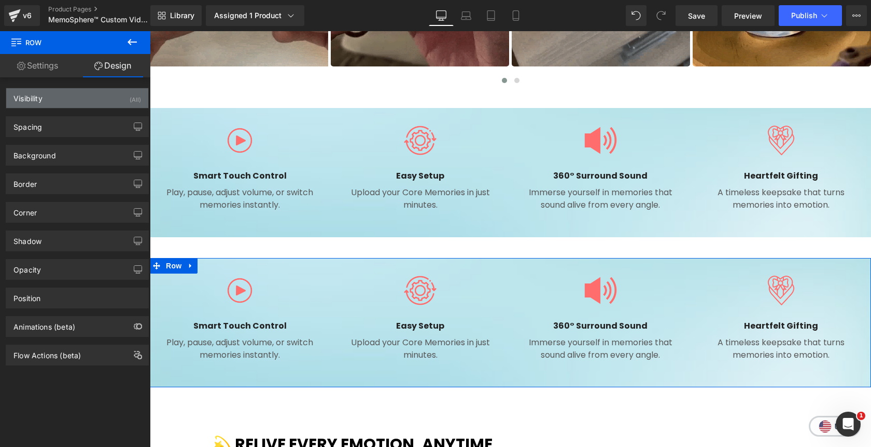
click at [110, 96] on div "Visibility (All)" at bounding box center [77, 98] width 142 height 20
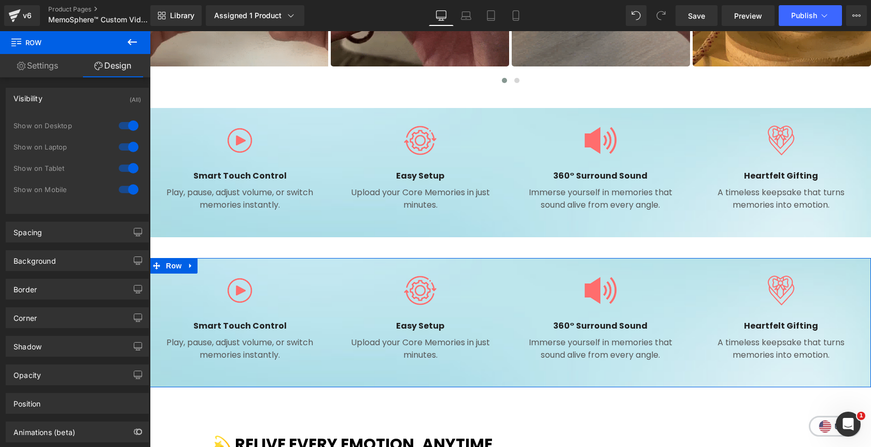
click at [128, 128] on div at bounding box center [128, 125] width 25 height 17
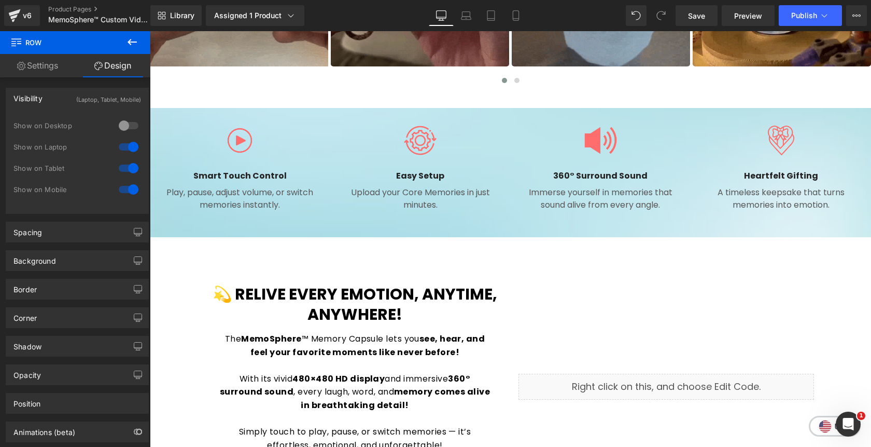
click at [129, 147] on div at bounding box center [128, 147] width 25 height 17
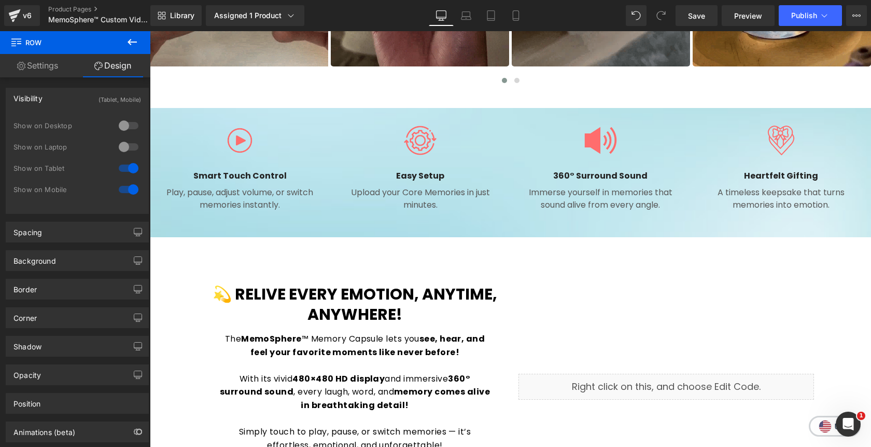
click at [126, 167] on div at bounding box center [128, 168] width 25 height 17
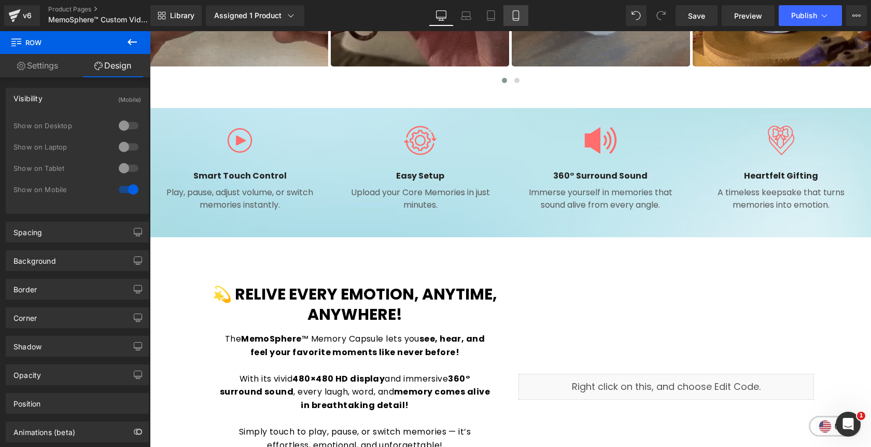
click at [523, 17] on link "Mobile" at bounding box center [516, 15] width 25 height 21
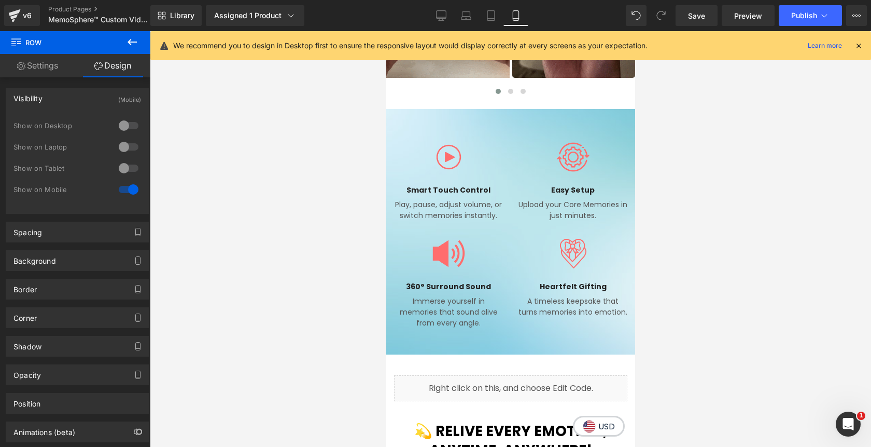
scroll to position [1047, 0]
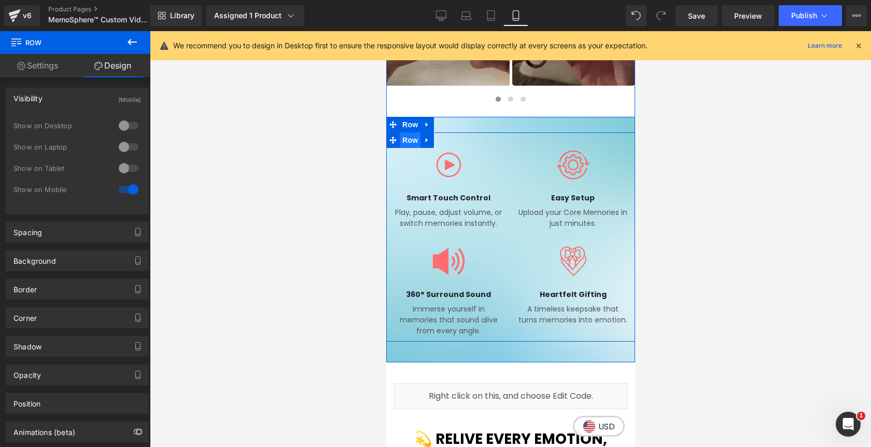
click at [410, 139] on span "Row" at bounding box center [409, 140] width 21 height 16
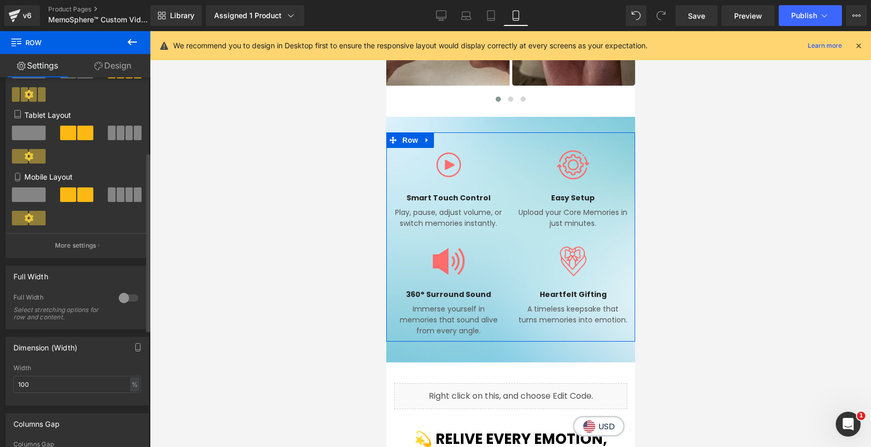
scroll to position [154, 0]
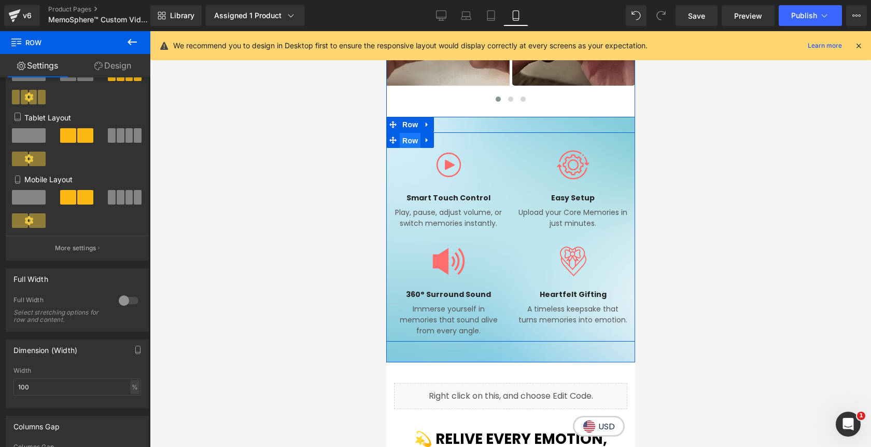
click at [411, 140] on span "Row" at bounding box center [409, 141] width 21 height 16
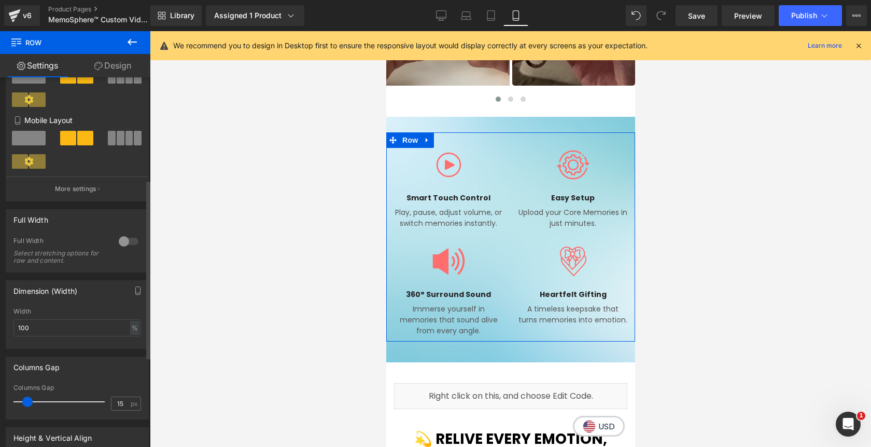
scroll to position [228, 0]
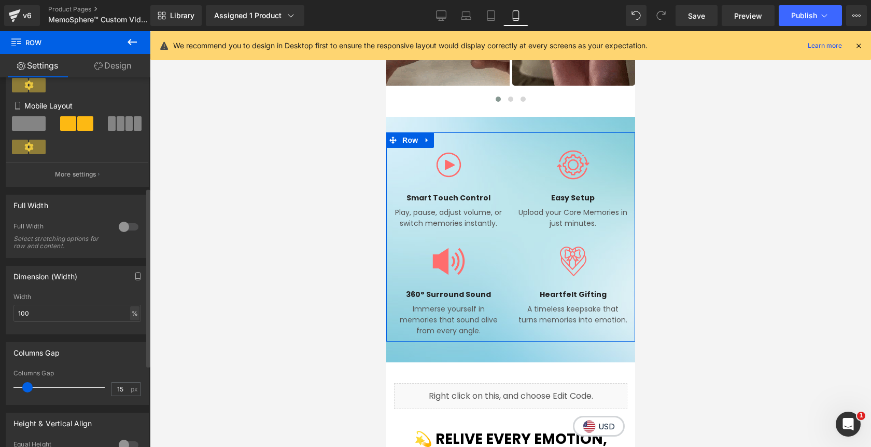
click at [134, 316] on div "%" at bounding box center [134, 313] width 9 height 14
click at [131, 350] on li "px" at bounding box center [134, 344] width 13 height 15
click at [35, 315] on input "100" at bounding box center [77, 312] width 128 height 17
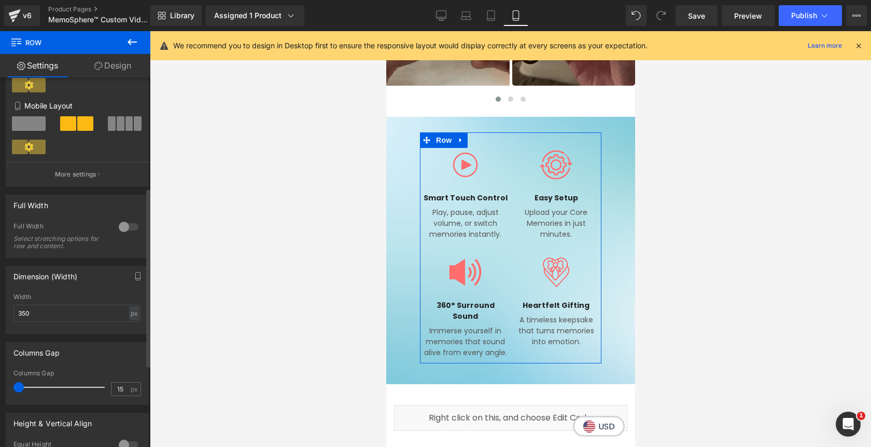
drag, startPoint x: 26, startPoint y: 390, endPoint x: 18, endPoint y: 389, distance: 8.4
click at [18, 389] on span at bounding box center [18, 387] width 10 height 10
click at [19, 386] on span at bounding box center [18, 387] width 10 height 10
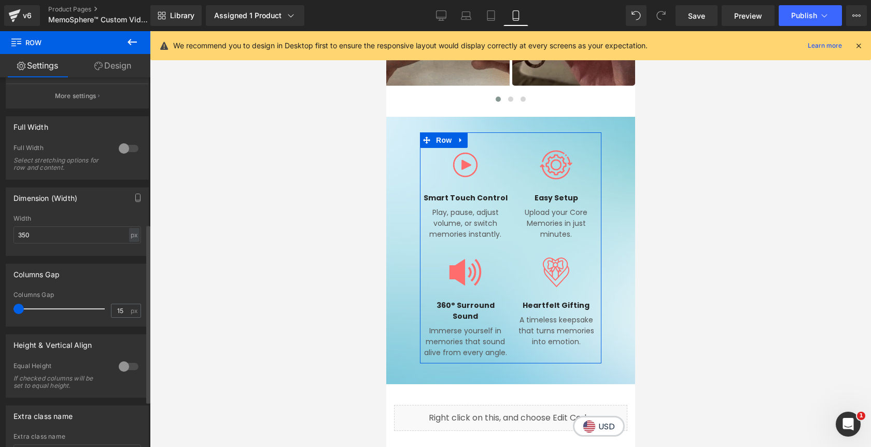
scroll to position [311, 0]
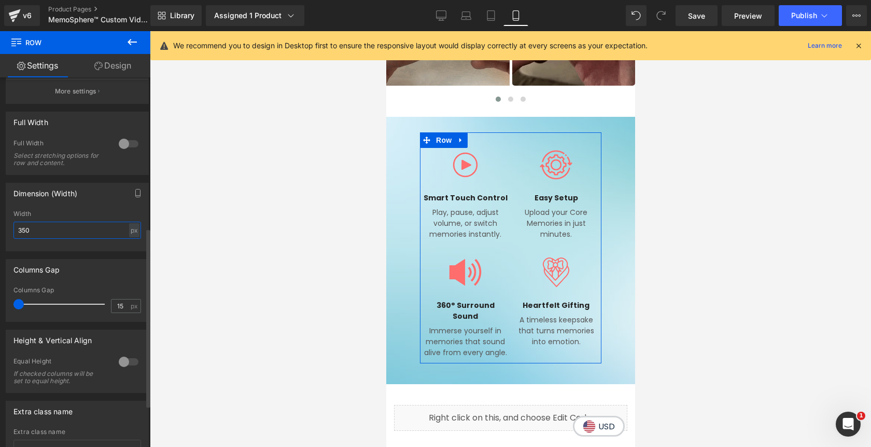
click at [23, 233] on input "350" at bounding box center [77, 229] width 128 height 17
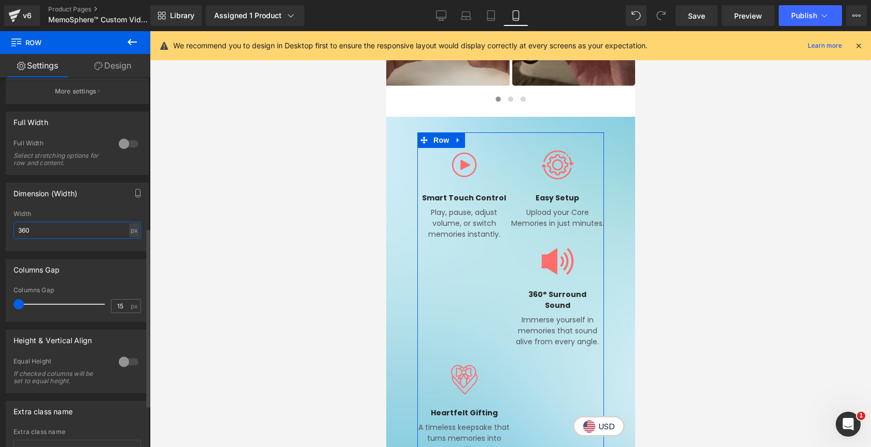
click at [22, 233] on input "360" at bounding box center [77, 229] width 128 height 17
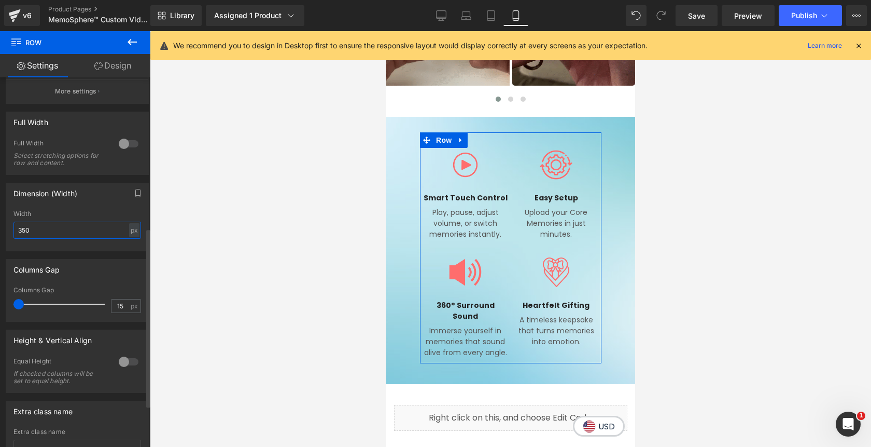
click at [24, 233] on input "350" at bounding box center [77, 229] width 128 height 17
click at [26, 232] on input "350" at bounding box center [77, 229] width 128 height 17
click at [26, 232] on input "355" at bounding box center [77, 229] width 128 height 17
type input "350"
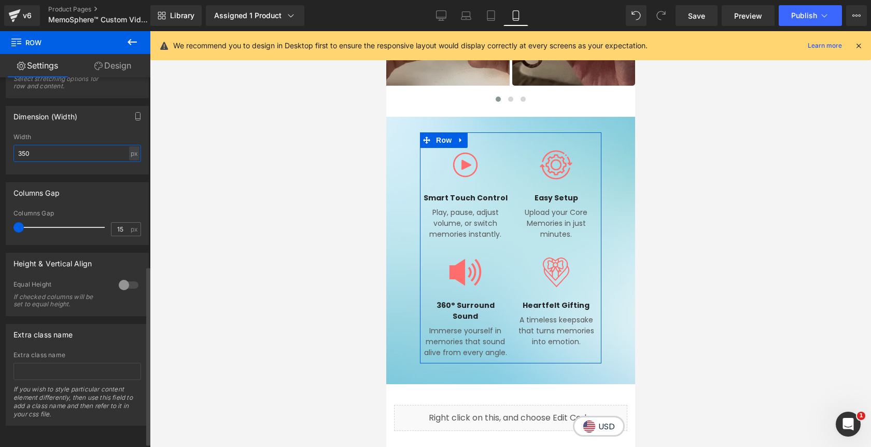
scroll to position [389, 0]
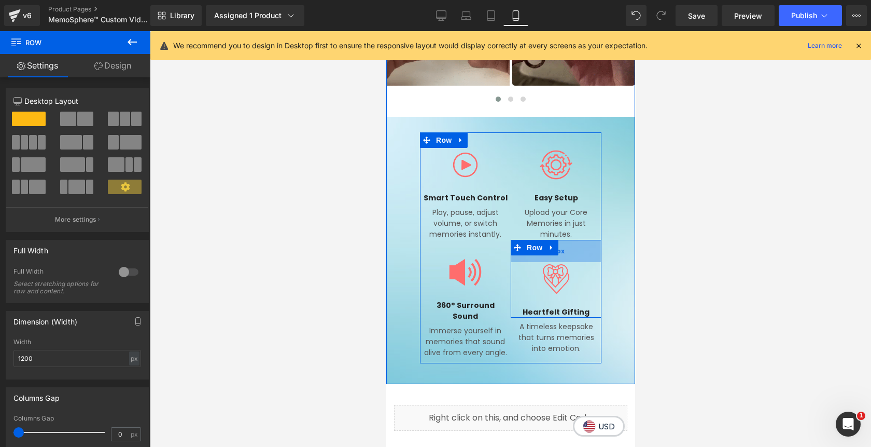
drag, startPoint x: 570, startPoint y: 246, endPoint x: 572, endPoint y: 252, distance: 6.6
click at [572, 252] on div "43px" at bounding box center [555, 251] width 91 height 22
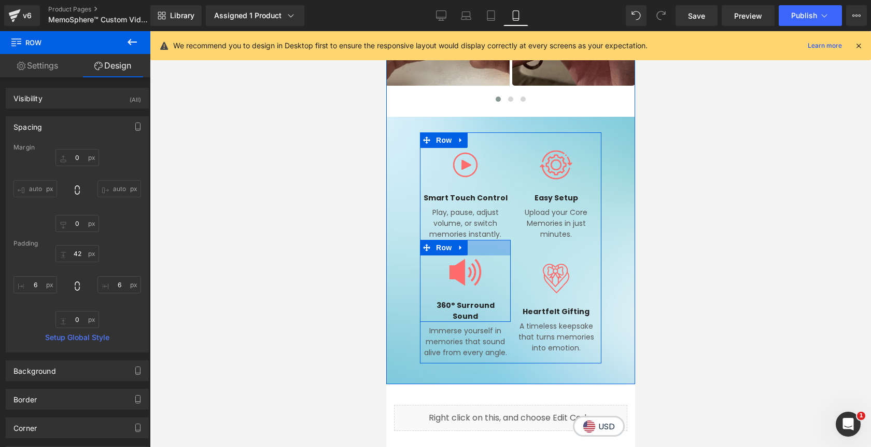
click at [486, 243] on div at bounding box center [465, 248] width 91 height 16
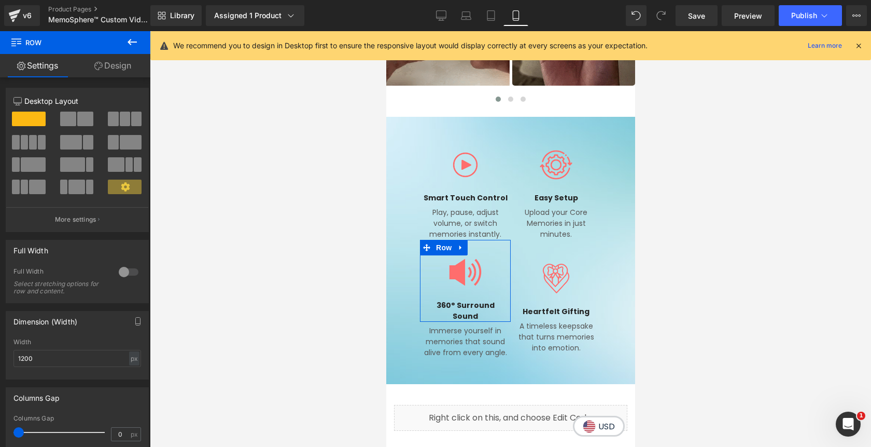
click at [114, 67] on link "Design" at bounding box center [112, 65] width 75 height 23
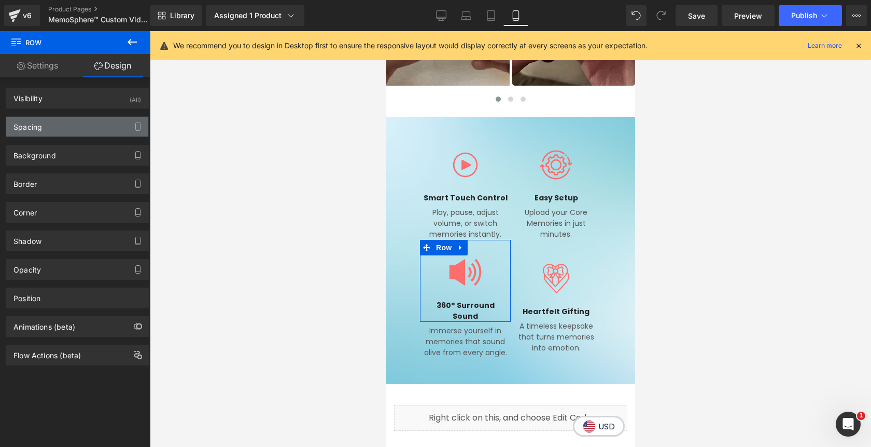
click at [71, 128] on div "Spacing" at bounding box center [77, 127] width 142 height 20
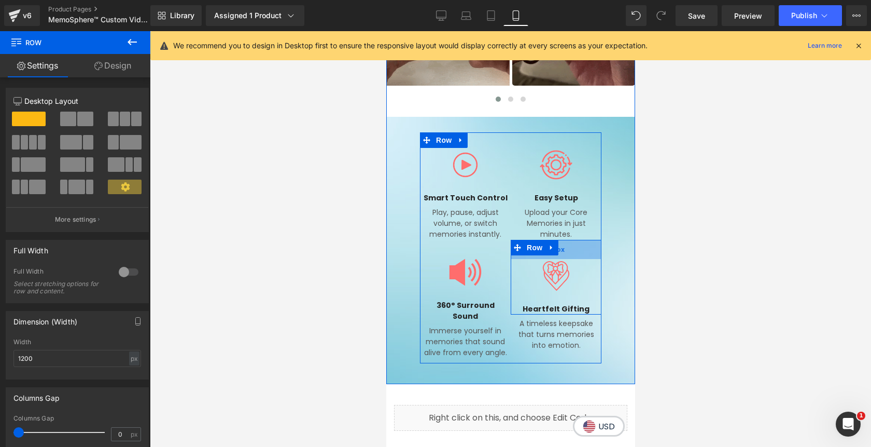
click at [576, 247] on div "37px" at bounding box center [555, 249] width 91 height 19
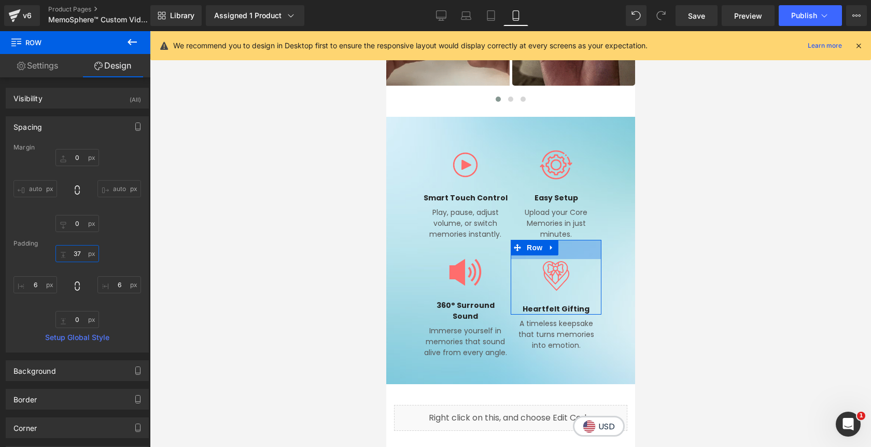
click at [78, 255] on input "37" at bounding box center [78, 253] width 44 height 17
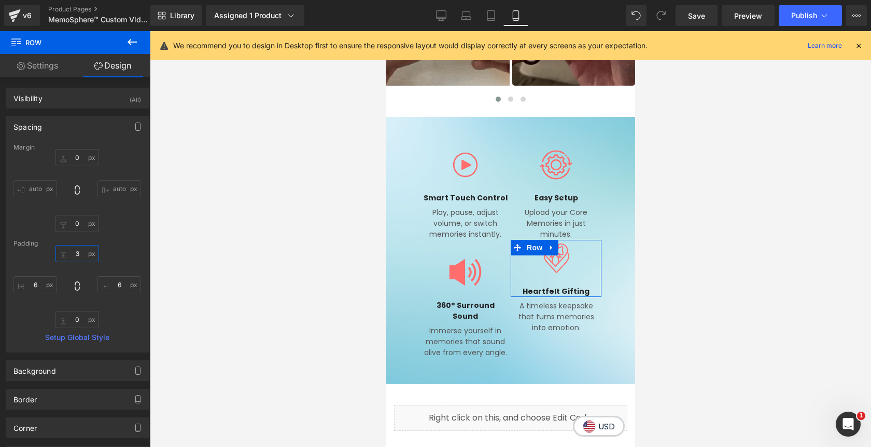
type input "30"
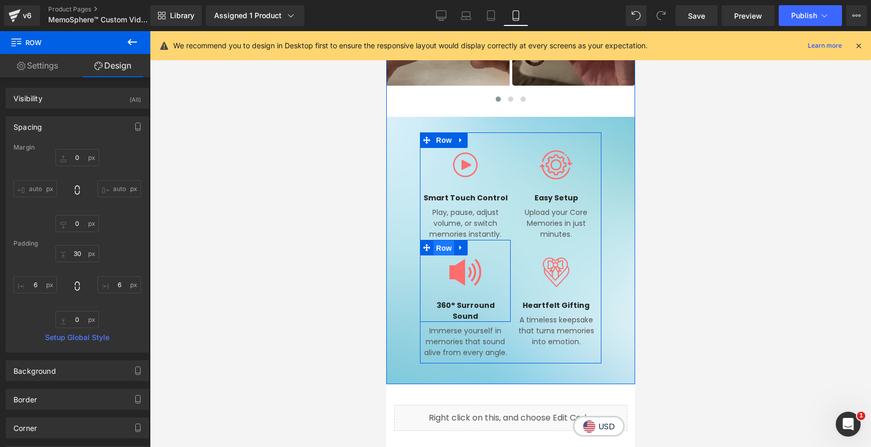
click at [446, 248] on span "Row" at bounding box center [443, 248] width 21 height 16
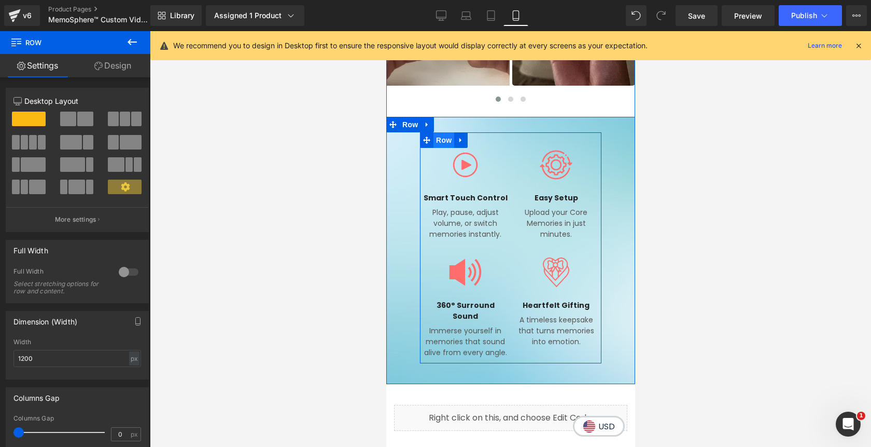
click at [444, 140] on span "Row" at bounding box center [443, 140] width 21 height 16
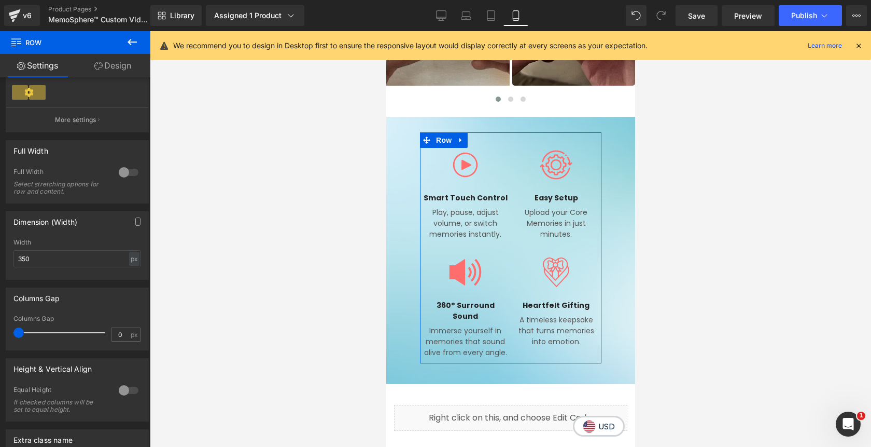
scroll to position [288, 0]
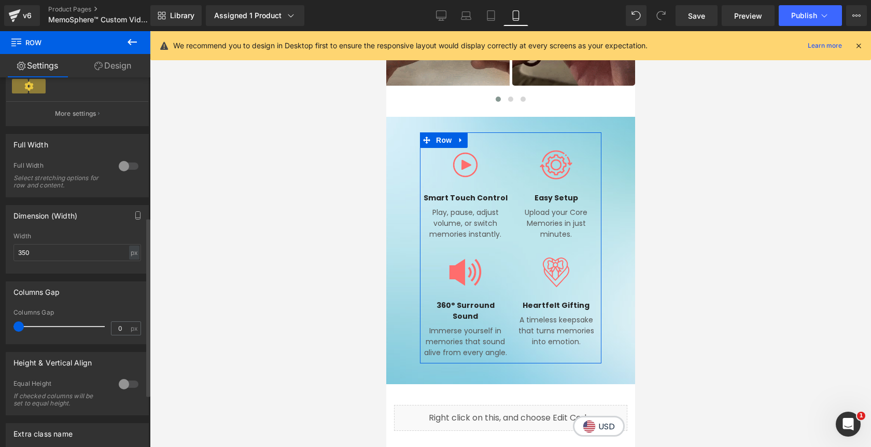
click at [120, 385] on div at bounding box center [128, 384] width 25 height 17
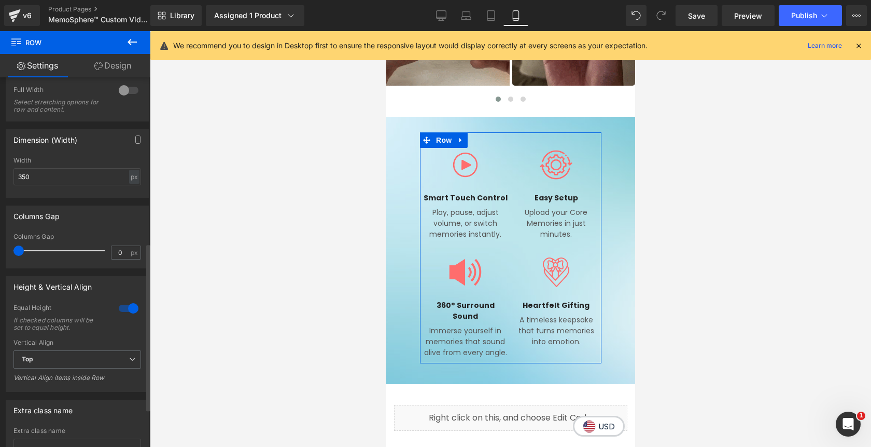
scroll to position [365, 0]
click at [94, 359] on span "Top" at bounding box center [77, 358] width 128 height 18
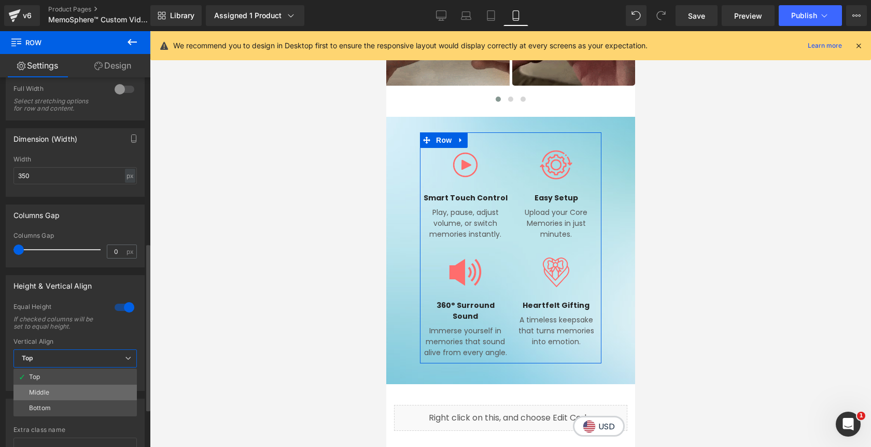
click at [87, 389] on li "Middle" at bounding box center [74, 392] width 123 height 16
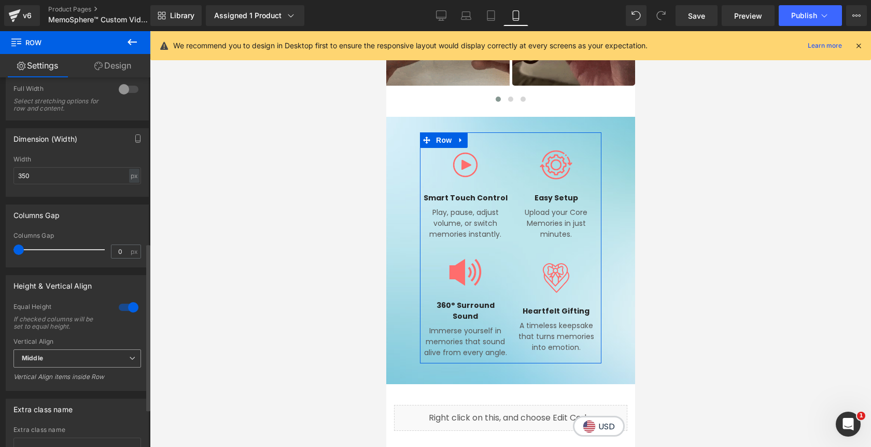
click at [86, 363] on span "Middle" at bounding box center [77, 358] width 128 height 18
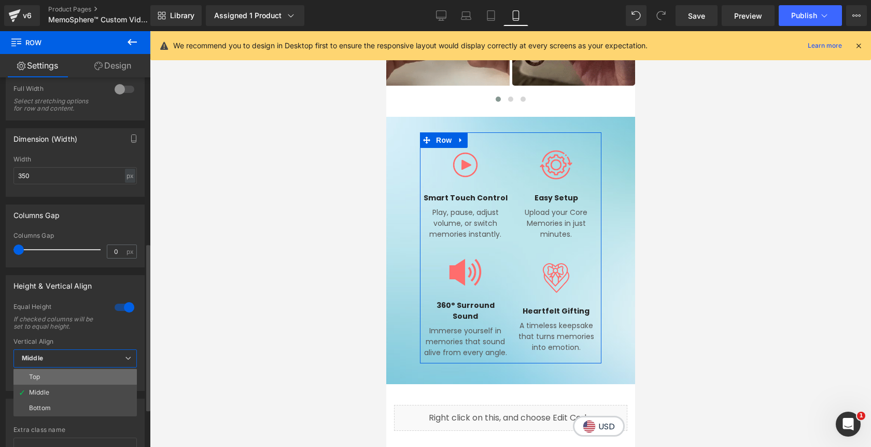
click at [78, 376] on li "Top" at bounding box center [74, 377] width 123 height 16
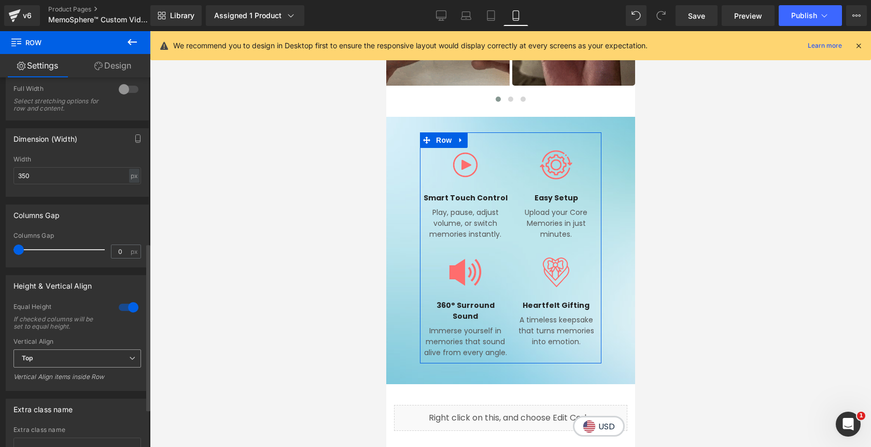
click at [74, 365] on span "Top" at bounding box center [77, 358] width 128 height 18
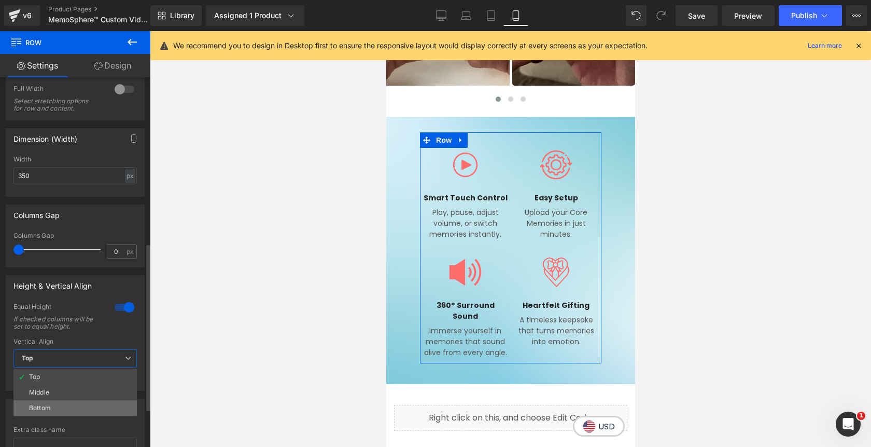
click at [68, 404] on li "Bottom" at bounding box center [74, 408] width 123 height 16
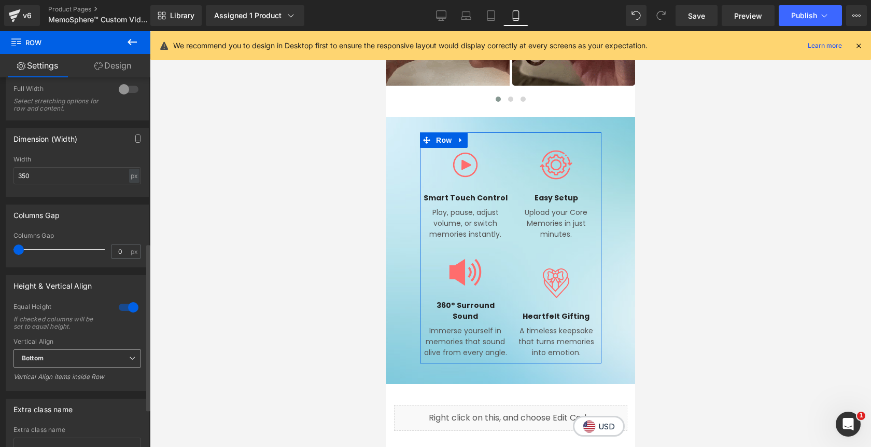
click at [63, 365] on span "Bottom" at bounding box center [77, 358] width 128 height 18
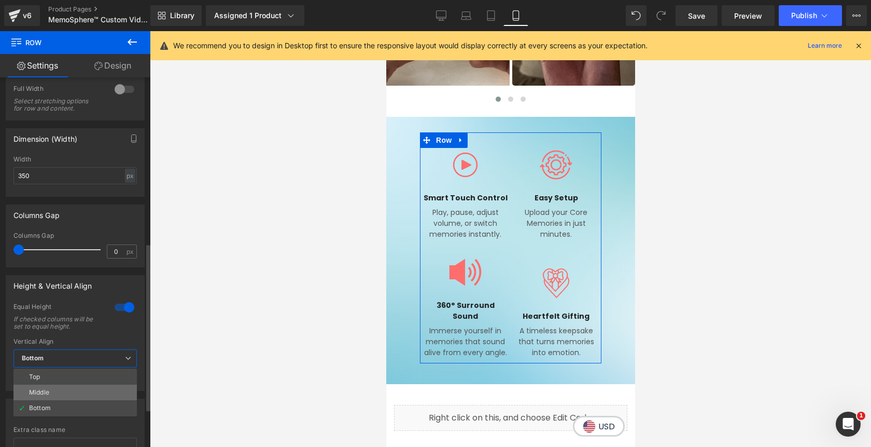
click at [64, 391] on li "Middle" at bounding box center [74, 392] width 123 height 16
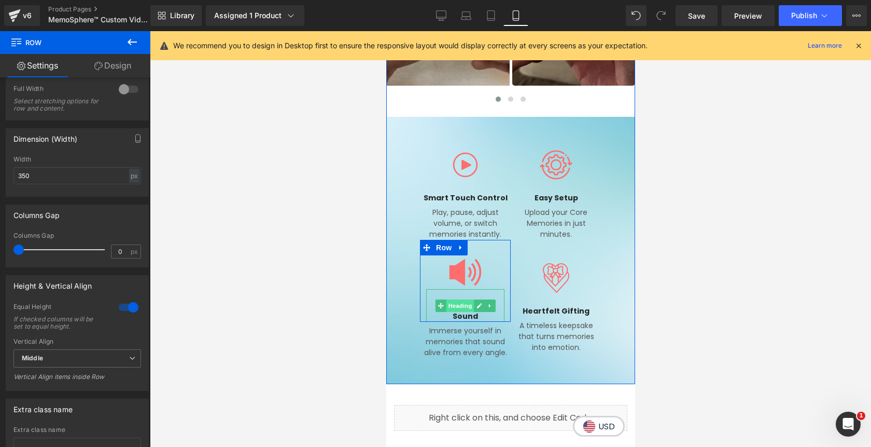
click at [464, 305] on span "Heading" at bounding box center [460, 305] width 28 height 12
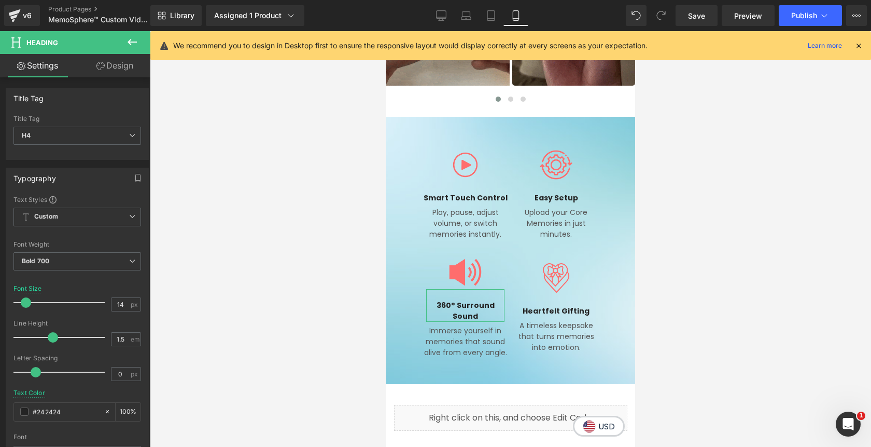
click at [112, 65] on link "Design" at bounding box center [114, 65] width 75 height 23
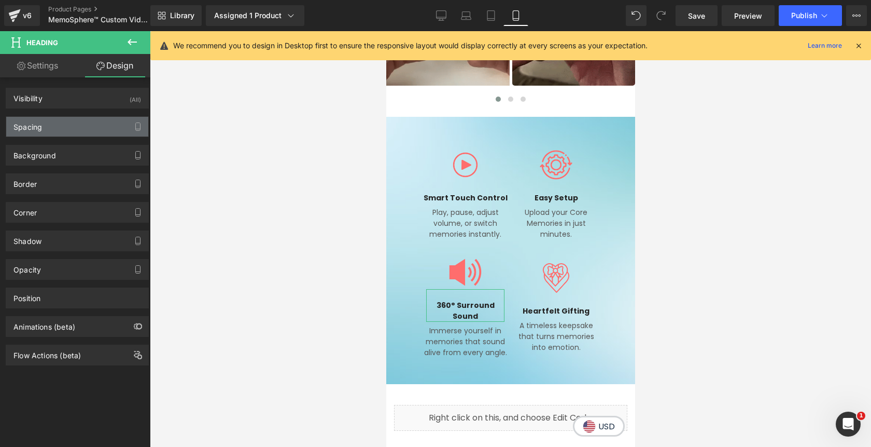
click at [64, 127] on div "Spacing" at bounding box center [77, 127] width 142 height 20
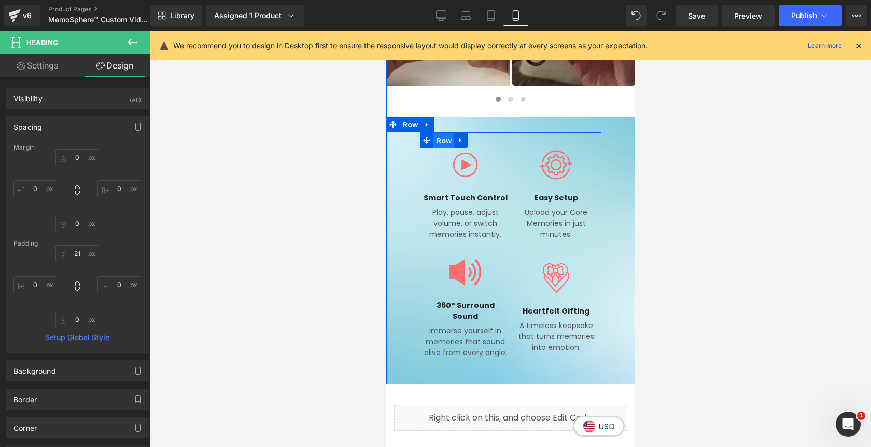
click at [442, 141] on span "Row" at bounding box center [443, 141] width 21 height 16
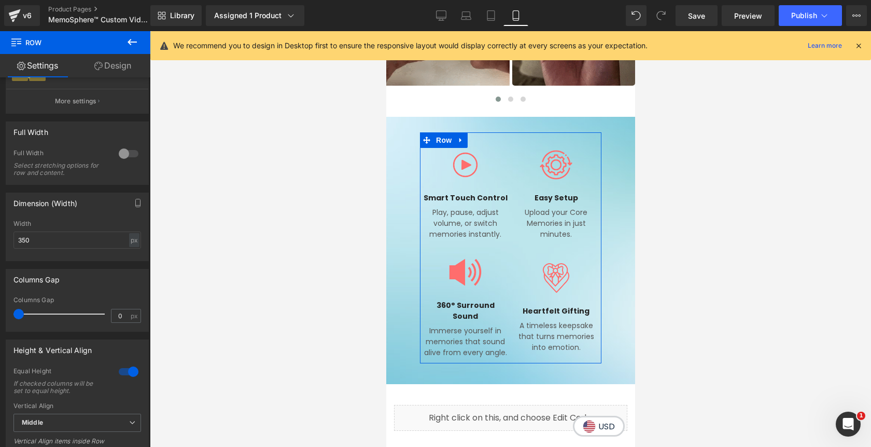
scroll to position [309, 0]
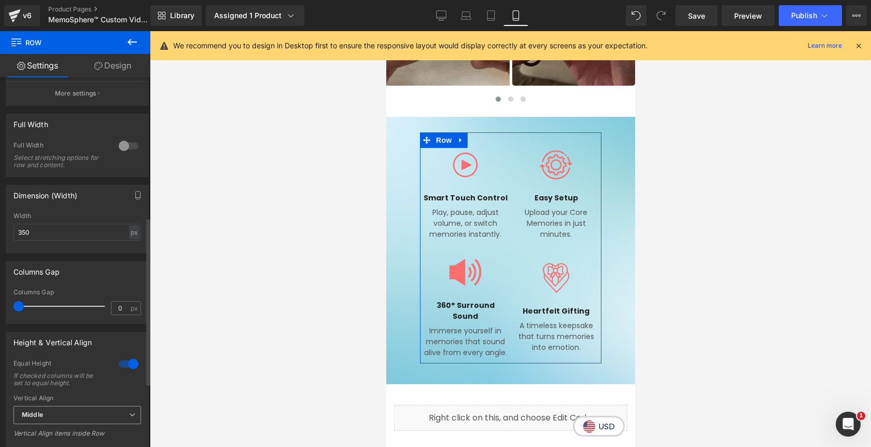
click at [72, 413] on span "Middle" at bounding box center [77, 415] width 128 height 18
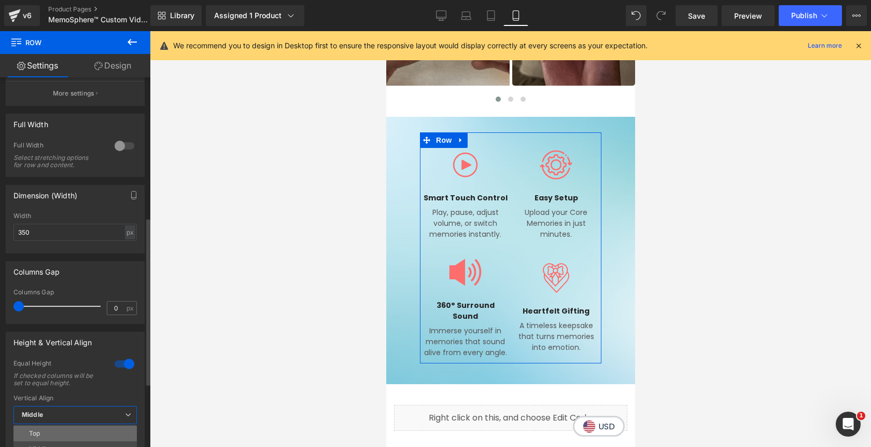
click at [64, 429] on li "Top" at bounding box center [74, 433] width 123 height 16
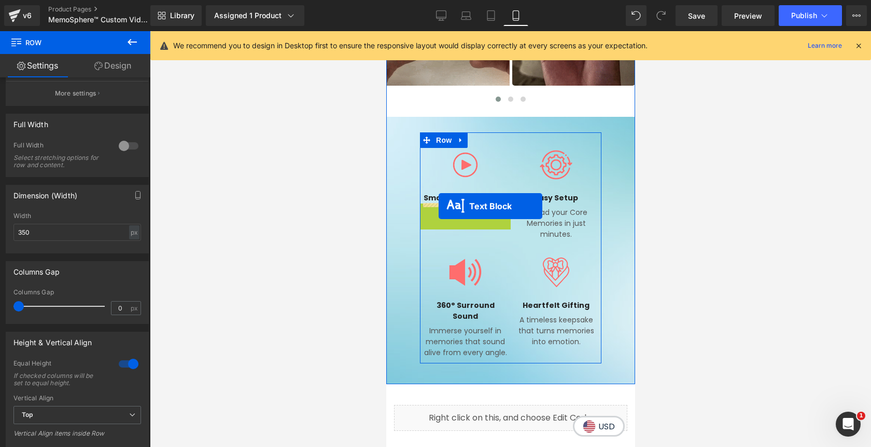
drag, startPoint x: 436, startPoint y: 220, endPoint x: 438, endPoint y: 205, distance: 14.7
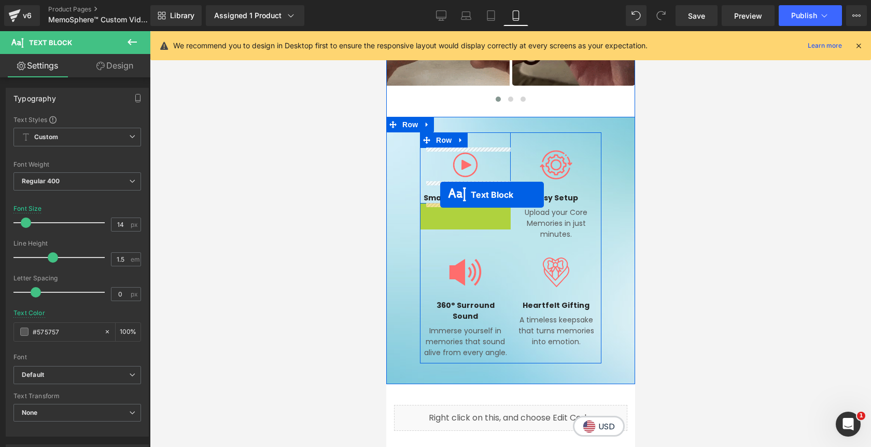
drag, startPoint x: 437, startPoint y: 219, endPoint x: 439, endPoint y: 195, distance: 25.0
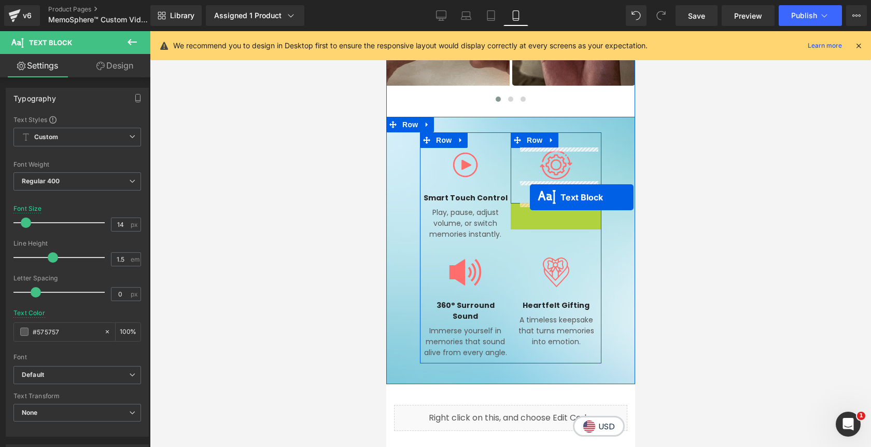
drag, startPoint x: 528, startPoint y: 219, endPoint x: 530, endPoint y: 197, distance: 22.4
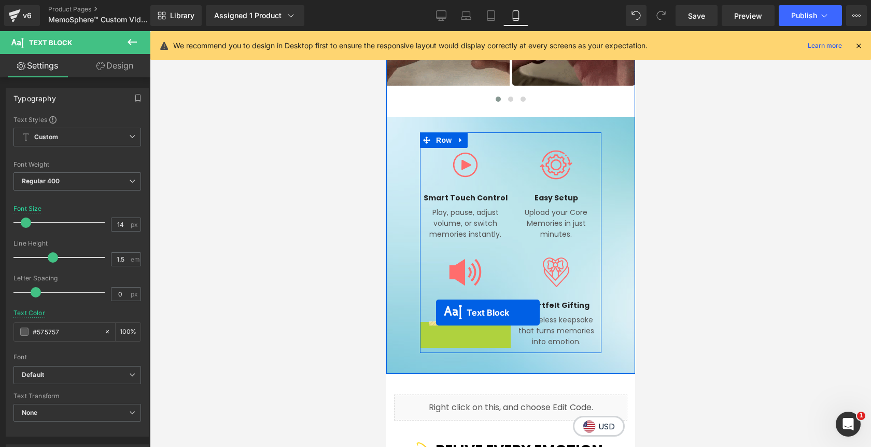
drag, startPoint x: 436, startPoint y: 336, endPoint x: 436, endPoint y: 312, distance: 23.9
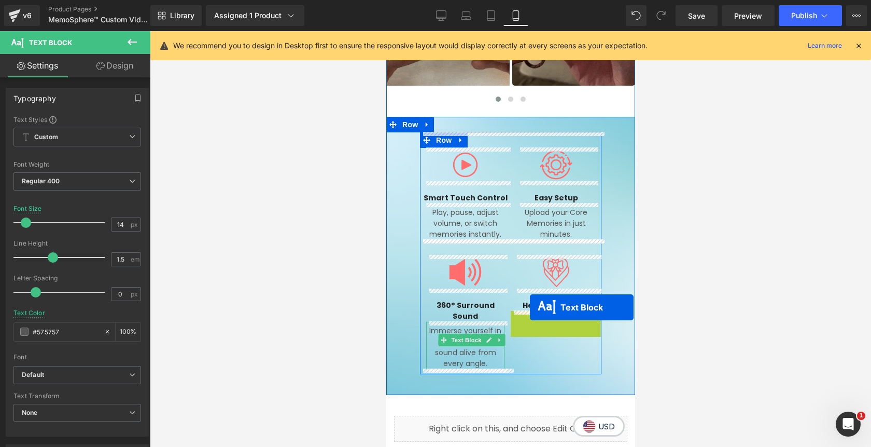
drag, startPoint x: 528, startPoint y: 326, endPoint x: 530, endPoint y: 306, distance: 20.3
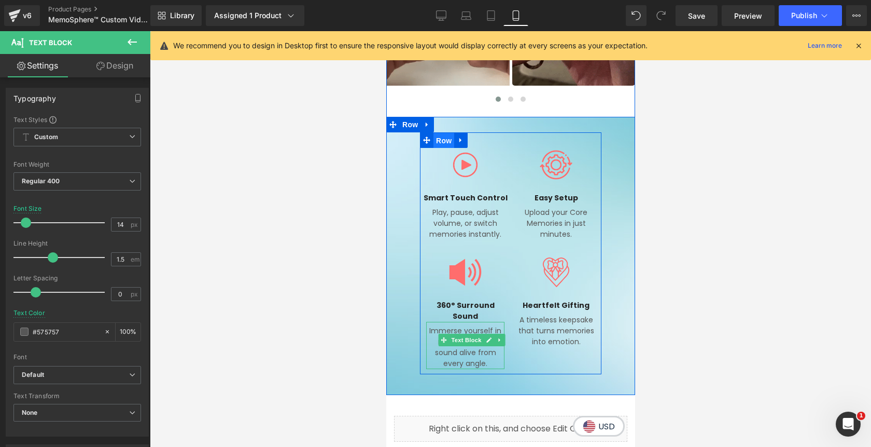
click at [442, 138] on span "Row" at bounding box center [443, 141] width 21 height 16
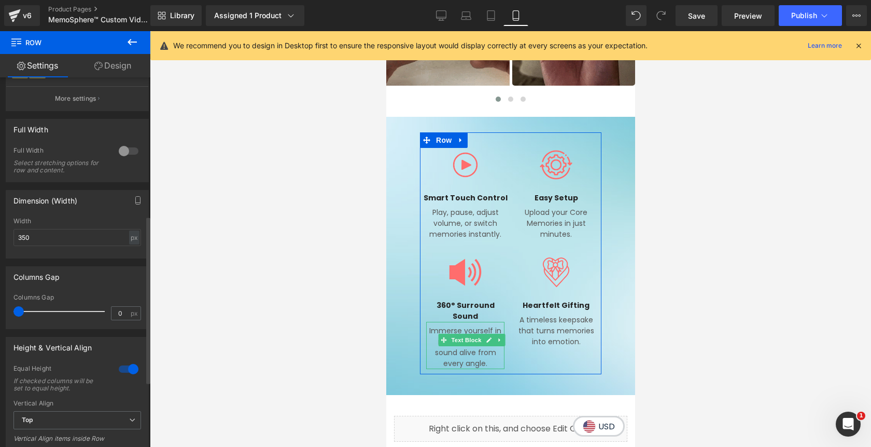
scroll to position [308, 0]
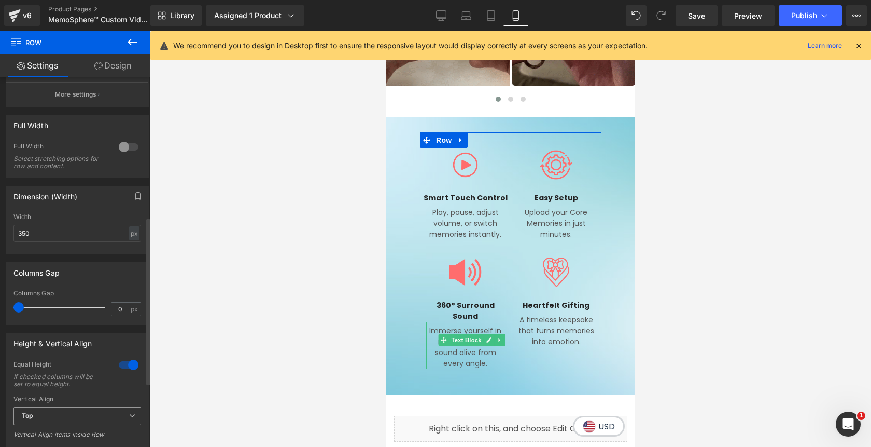
click at [62, 414] on span "Top" at bounding box center [77, 416] width 128 height 18
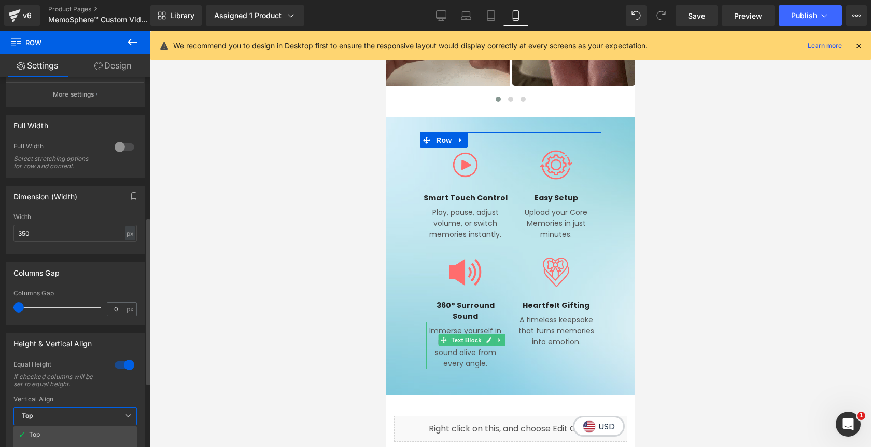
click at [62, 413] on span "Top" at bounding box center [74, 416] width 123 height 18
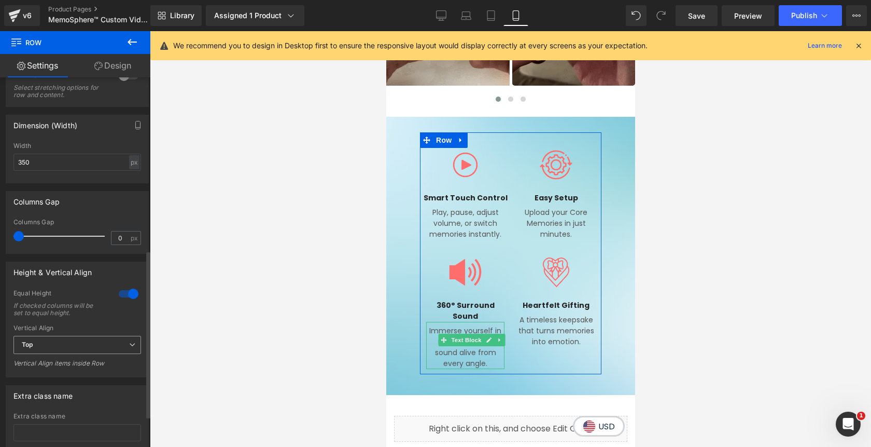
scroll to position [382, 0]
click at [58, 344] on span "Top" at bounding box center [77, 342] width 128 height 18
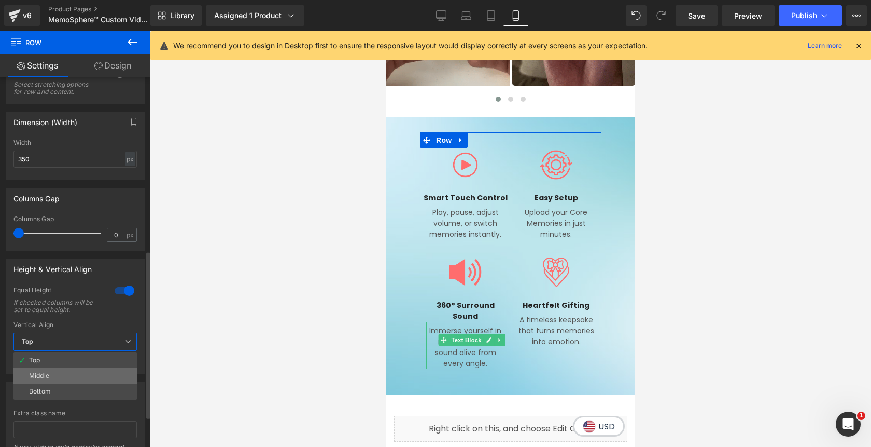
click at [57, 377] on li "Middle" at bounding box center [74, 376] width 123 height 16
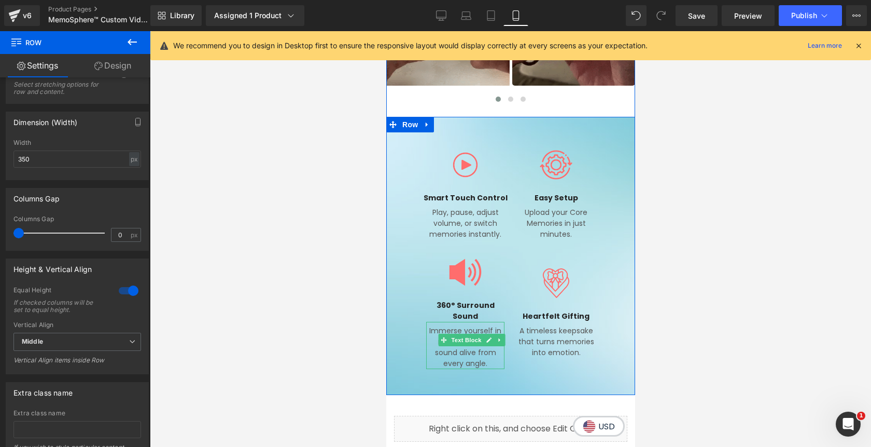
click at [612, 241] on div "Image Smart Touch Control Heading Play, pause, adjust volume, or switch memorie…" at bounding box center [510, 253] width 249 height 242
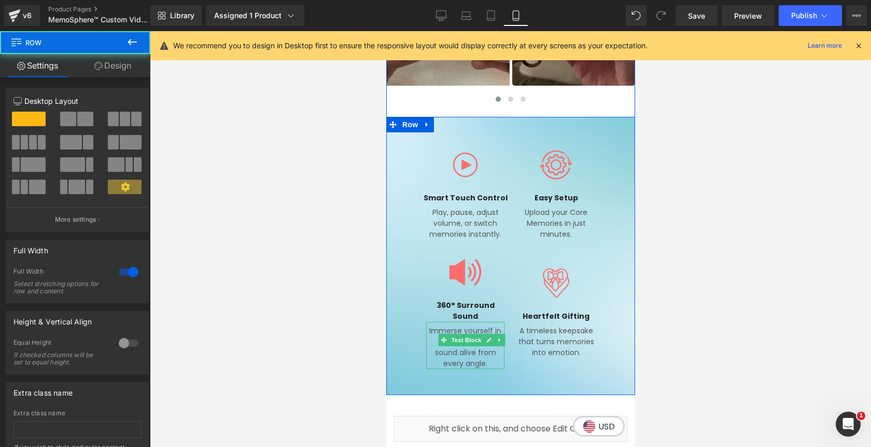
click at [408, 264] on div "Image Smart Touch Control Heading Play, pause, adjust volume, or switch memorie…" at bounding box center [510, 253] width 249 height 242
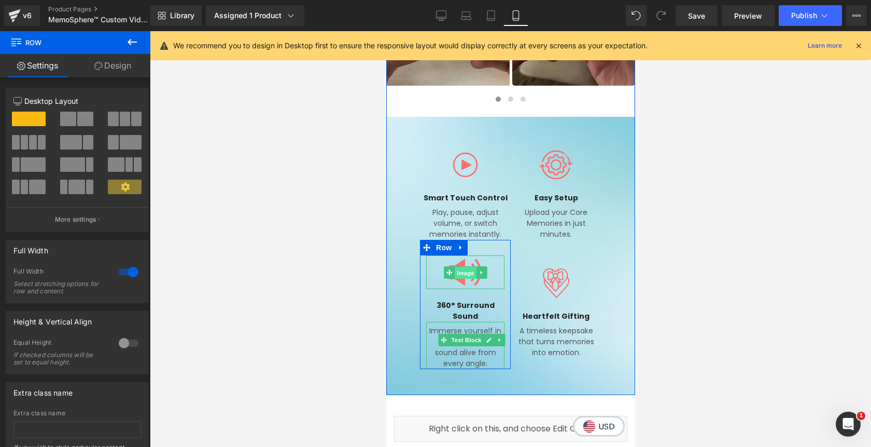
click at [474, 273] on span "Image" at bounding box center [465, 273] width 22 height 12
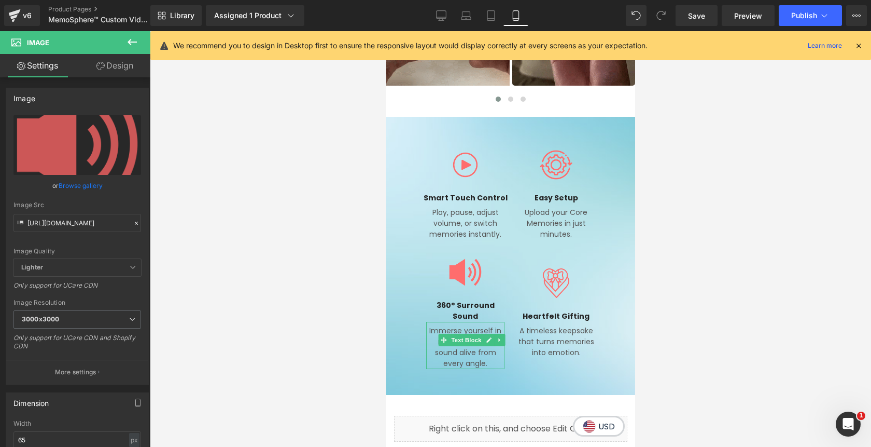
click at [755, 178] on div at bounding box center [511, 239] width 722 height 416
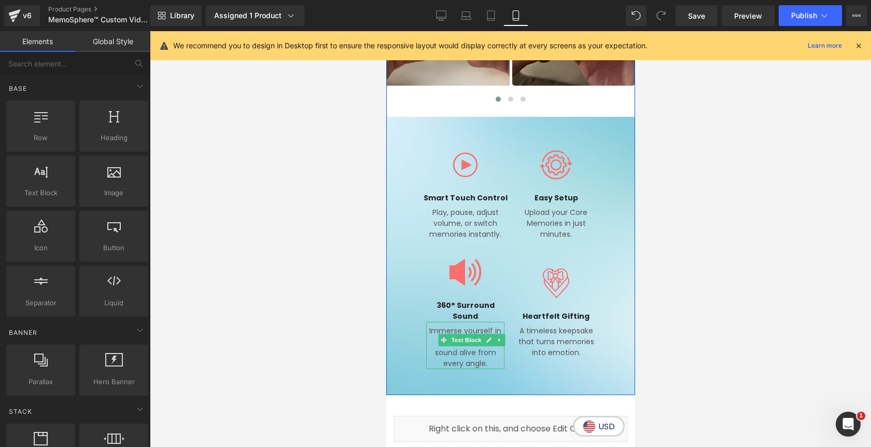
click at [552, 102] on div at bounding box center [510, 100] width 249 height 13
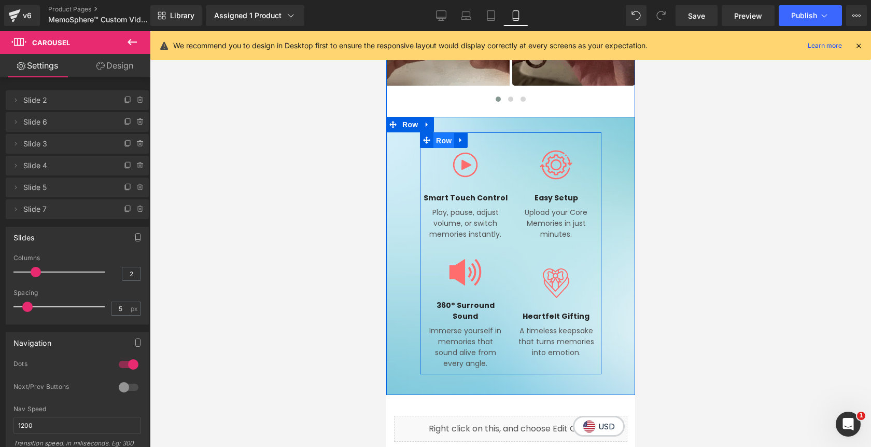
click at [446, 143] on span "Row" at bounding box center [443, 141] width 21 height 16
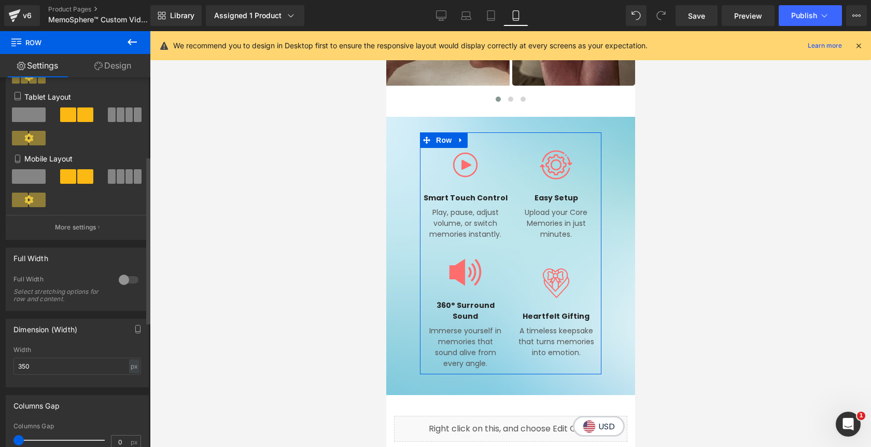
scroll to position [179, 0]
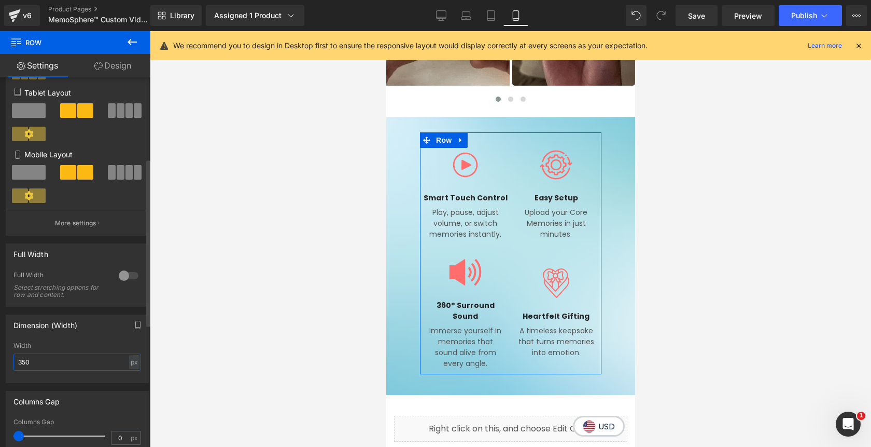
click at [23, 365] on input "350" at bounding box center [77, 361] width 128 height 17
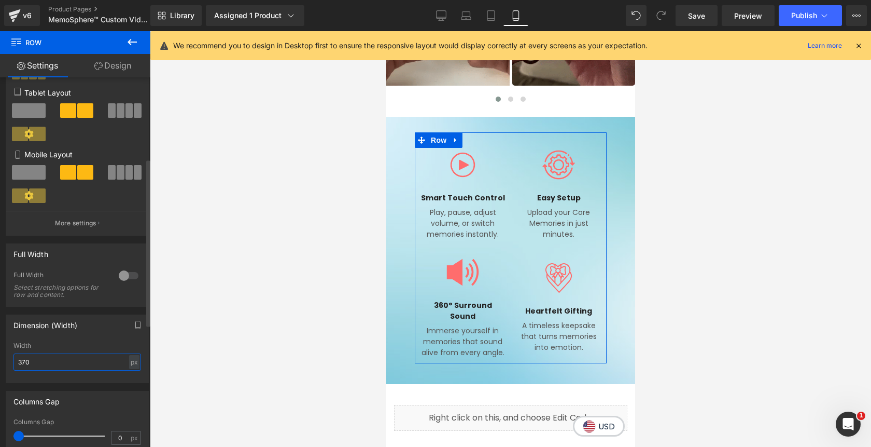
click at [22, 365] on input "370" at bounding box center [77, 361] width 128 height 17
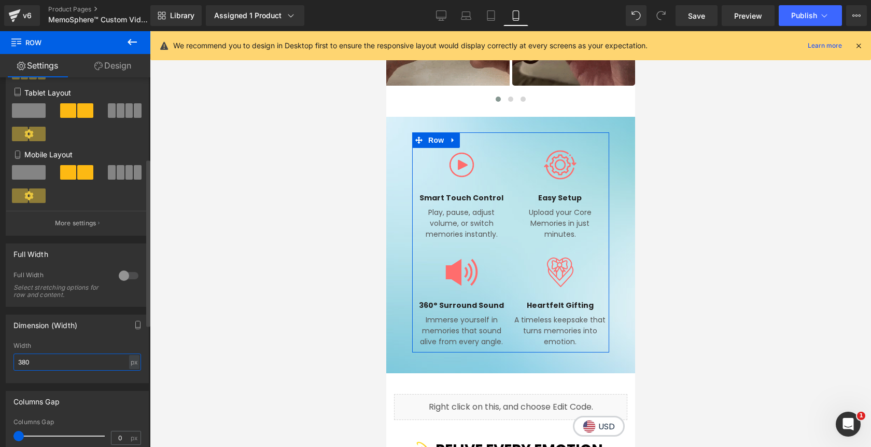
type input "380"
click at [17, 436] on span at bounding box center [18, 436] width 10 height 10
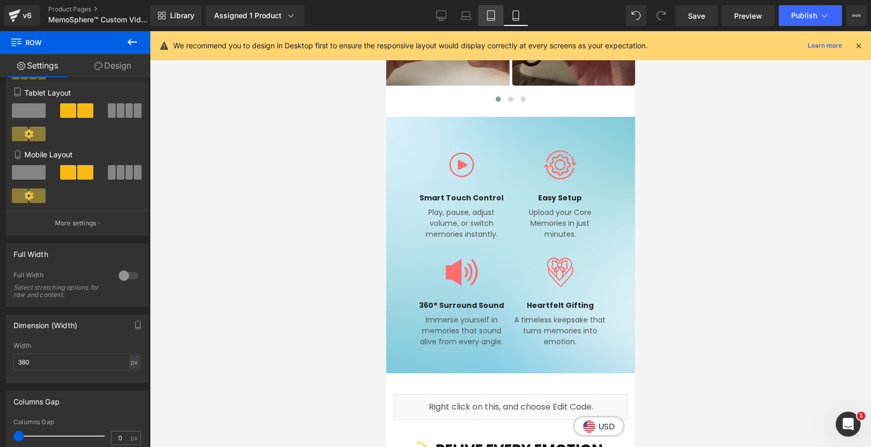
click at [494, 19] on icon at bounding box center [491, 15] width 10 height 10
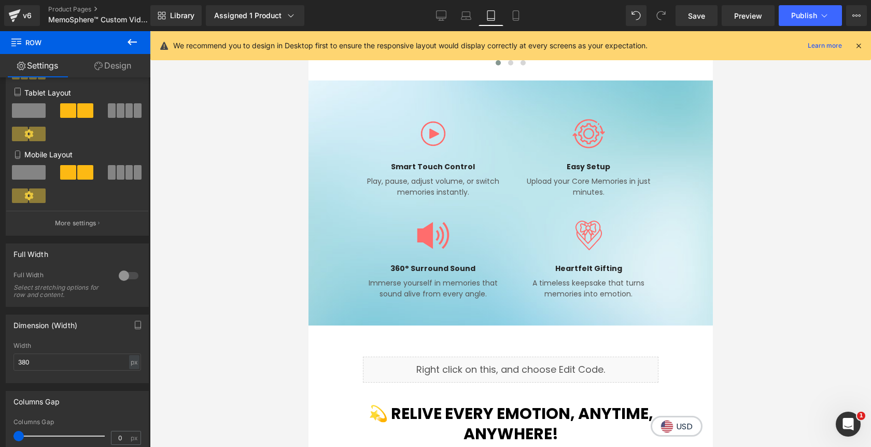
scroll to position [956, 0]
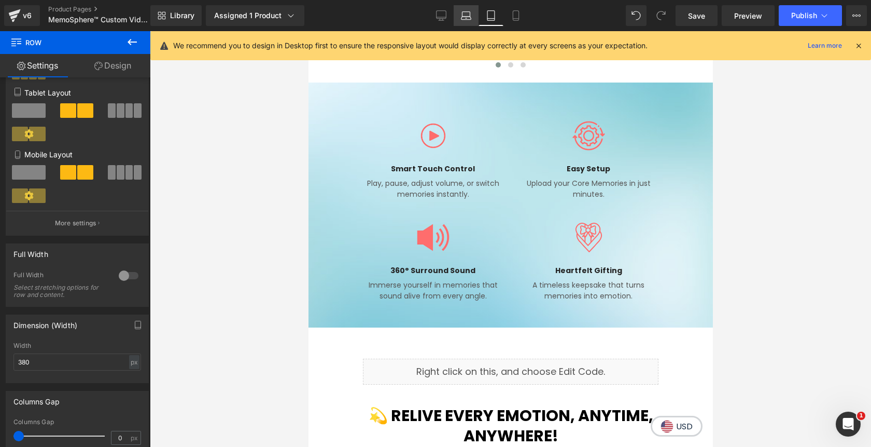
click at [465, 15] on icon at bounding box center [466, 15] width 10 height 10
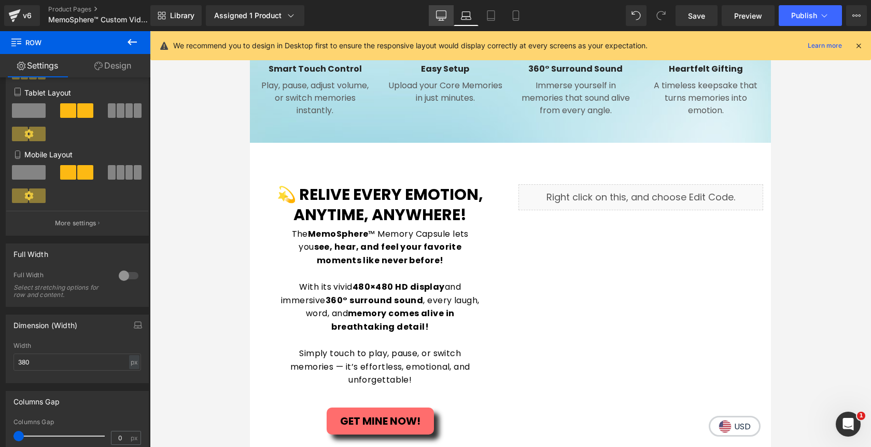
scroll to position [0, 0]
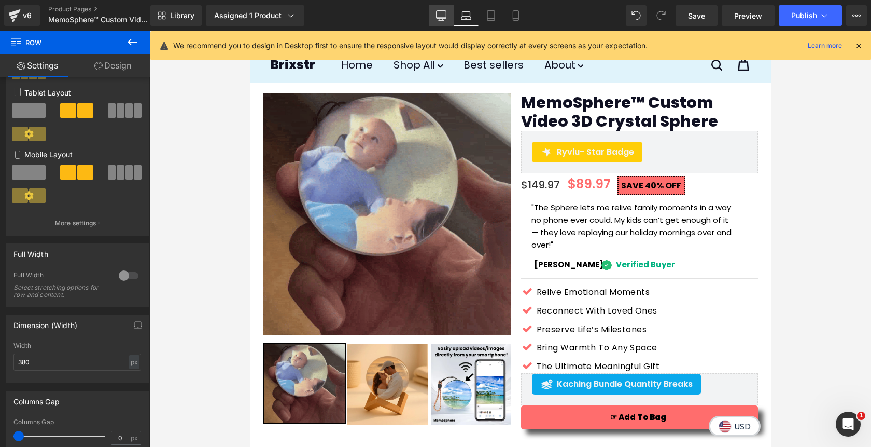
click at [438, 17] on icon at bounding box center [442, 17] width 10 height 0
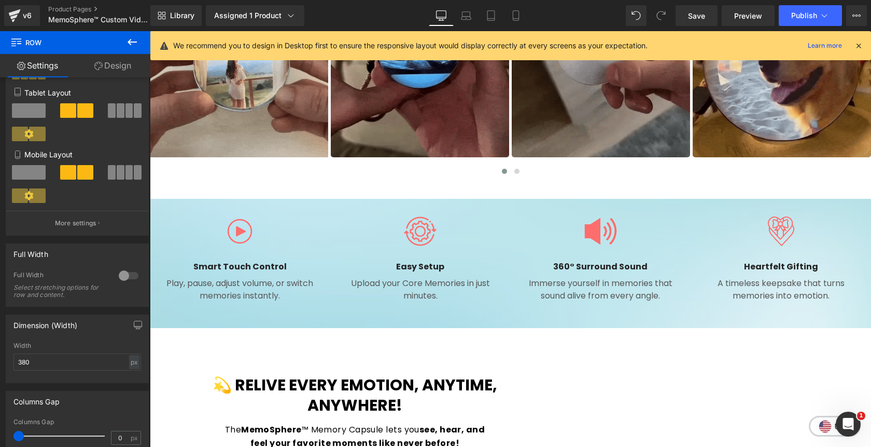
scroll to position [716, 0]
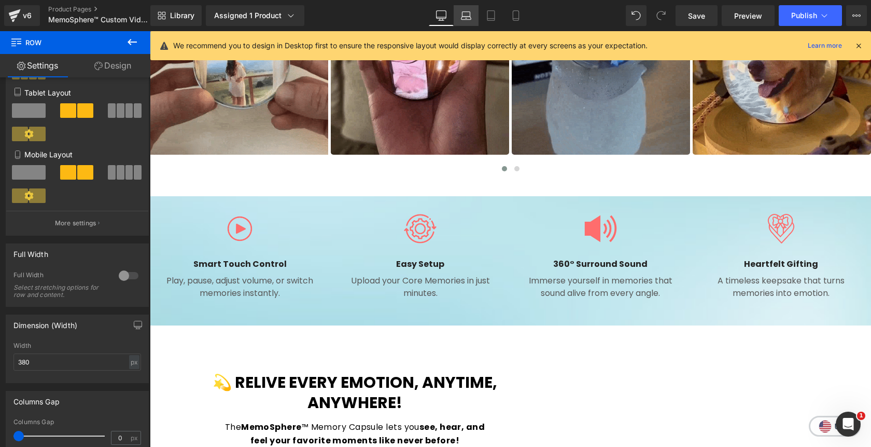
click at [465, 22] on link "Laptop" at bounding box center [466, 15] width 25 height 21
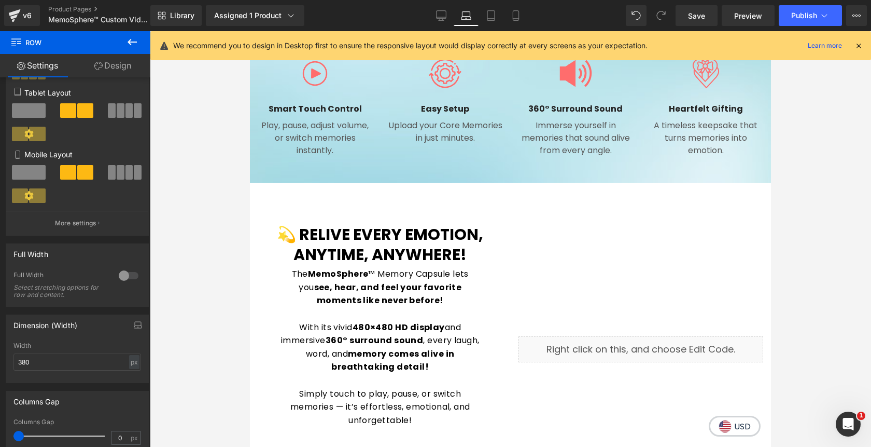
scroll to position [891, 0]
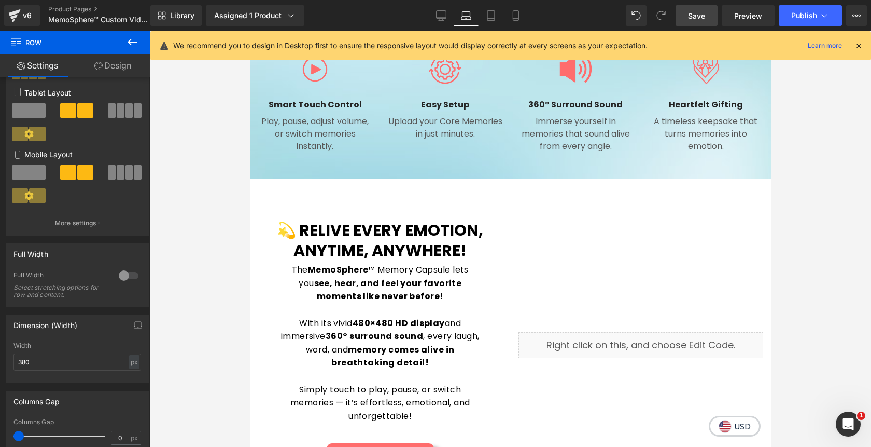
click at [701, 16] on span "Save" at bounding box center [696, 15] width 17 height 11
click at [798, 18] on span "Publish" at bounding box center [805, 15] width 26 height 8
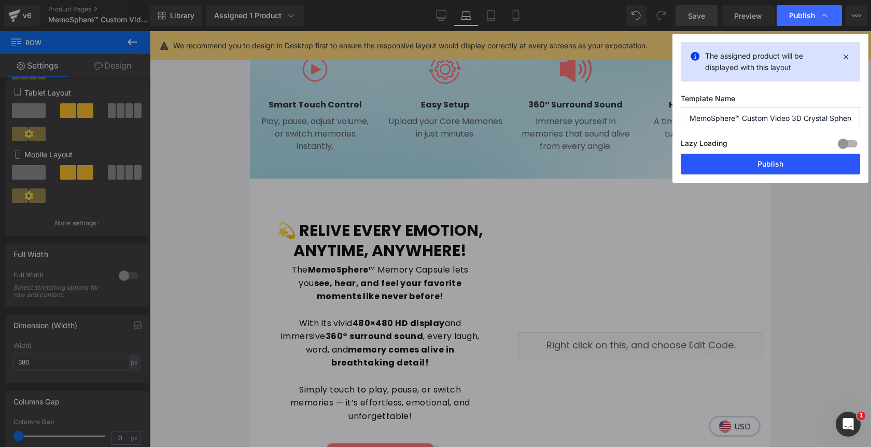
click at [764, 164] on button "Publish" at bounding box center [770, 164] width 179 height 21
